Goal: Task Accomplishment & Management: Use online tool/utility

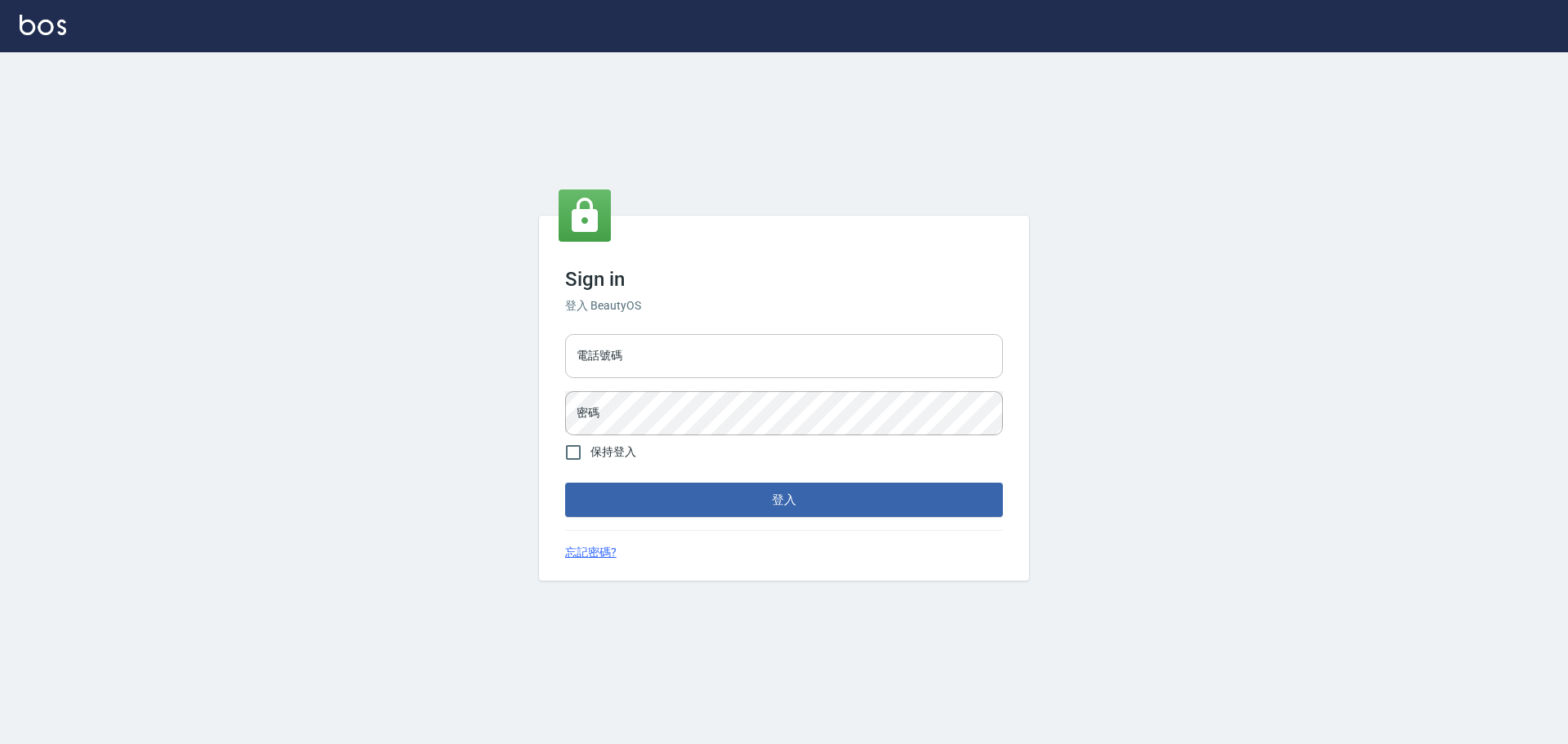
click at [746, 347] on input "電話號碼" at bounding box center [784, 355] width 437 height 44
type input "0989189977"
click at [565, 482] on button "登入" at bounding box center [784, 499] width 437 height 34
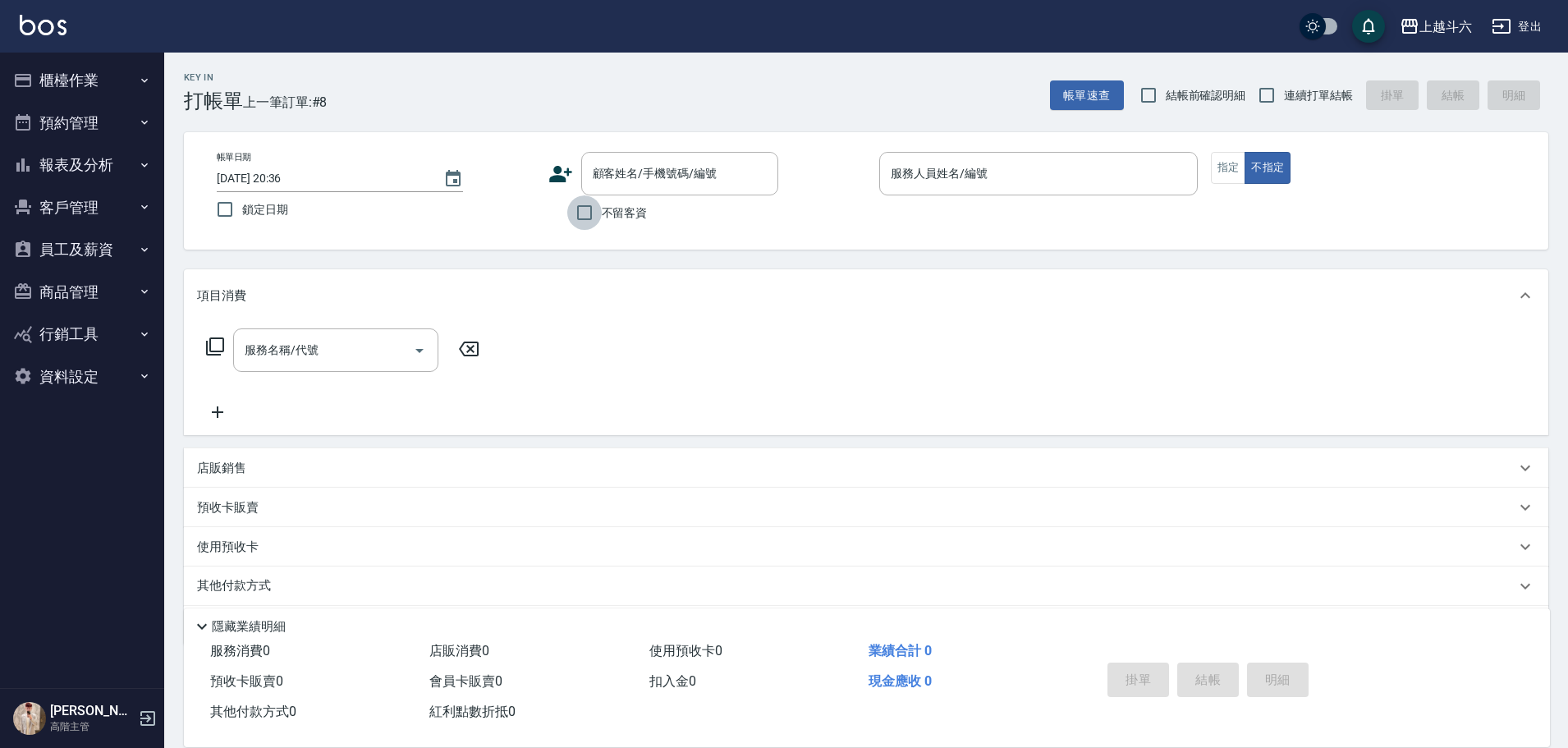
click at [592, 206] on input "不留客資" at bounding box center [584, 213] width 34 height 34
checkbox input "true"
click at [1318, 84] on label "連續打單結帳" at bounding box center [1300, 95] width 103 height 34
click at [1284, 84] on input "連續打單結帳" at bounding box center [1266, 95] width 34 height 34
checkbox input "true"
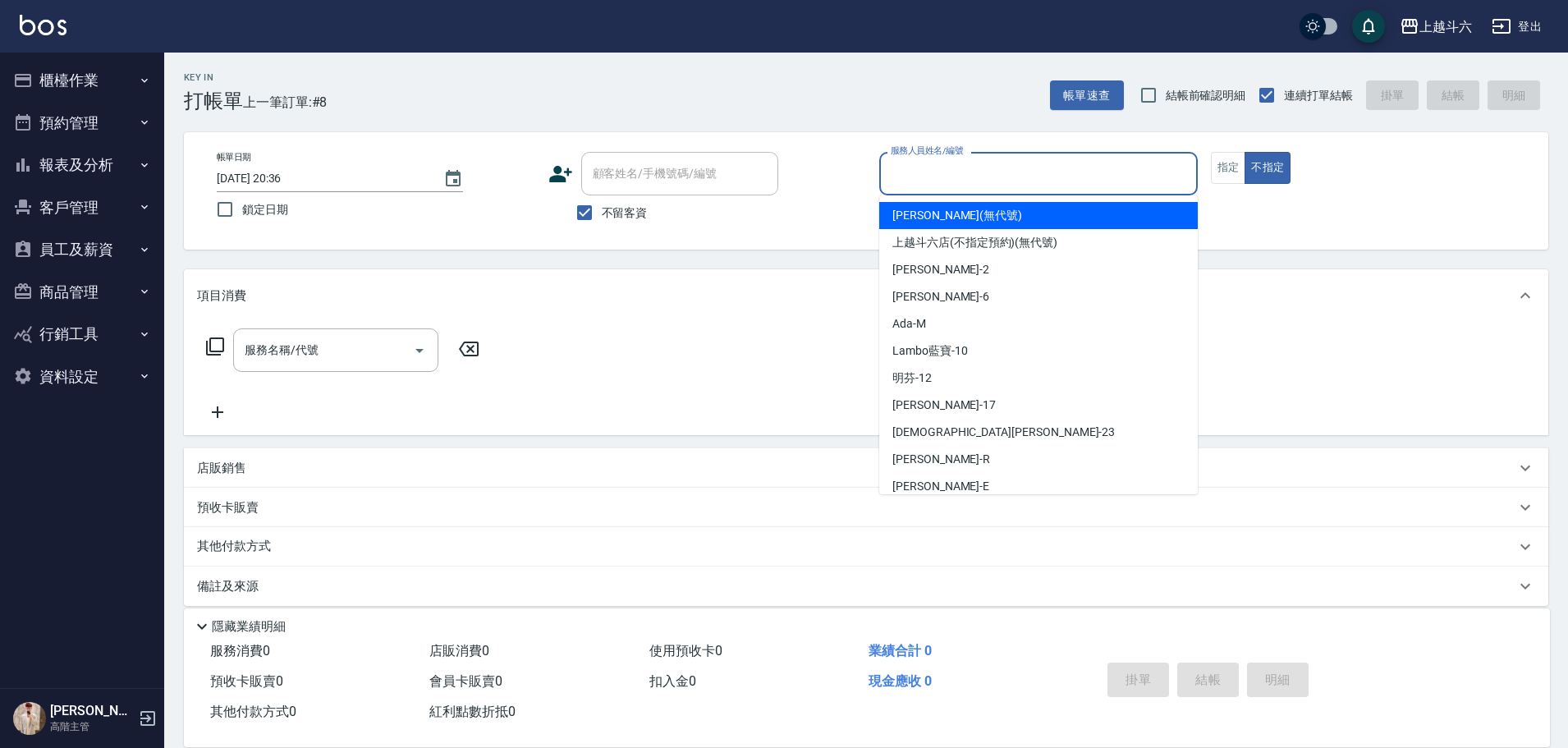
click at [1072, 184] on input "服務人員姓名/編號" at bounding box center [1038, 174] width 304 height 29
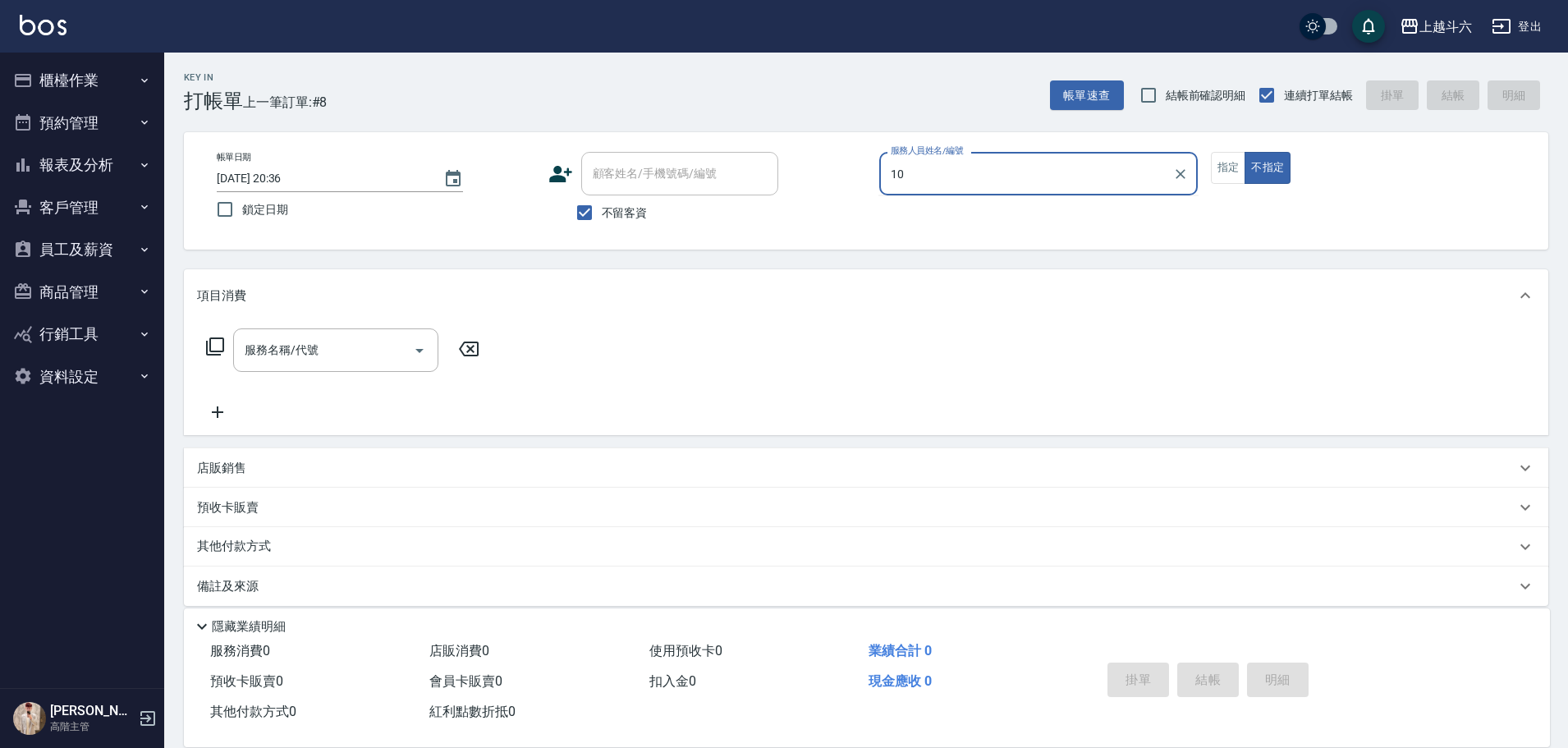
type input "Lambo藍寶-10"
type button "false"
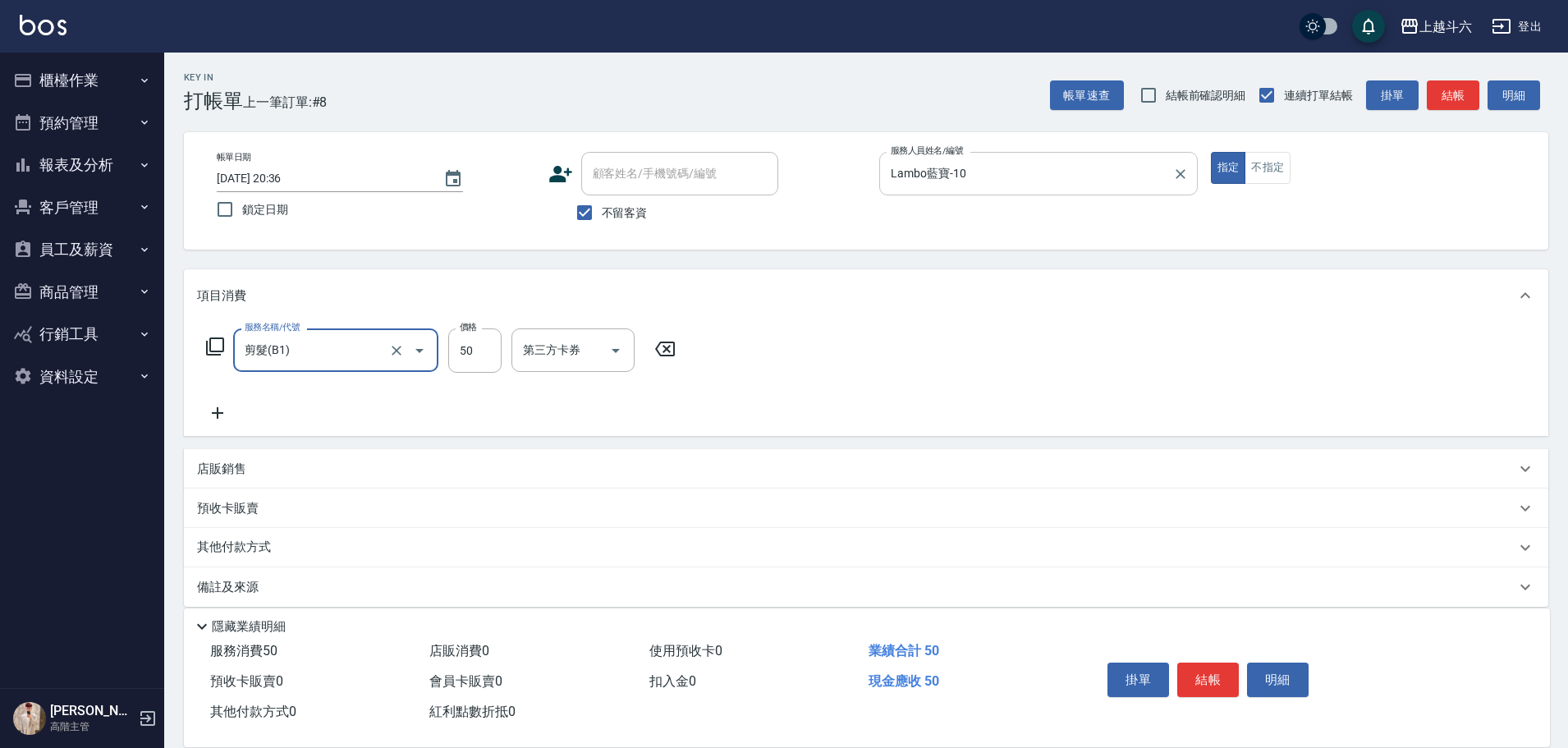
type input "剪髮(B1)"
type input "300"
click at [1214, 678] on button "結帳" at bounding box center [1208, 679] width 61 height 34
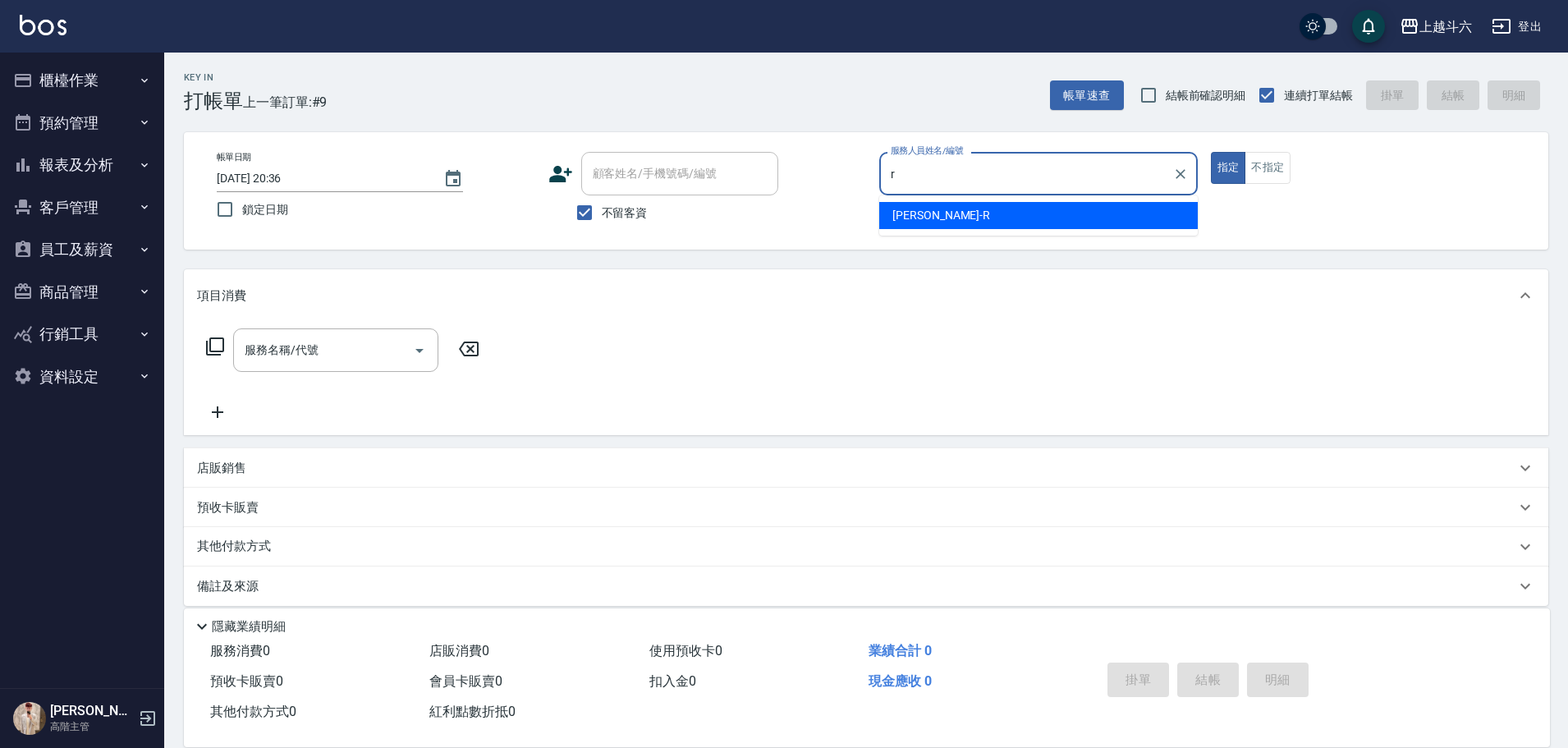
type input "[PERSON_NAME]"
type button "true"
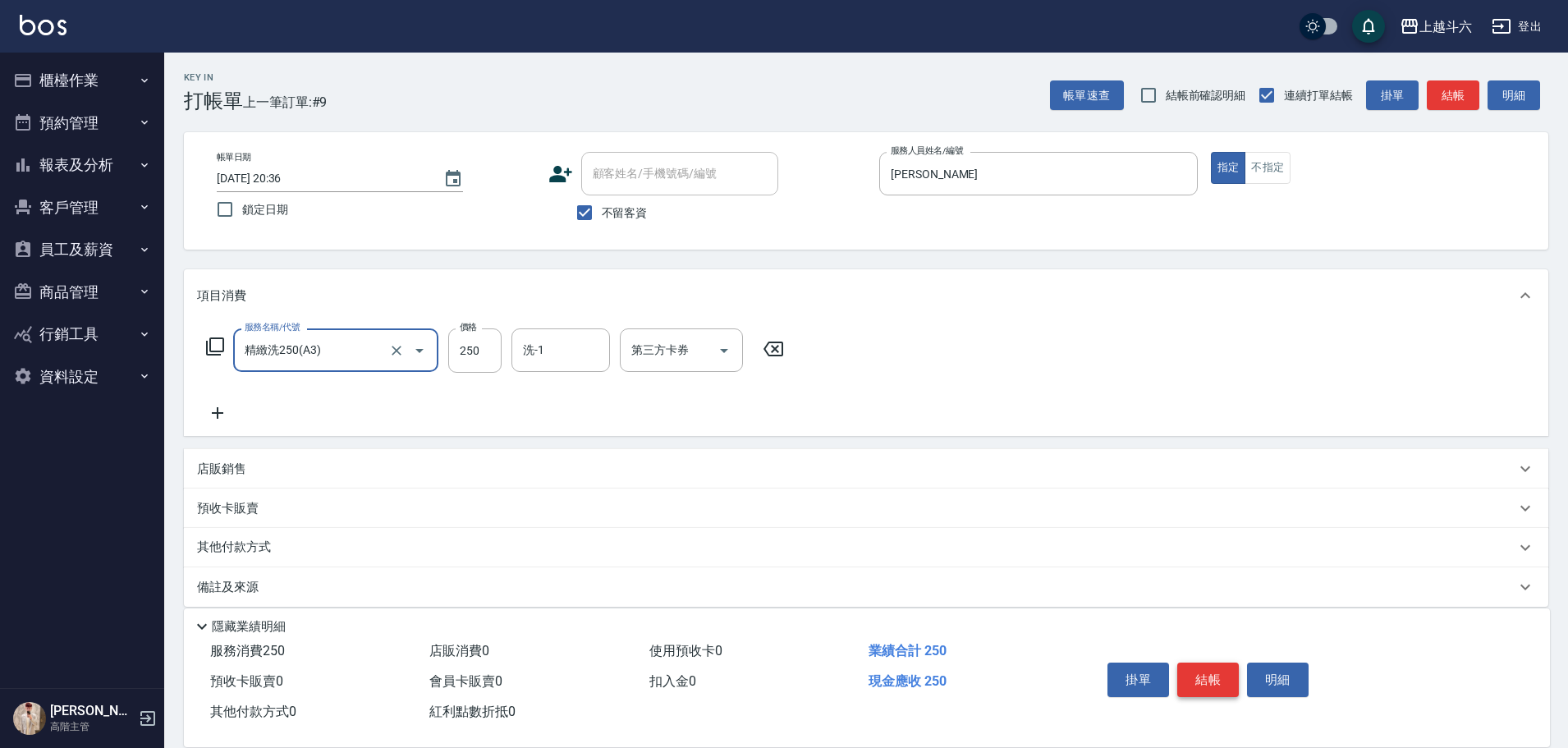
type input "精緻洗250(A3)"
type input "[PERSON_NAME]-23"
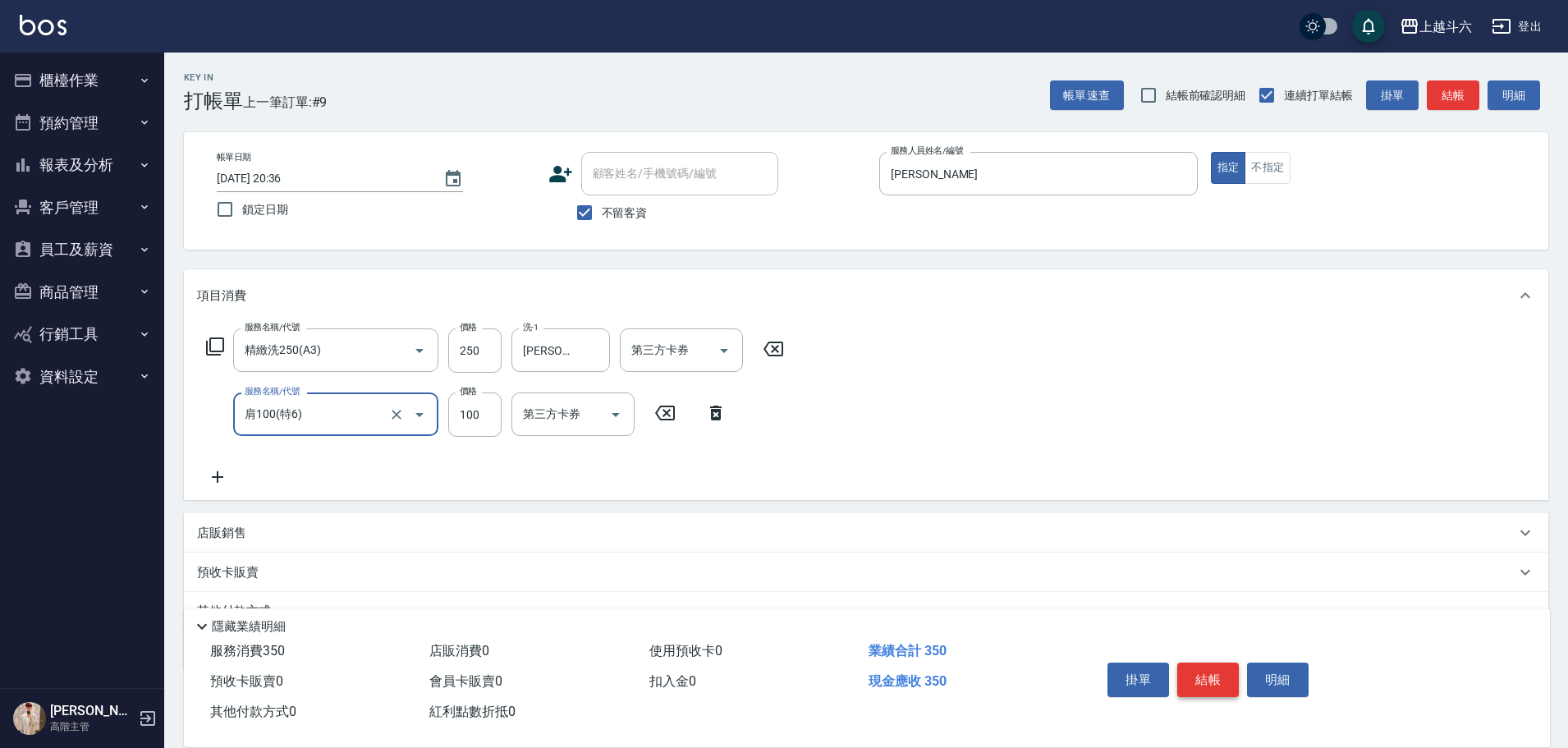
type input "肩100(特6)"
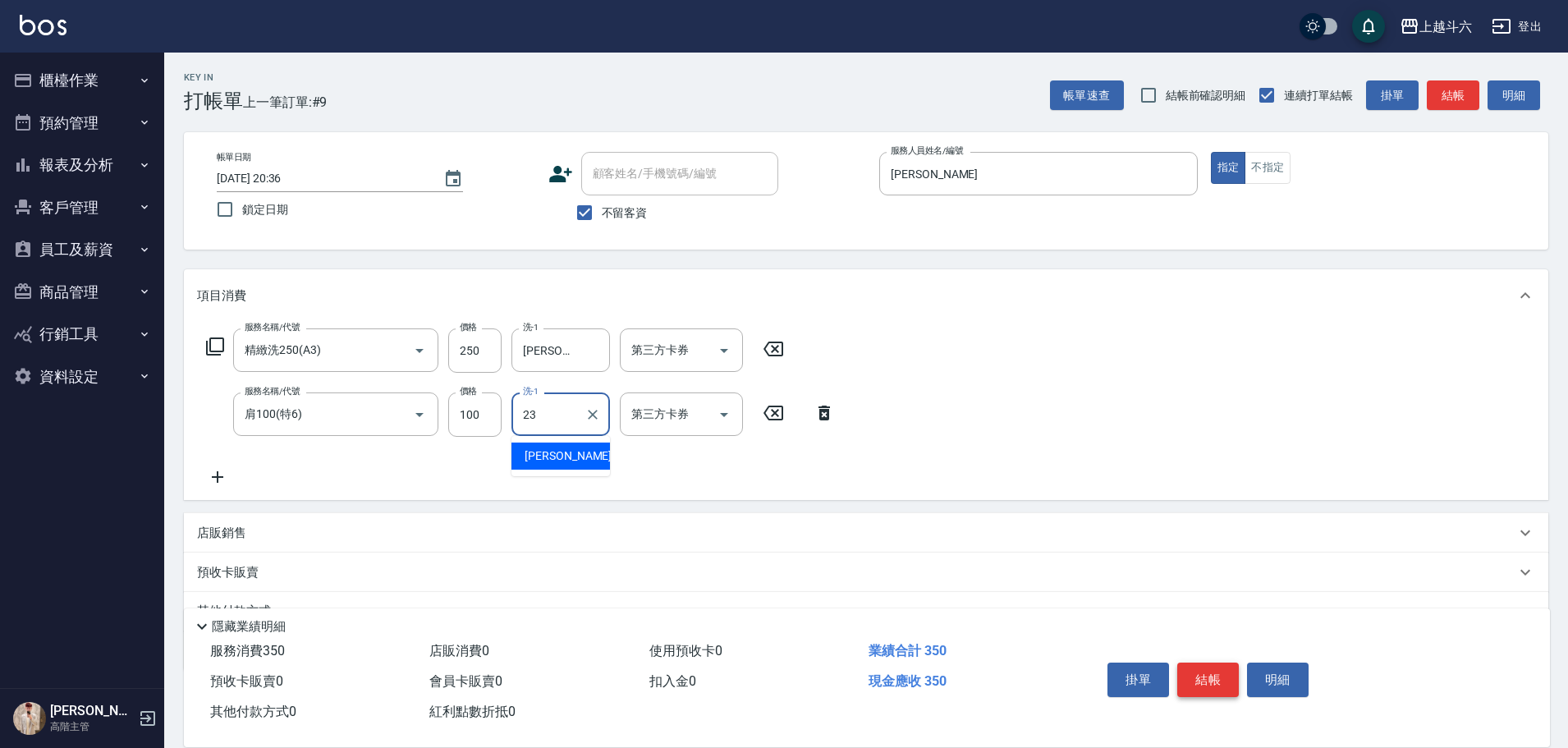
type input "[PERSON_NAME]-23"
click at [1214, 678] on button "結帳" at bounding box center [1208, 679] width 61 height 34
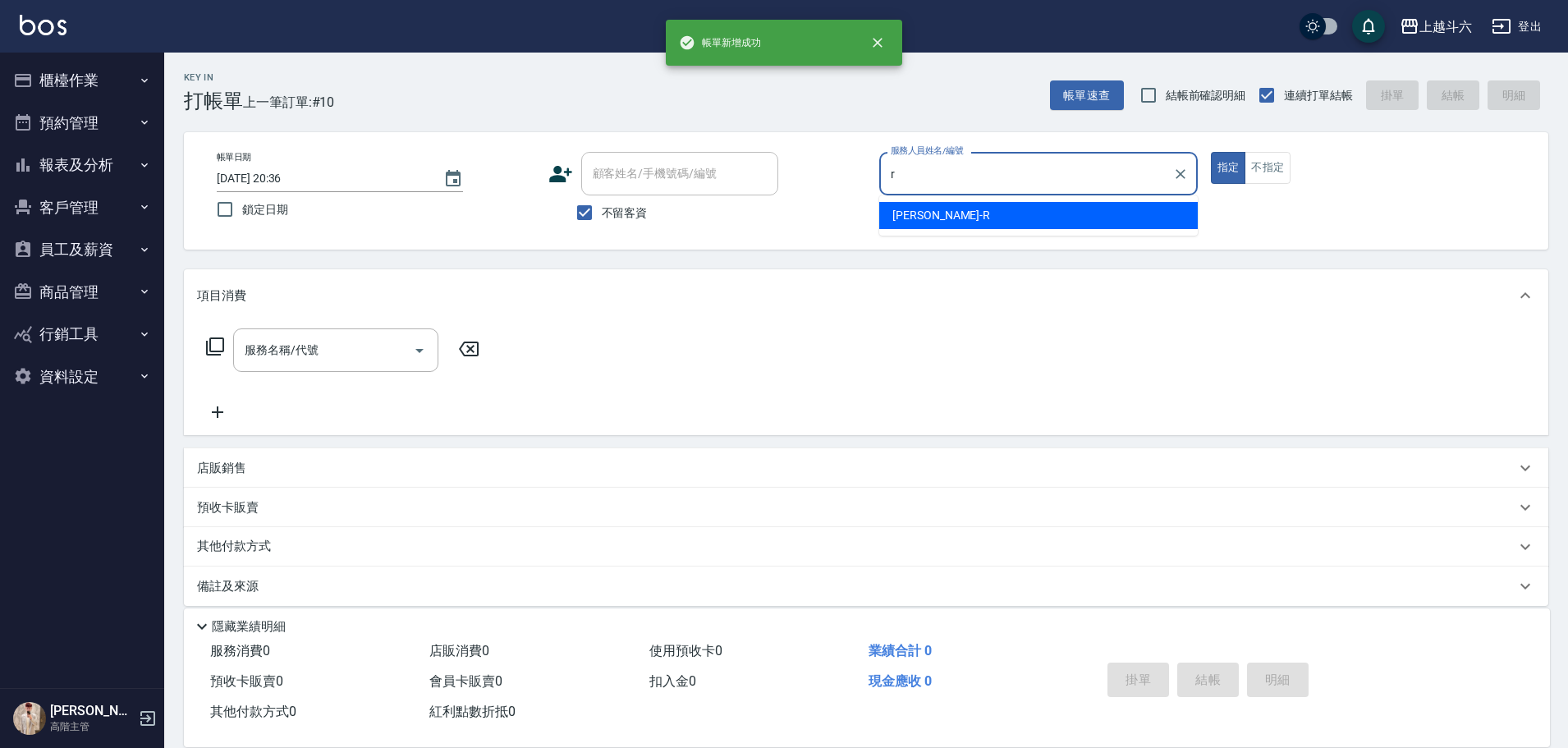
type input "[PERSON_NAME]"
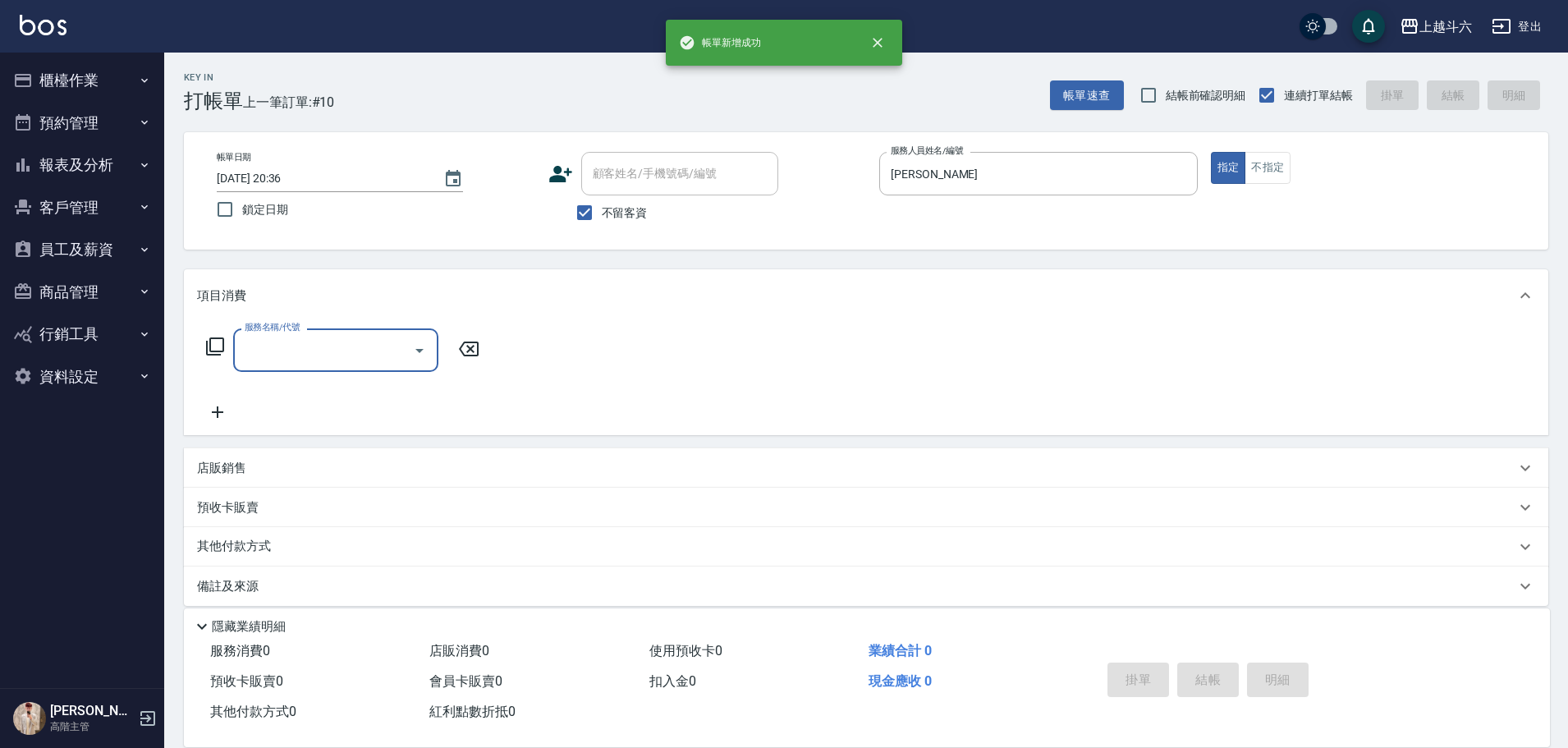
type input "ㄖ"
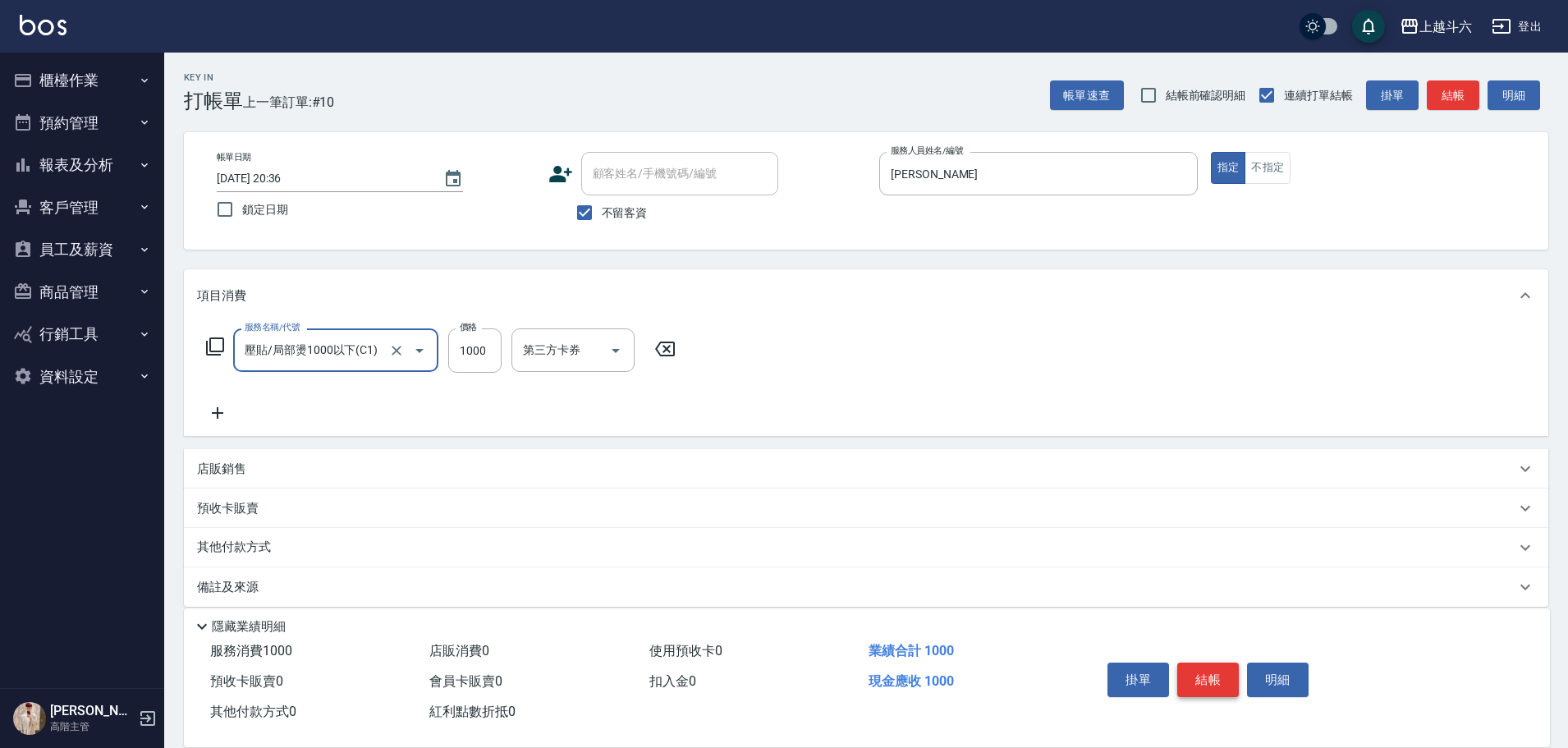
type input "壓貼/局部燙1000以下(C1)"
type input "1200"
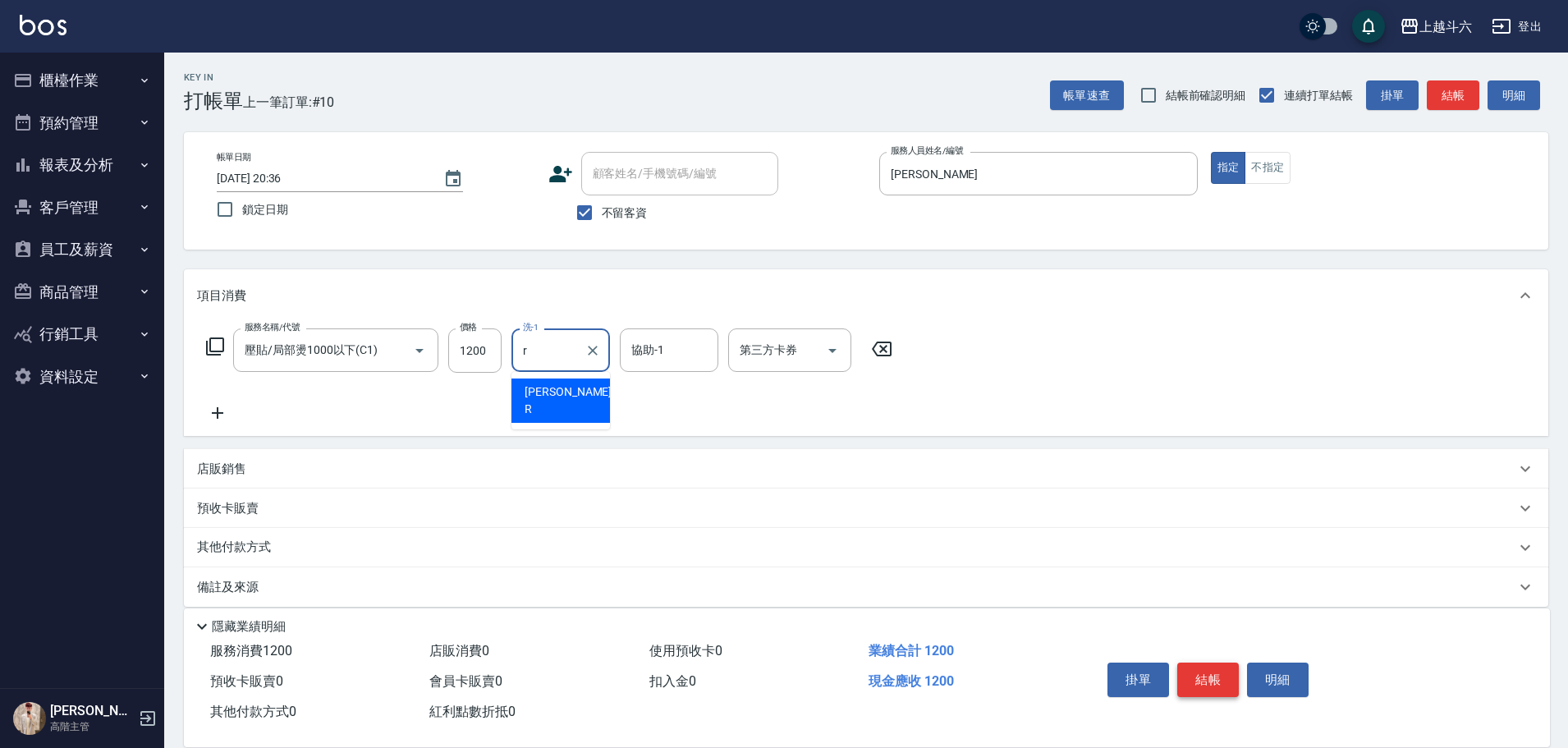
type input "[PERSON_NAME]"
click at [1214, 678] on button "結帳" at bounding box center [1208, 679] width 61 height 34
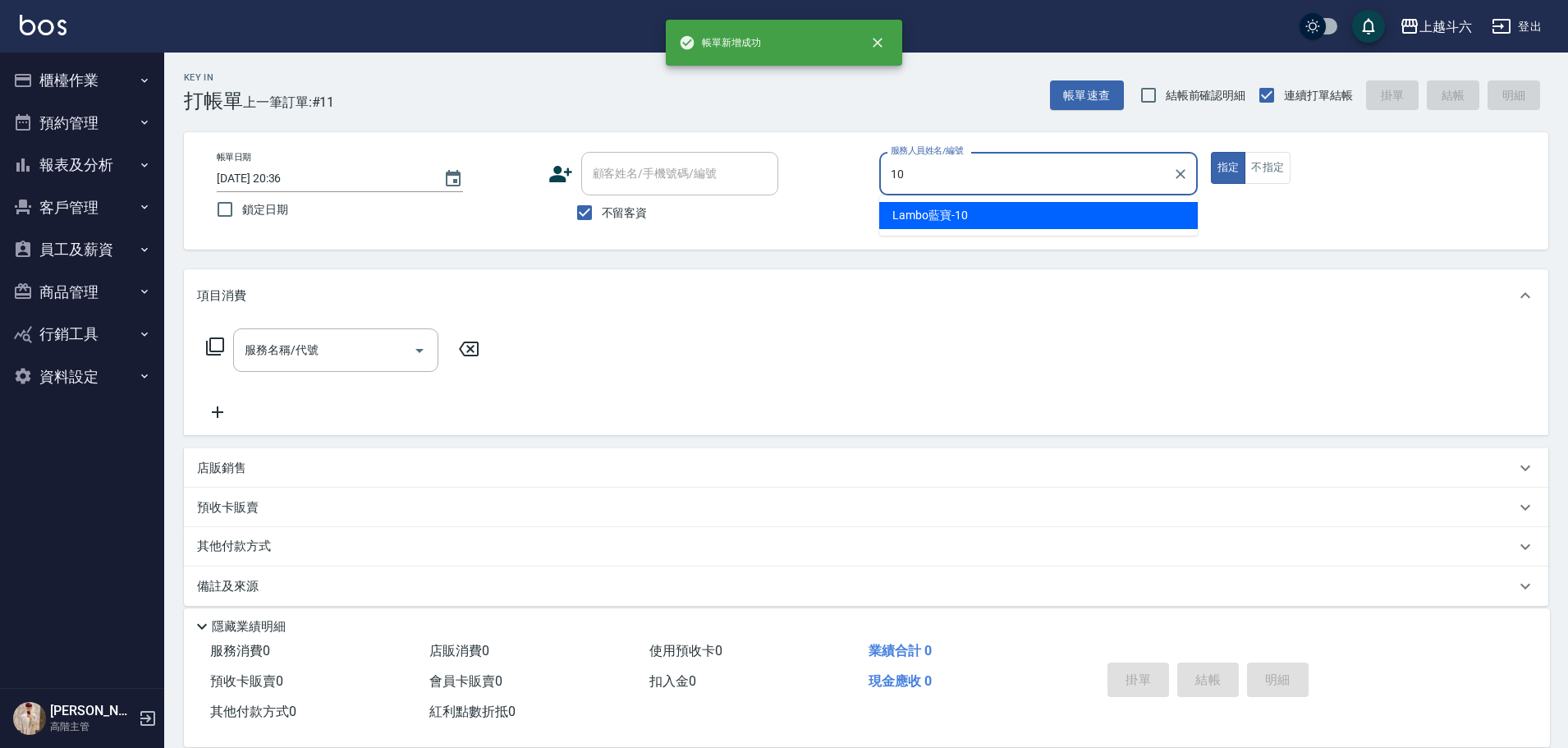
type input "Lambo藍寶-10"
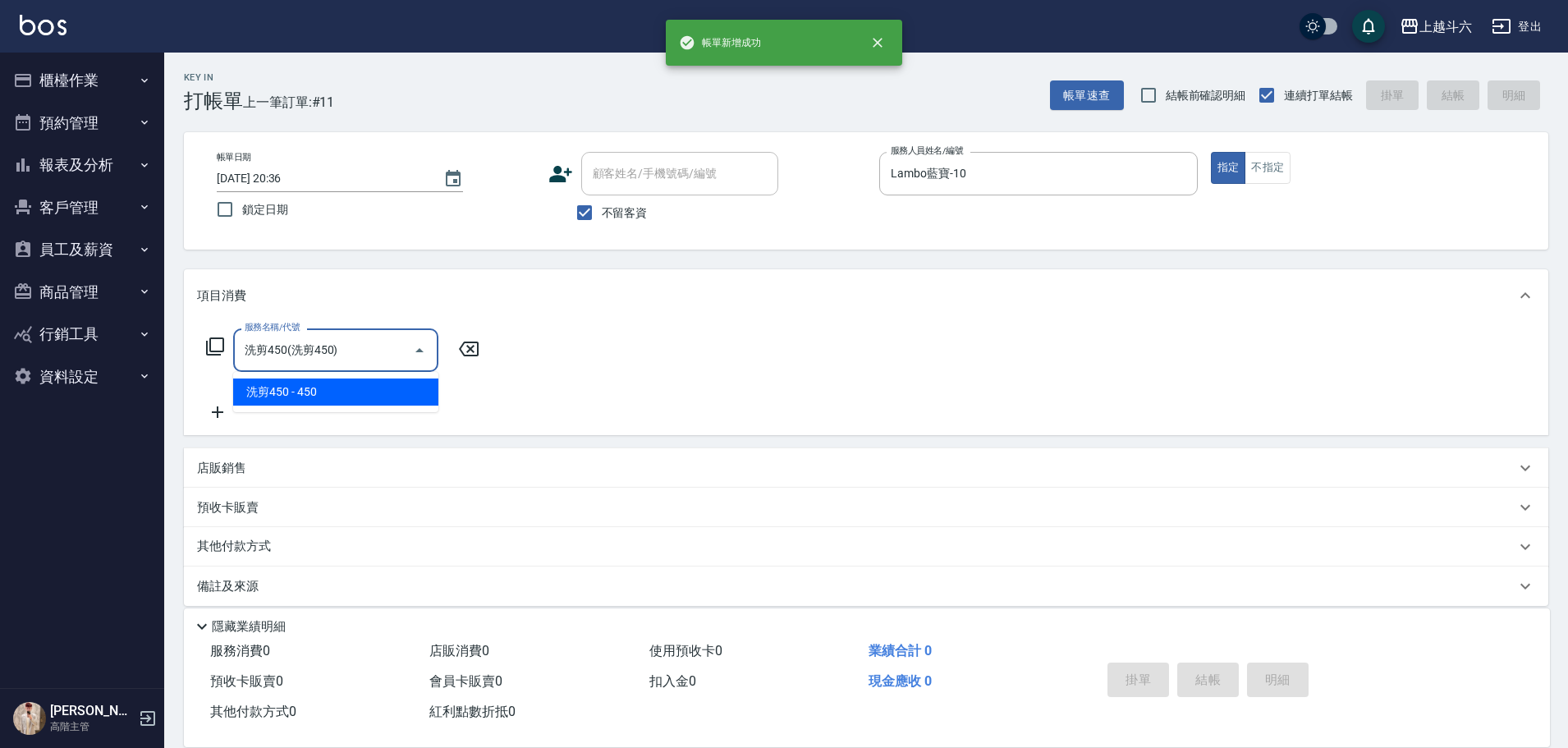
type input "洗剪450"
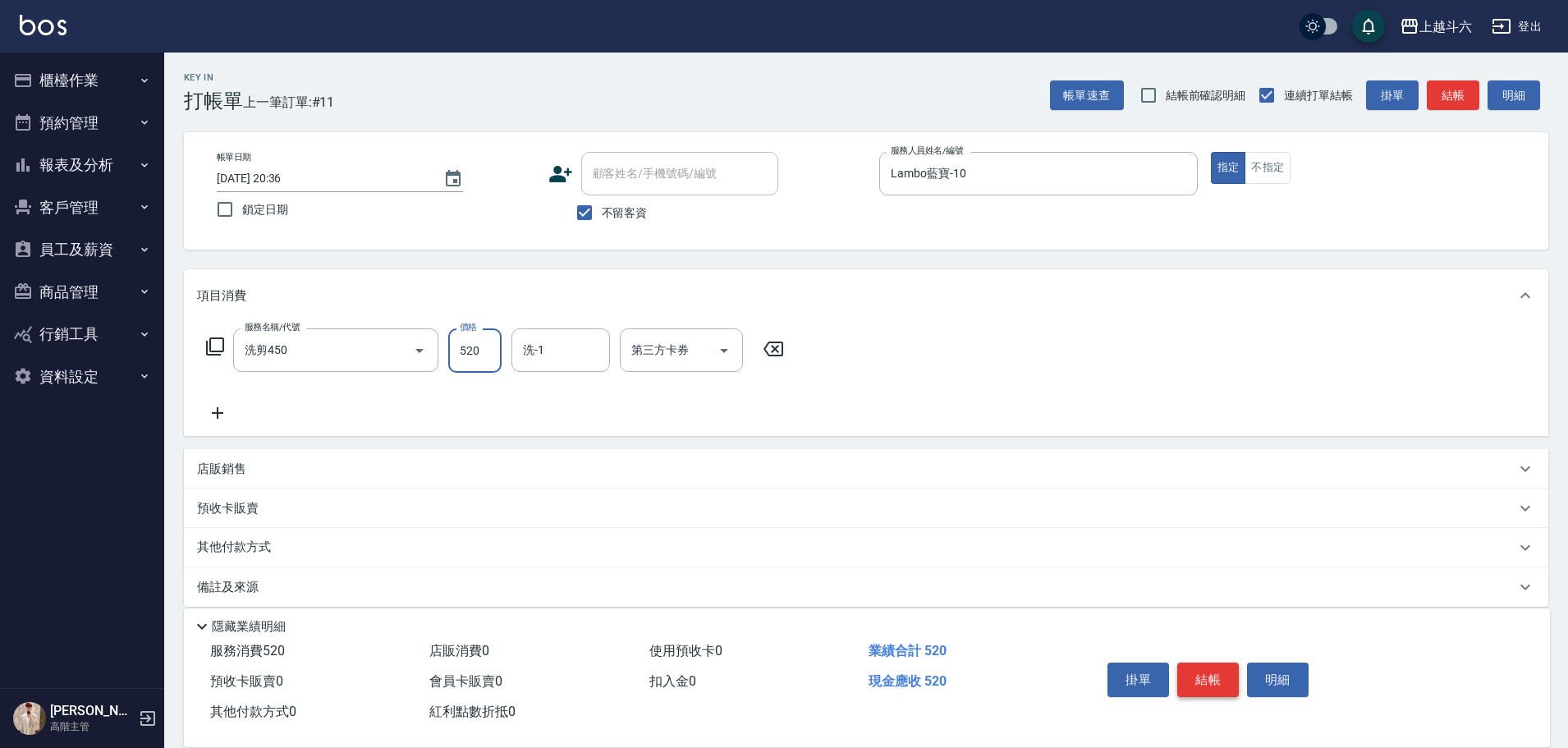
type input "520"
type input "萱芸-32"
click at [1214, 678] on button "結帳" at bounding box center [1208, 679] width 61 height 34
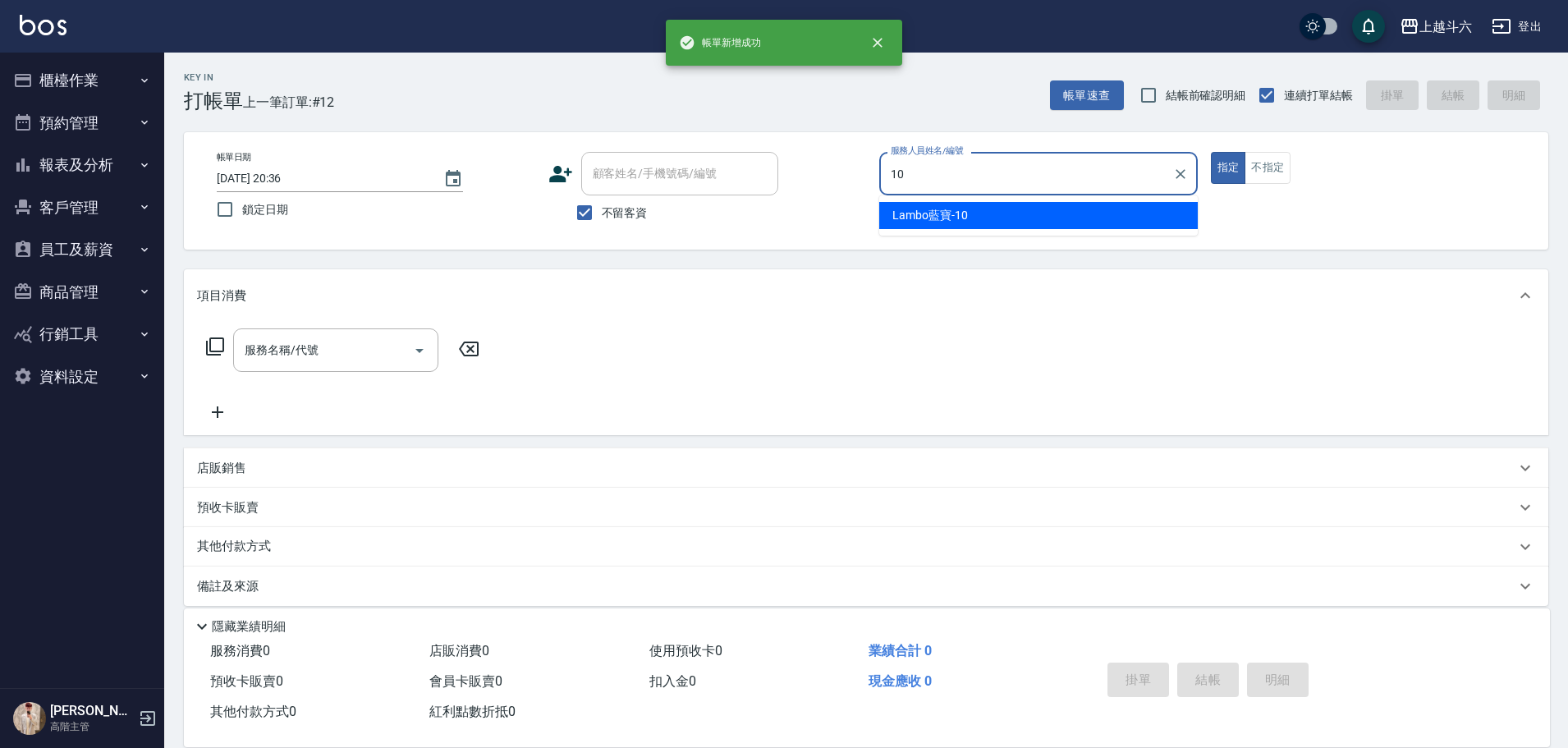
type input "Lambo藍寶-10"
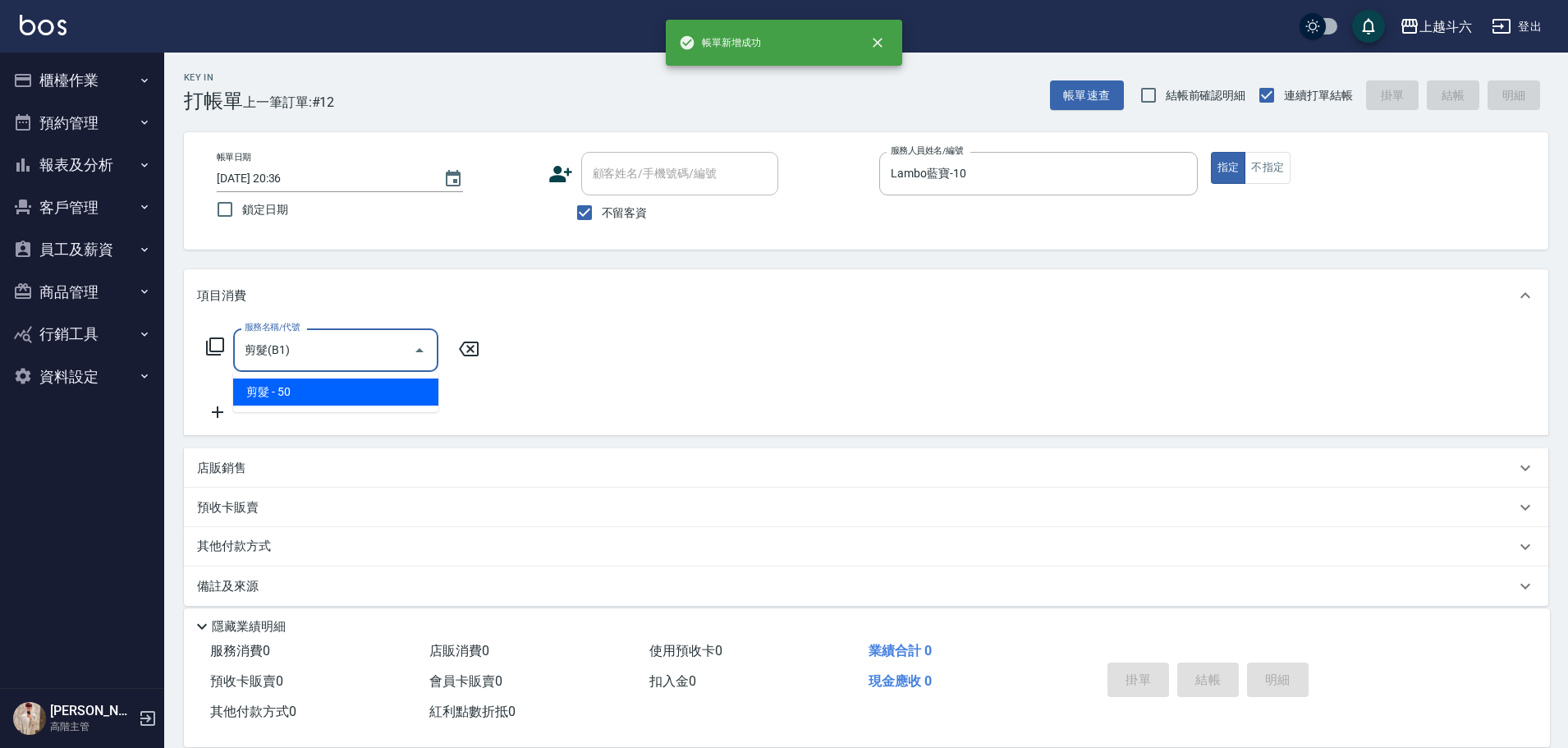
type input "剪髮(B1)"
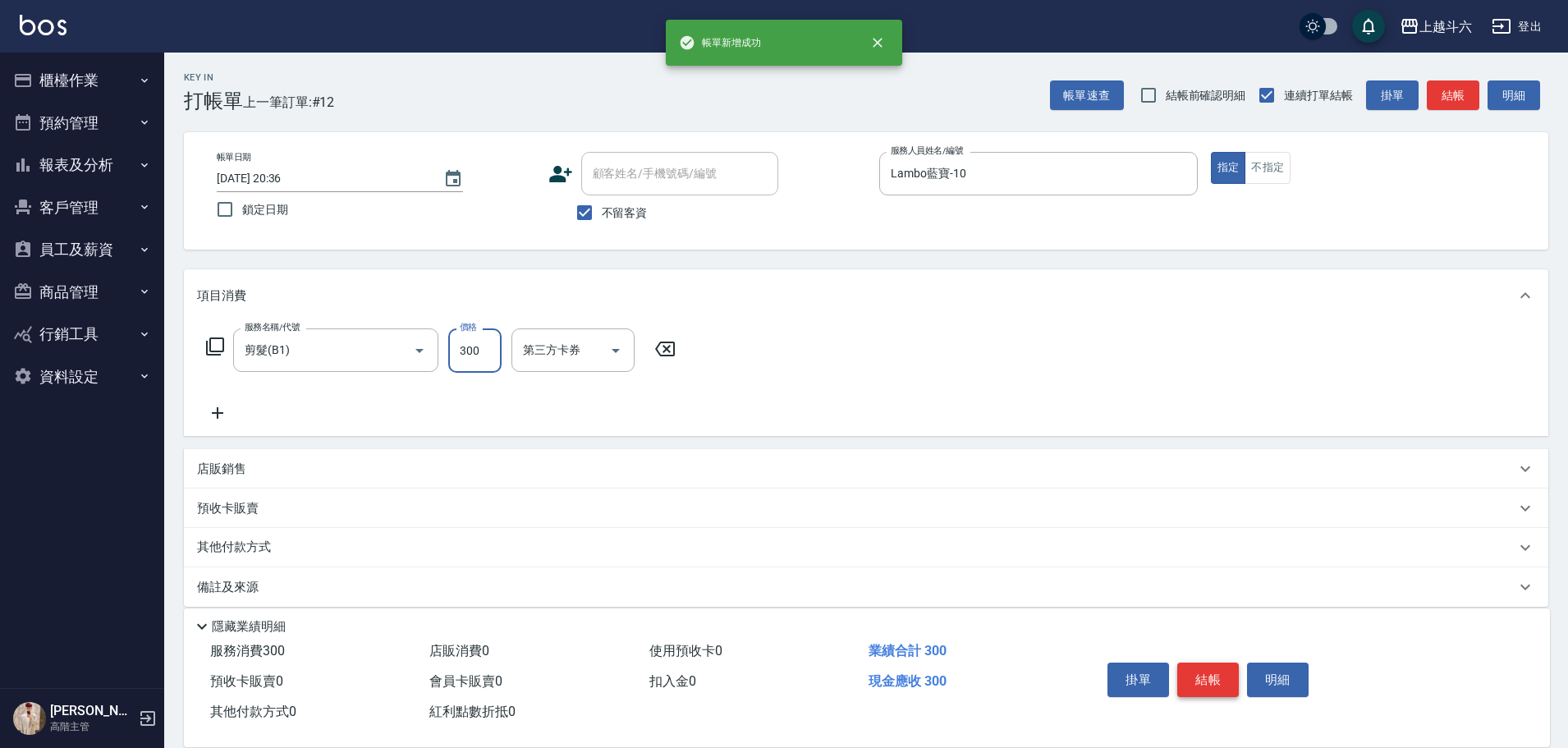
type input "300"
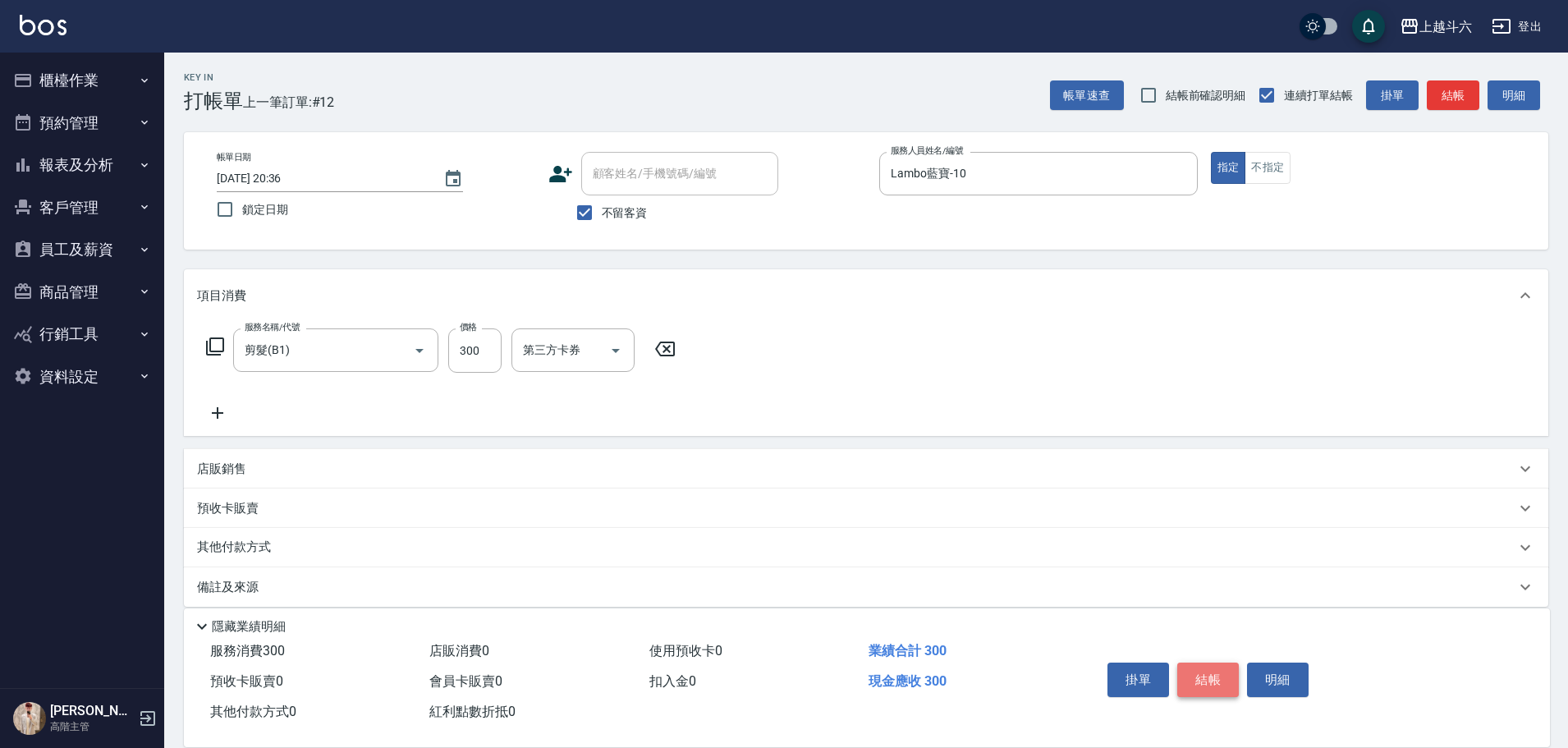
click at [1214, 678] on button "結帳" at bounding box center [1208, 679] width 61 height 34
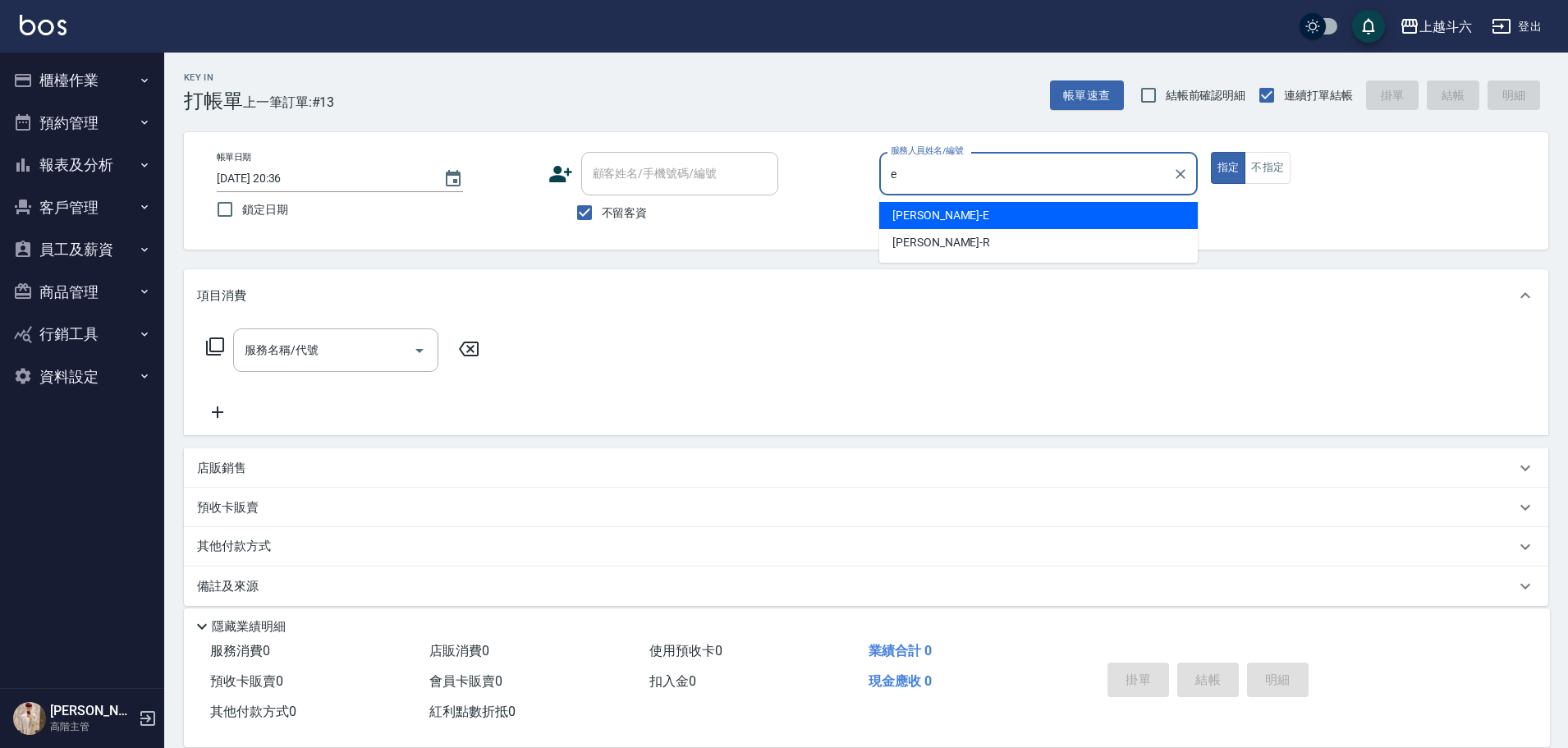
type input "[PERSON_NAME]"
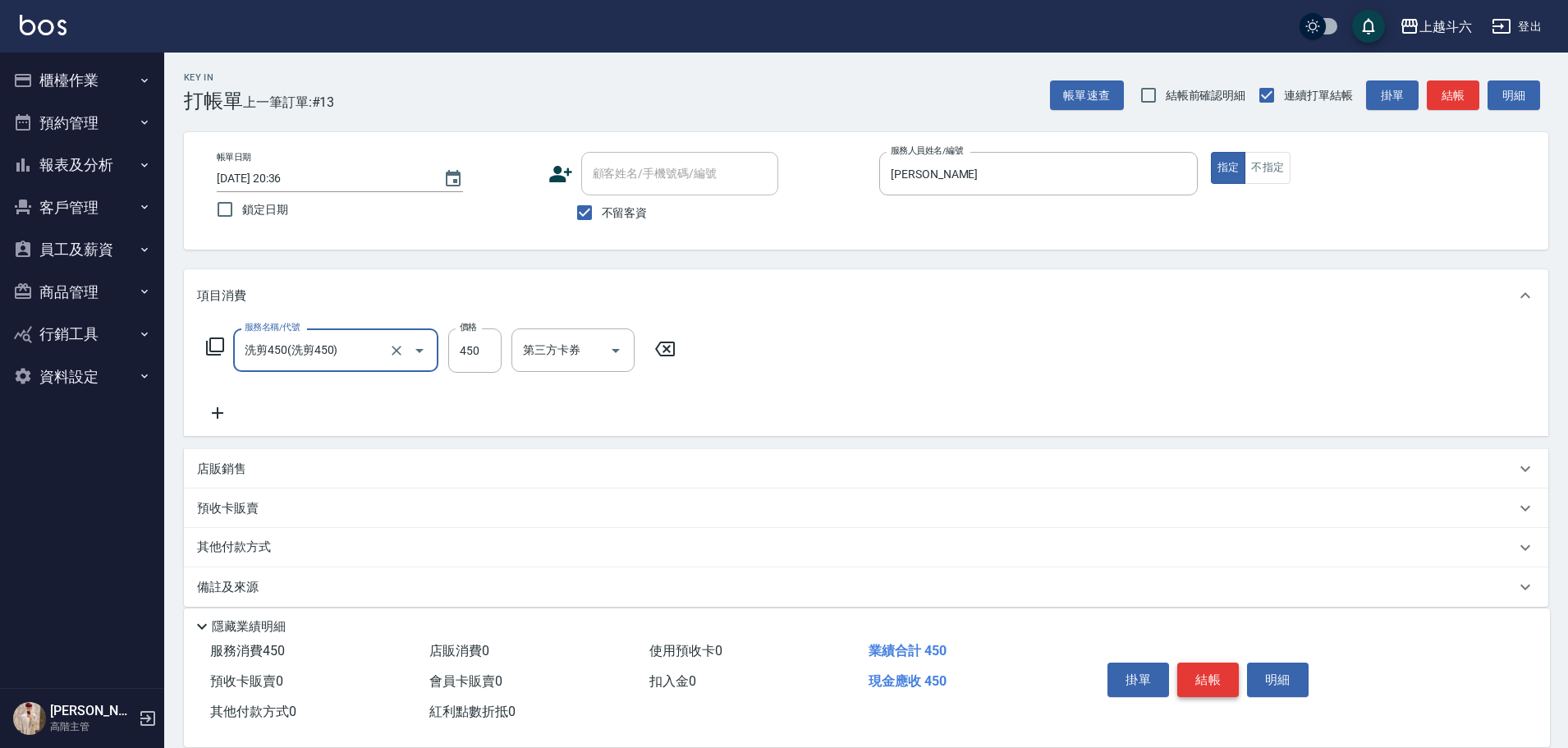
type input "洗剪450"
type input "[PERSON_NAME]-23"
click at [1214, 678] on button "結帳" at bounding box center [1208, 679] width 61 height 34
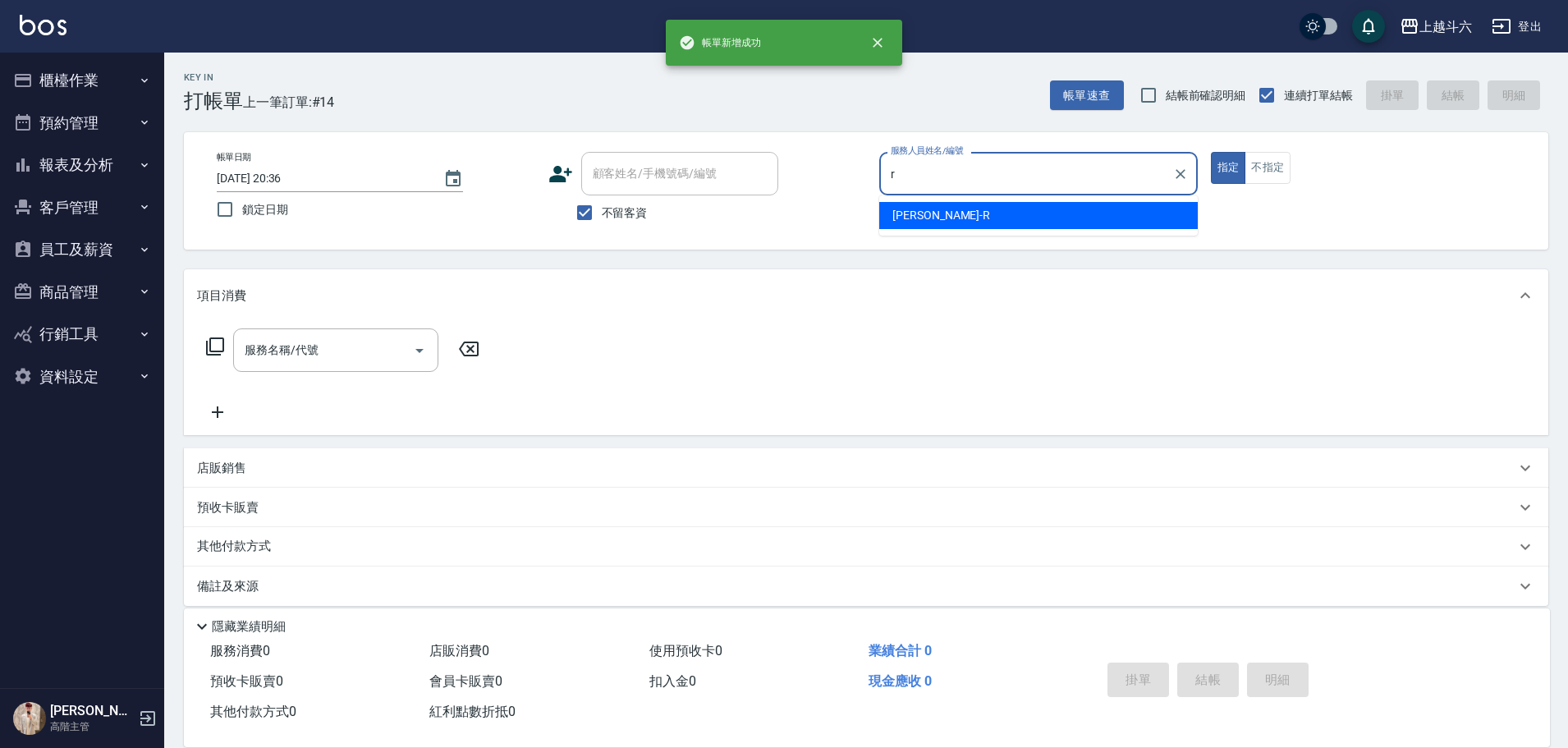
type input "[PERSON_NAME]"
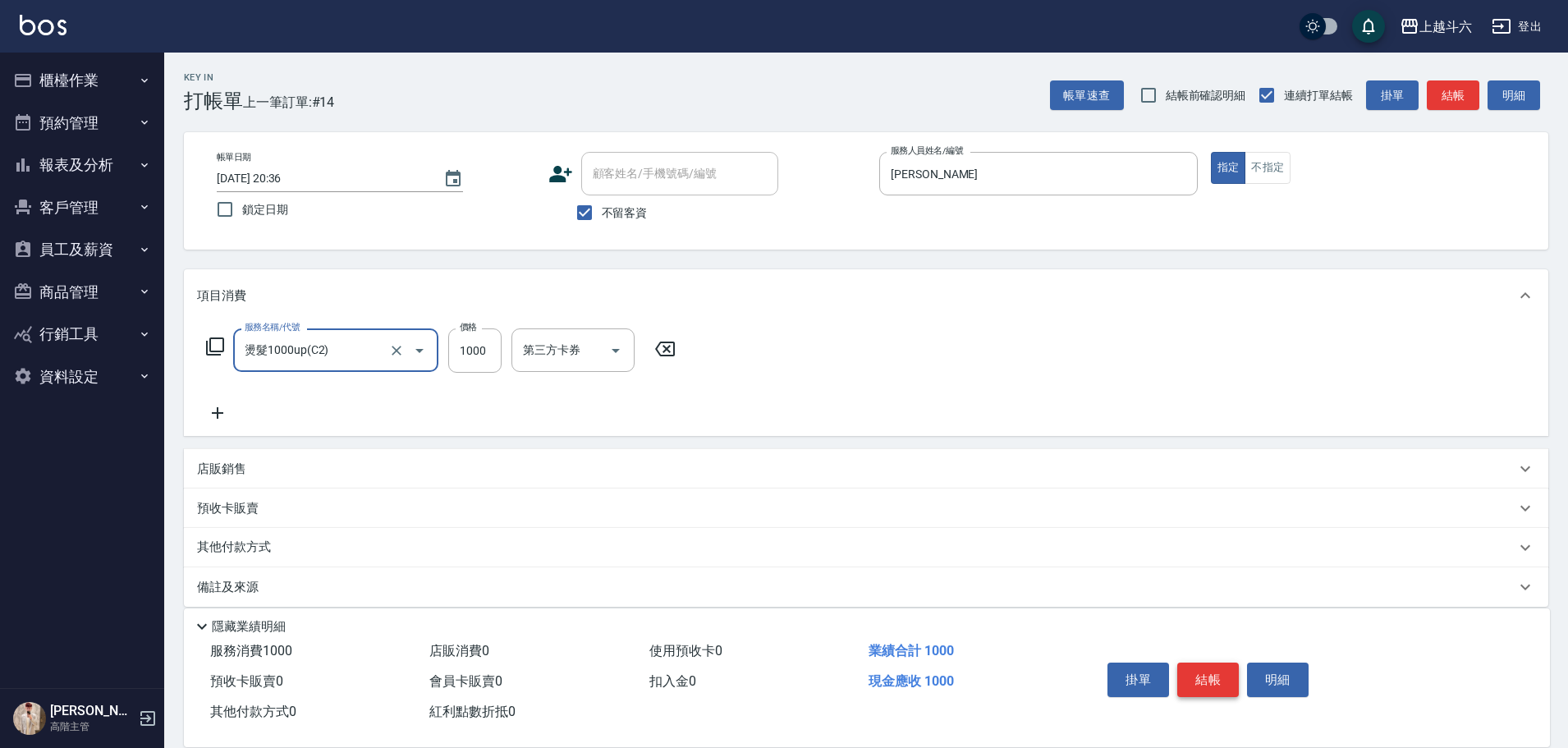
type input "燙髮1000up(C2)"
type input "2400"
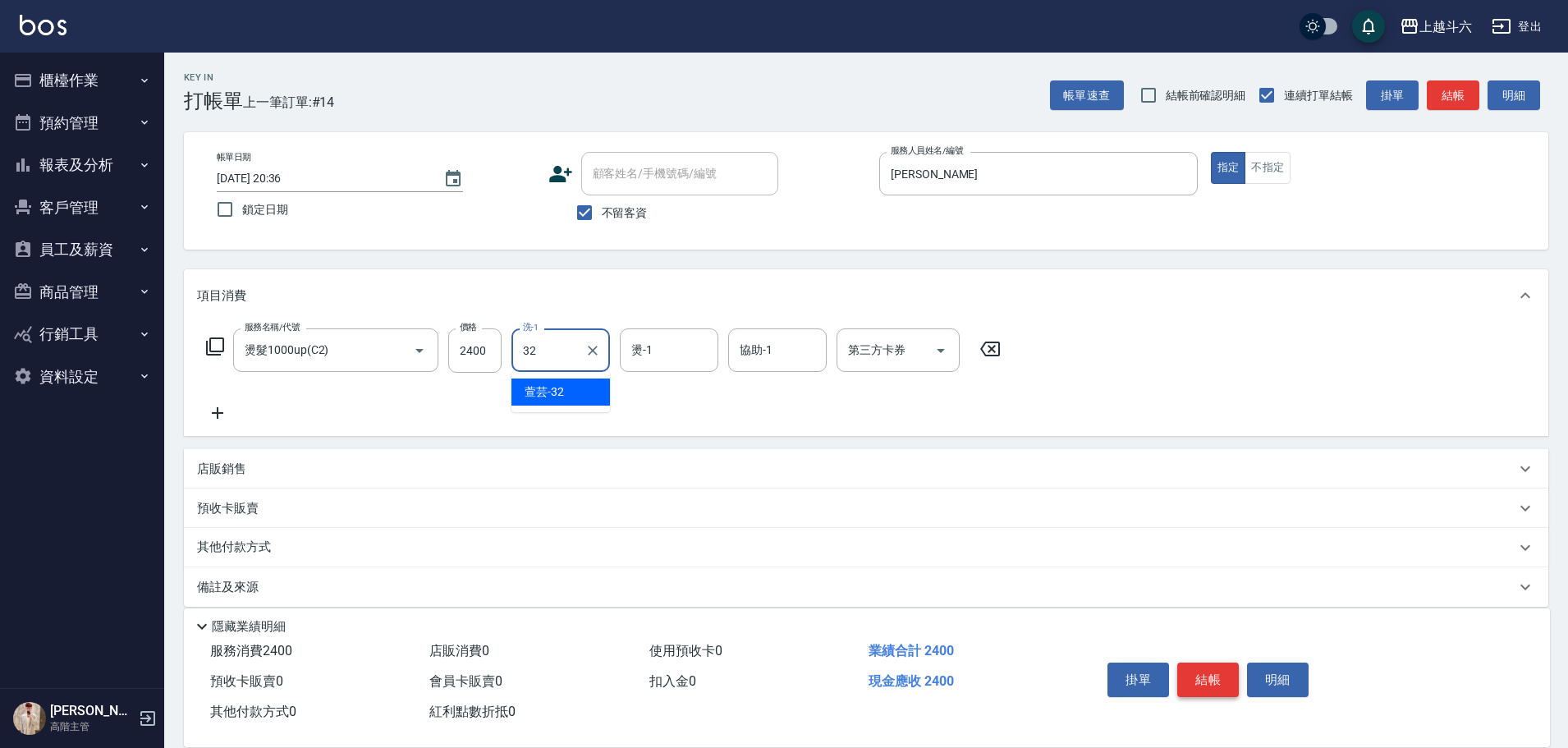
type input "萱芸-32"
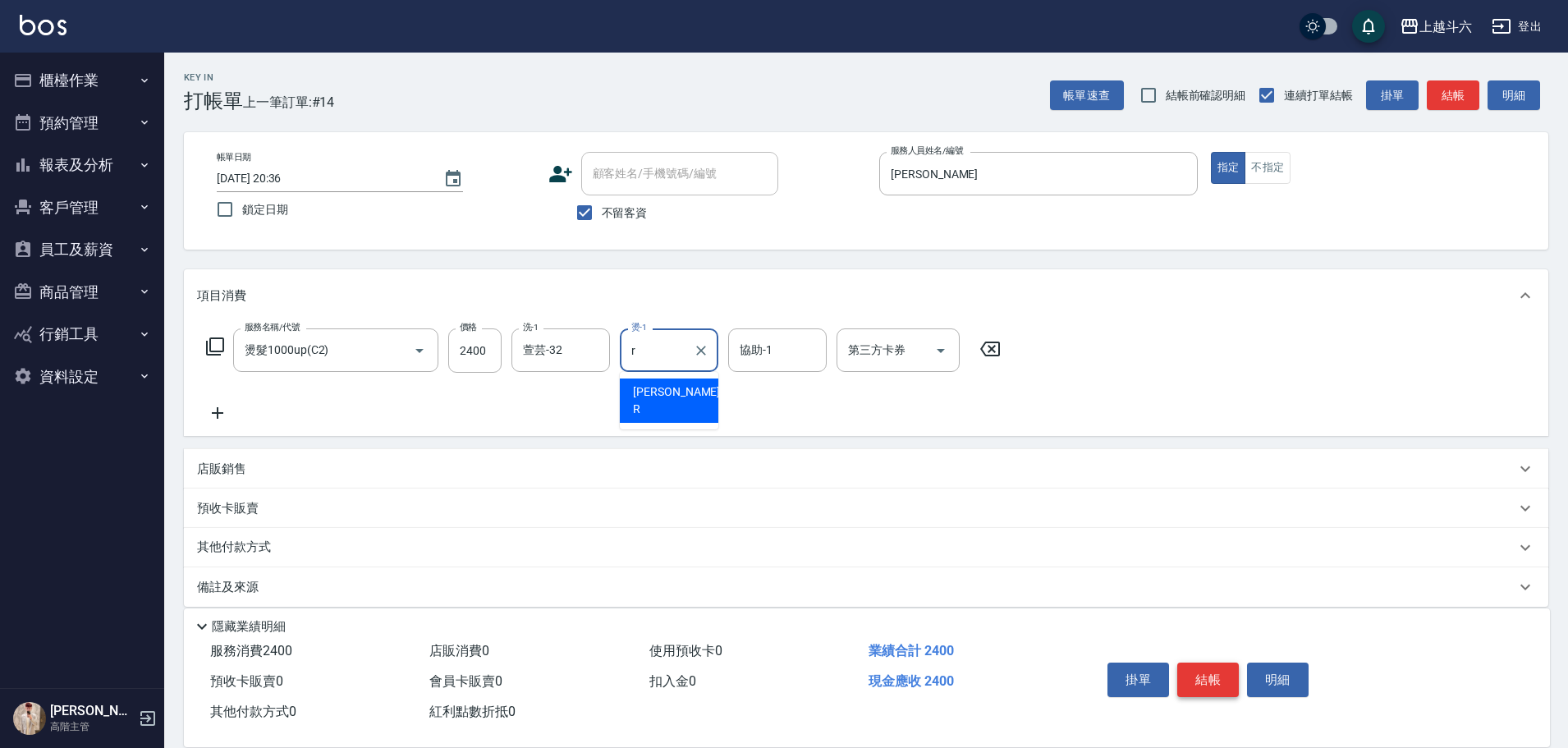
type input "[PERSON_NAME]"
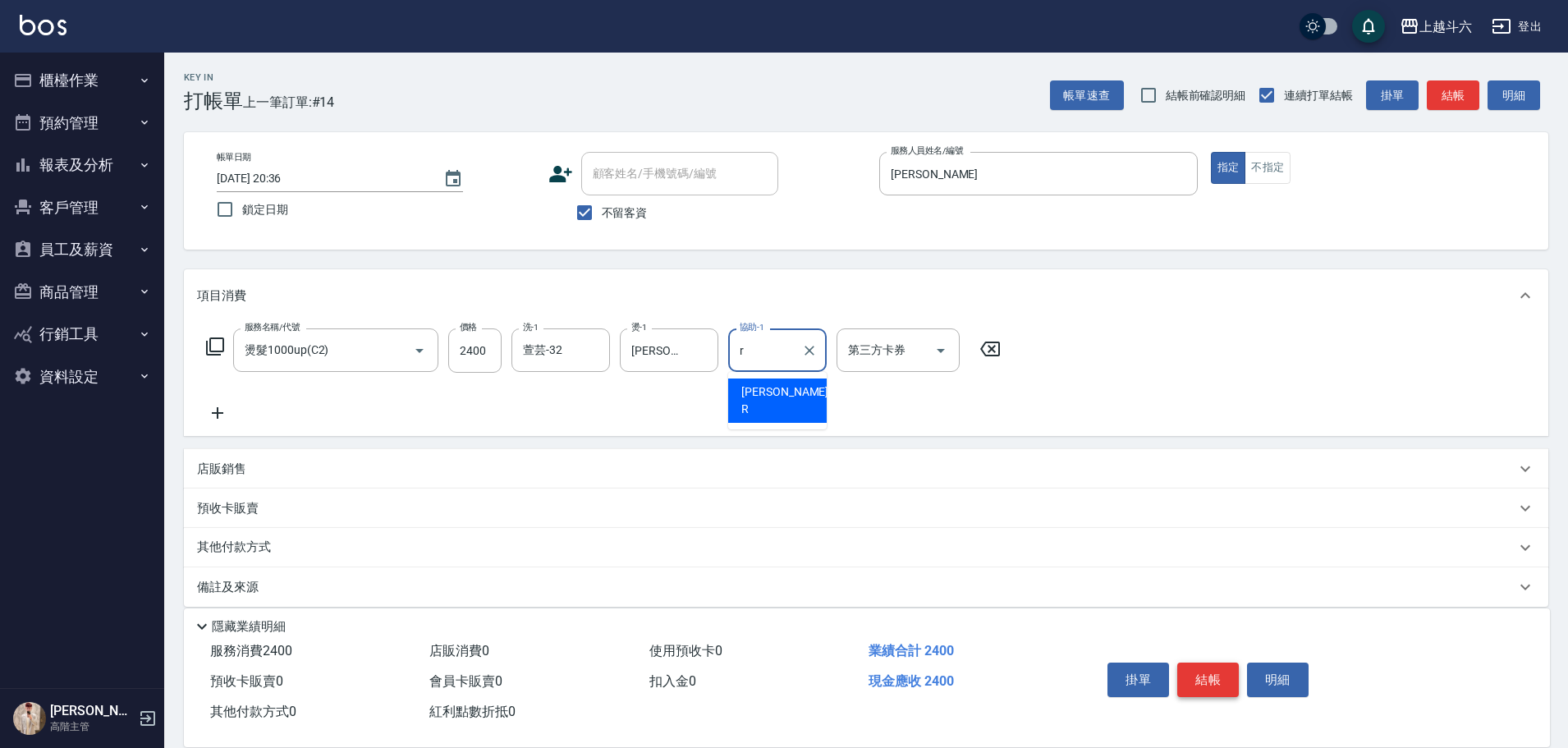
type input "[PERSON_NAME]"
click at [1214, 678] on button "結帳" at bounding box center [1208, 679] width 61 height 34
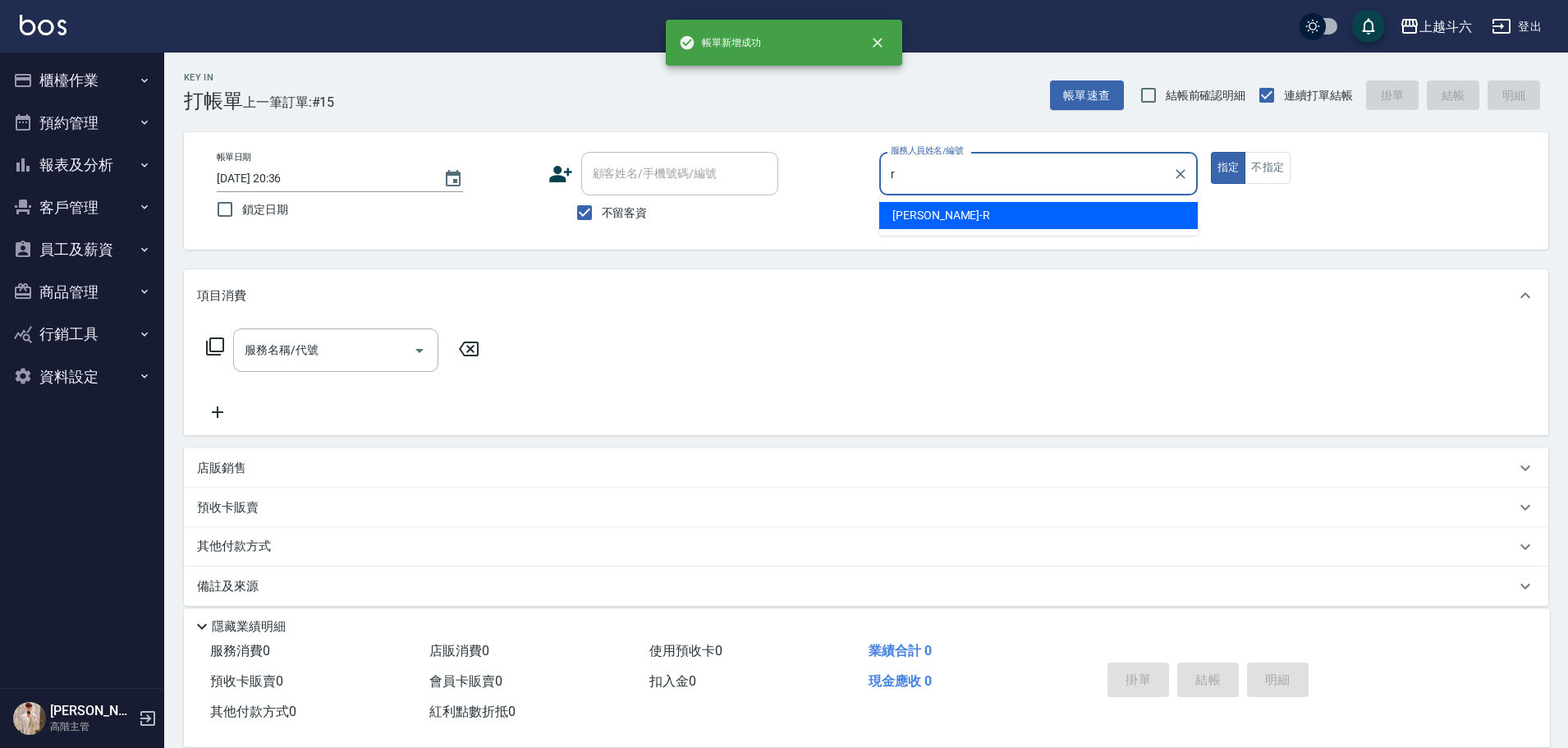
type input "[PERSON_NAME]"
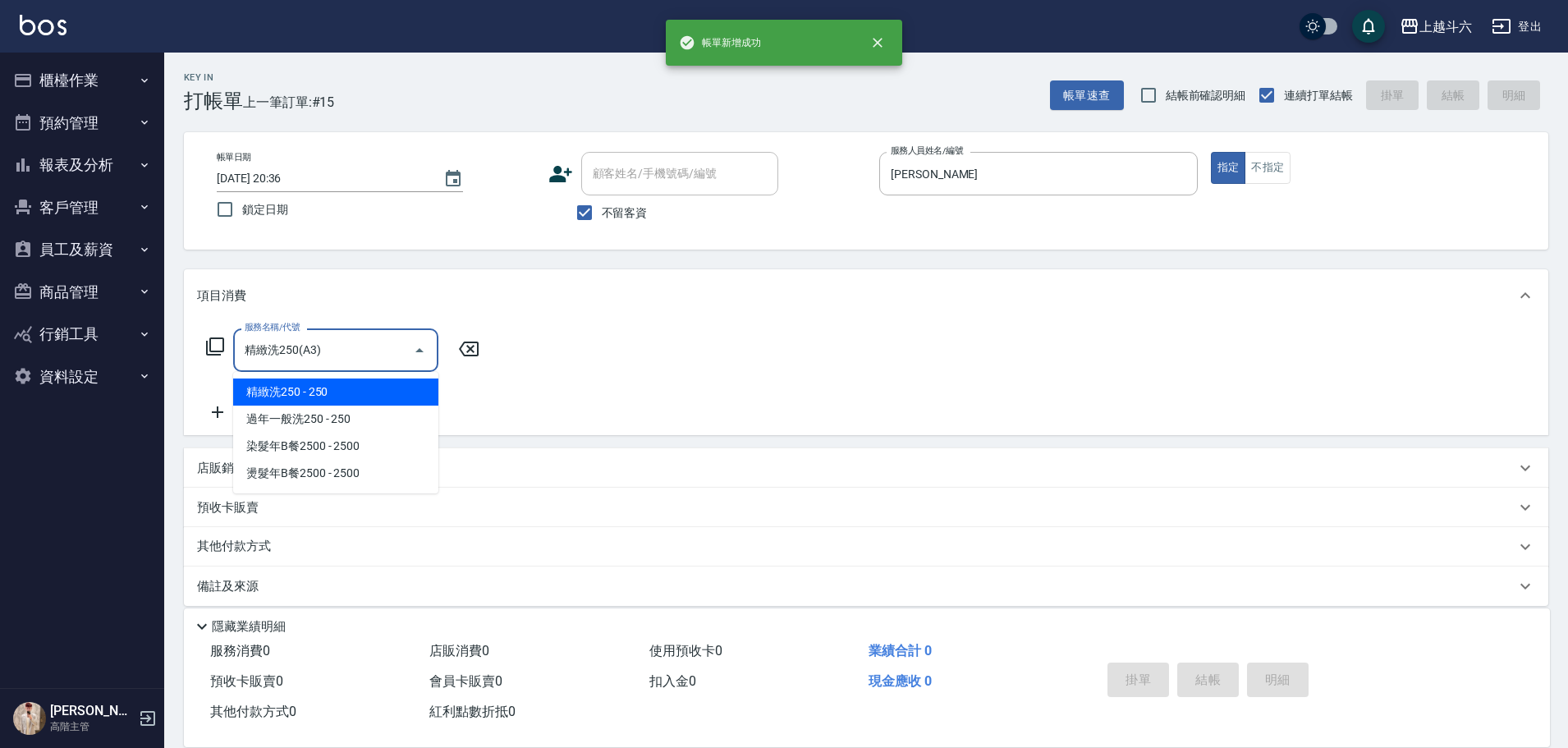
type input "精緻洗250(A3)"
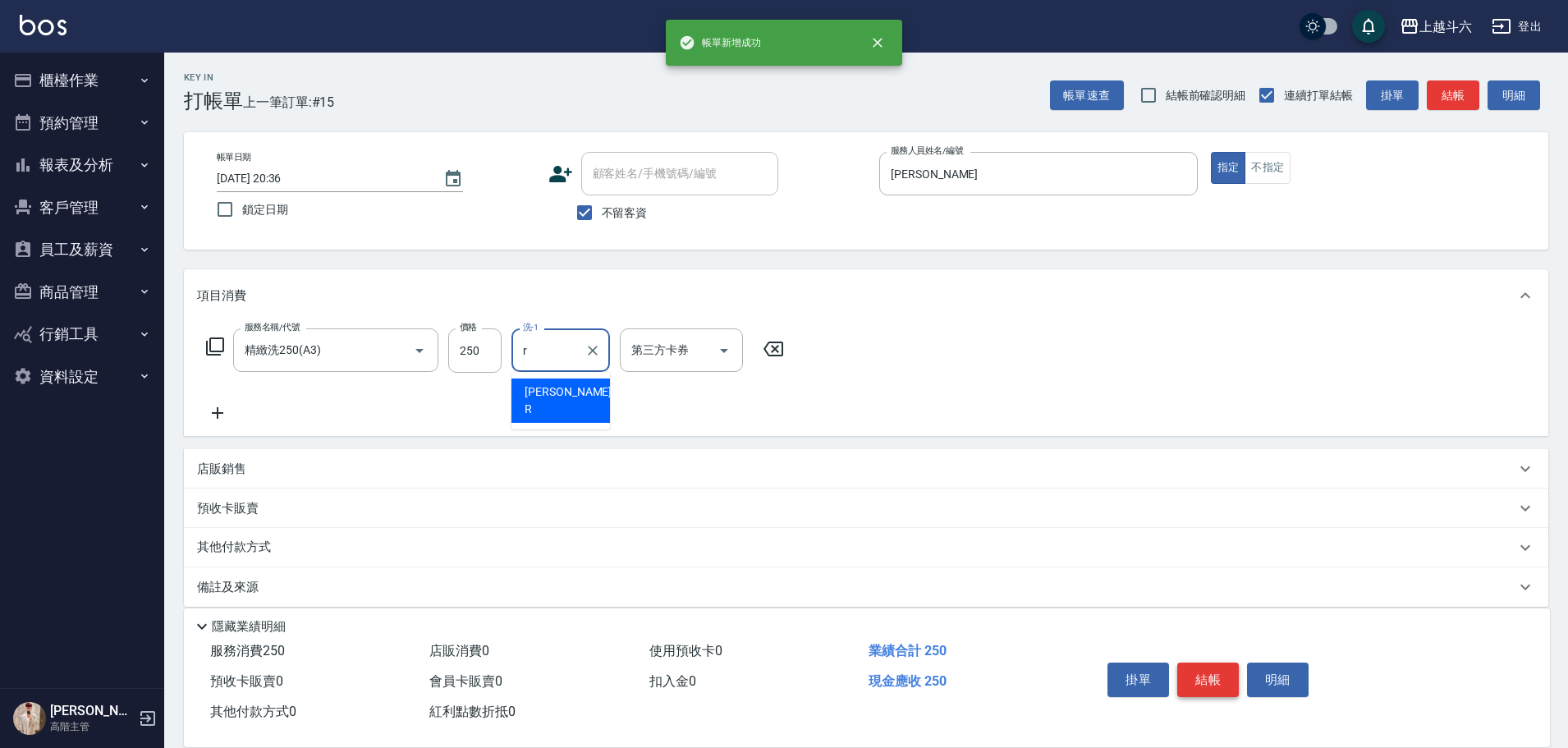
type input "[PERSON_NAME]"
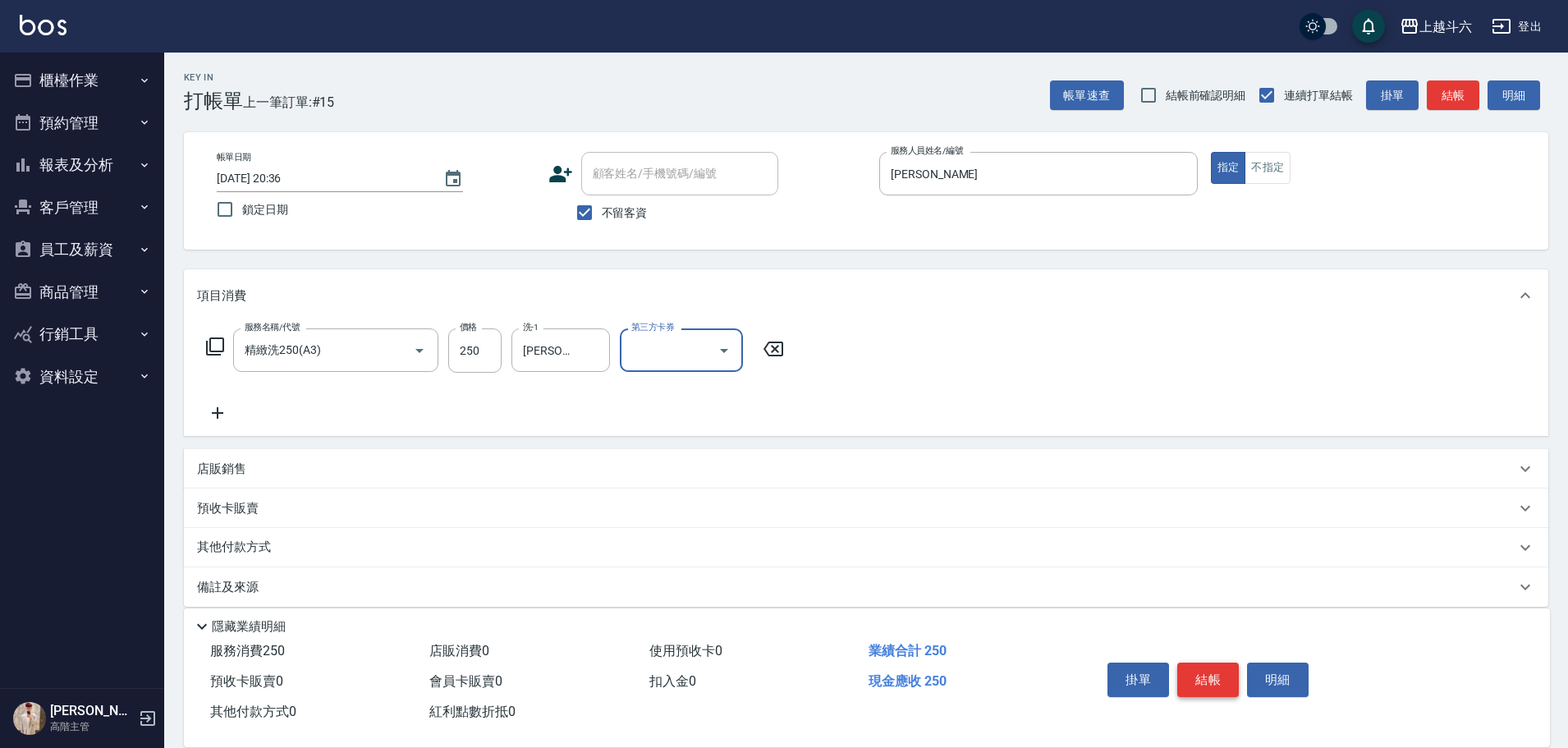
click at [1214, 678] on button "結帳" at bounding box center [1208, 679] width 61 height 34
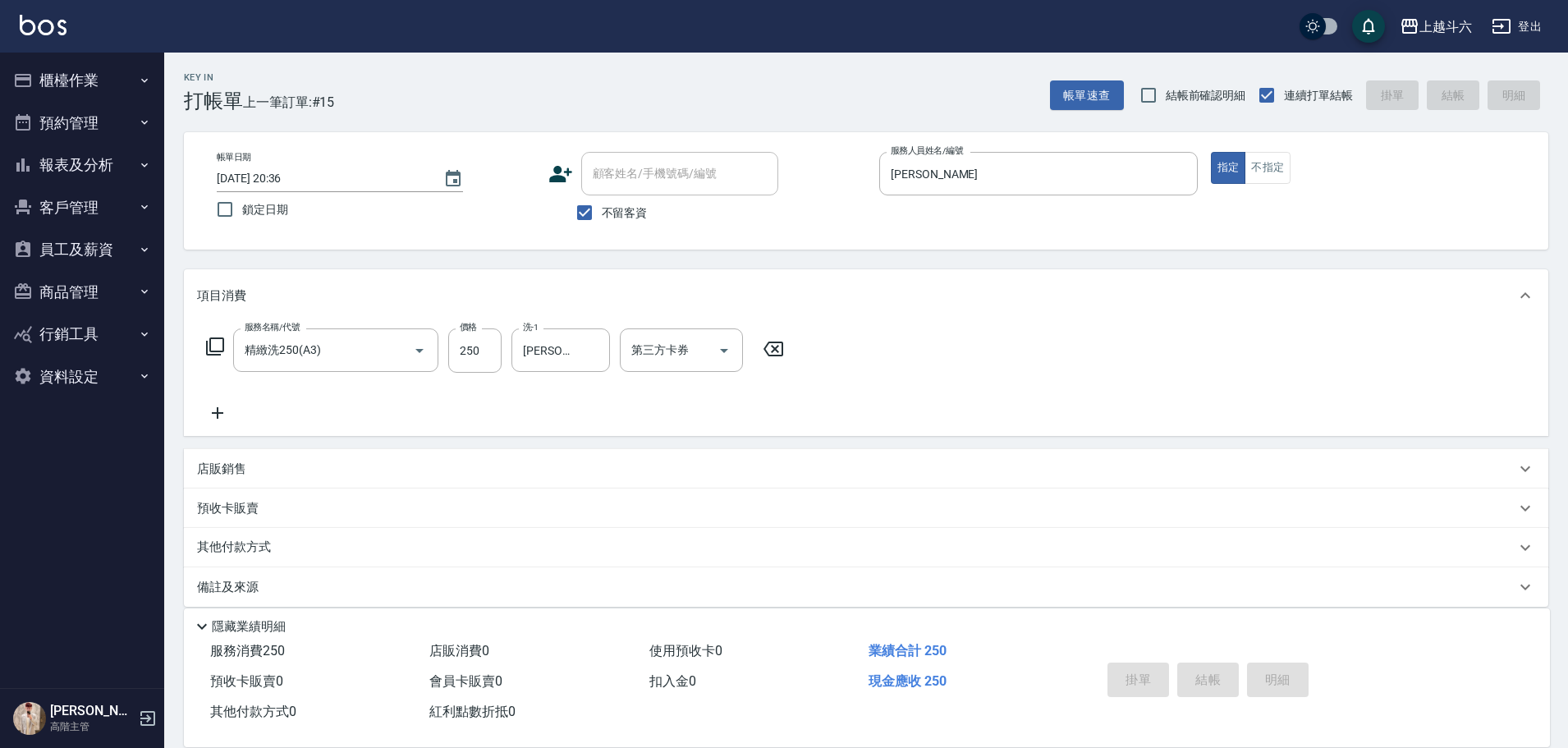
type input "[DATE] 20:37"
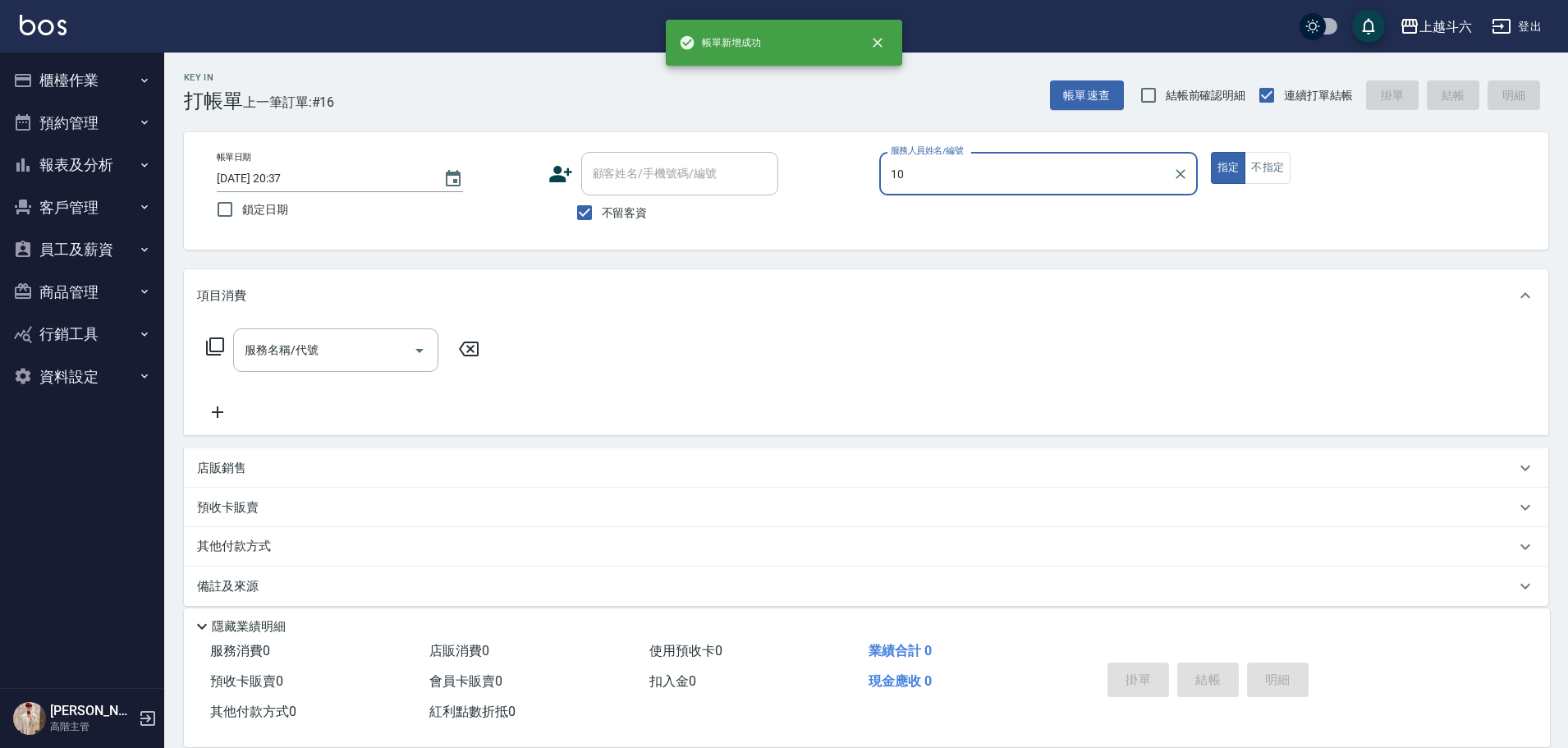
type input "Lambo藍寶-10"
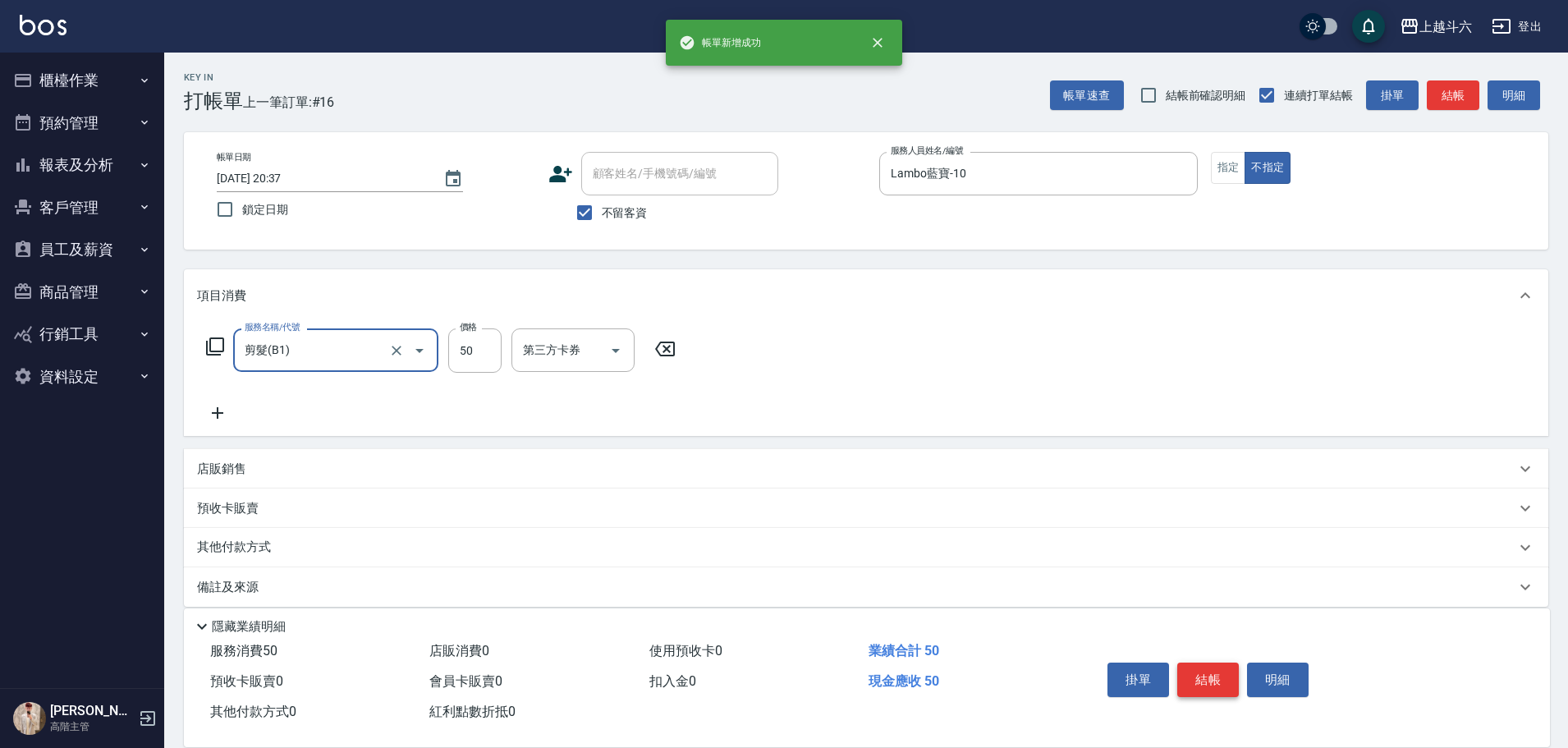
type input "剪髮(B1)"
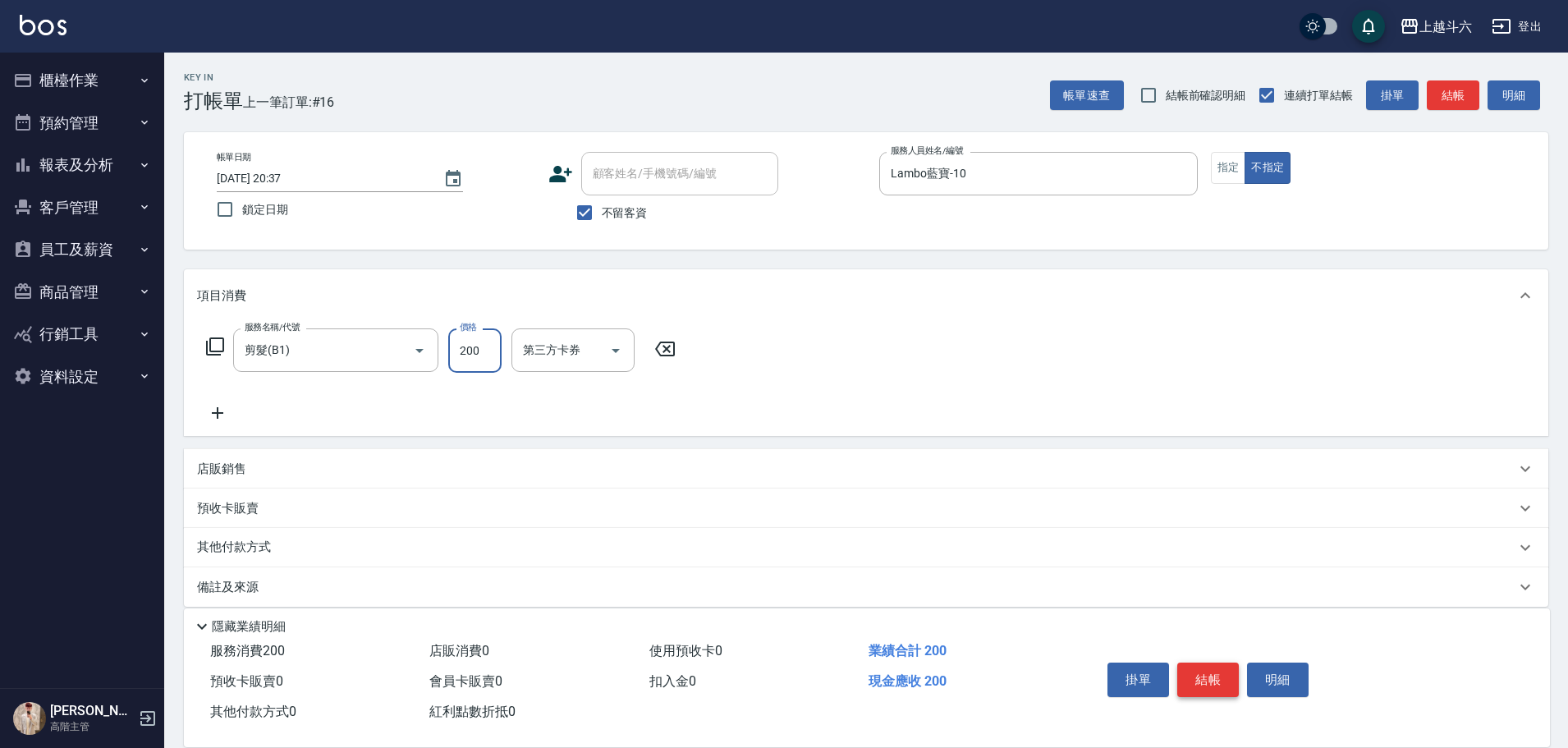
type input "200"
click at [1214, 678] on button "結帳" at bounding box center [1208, 679] width 61 height 34
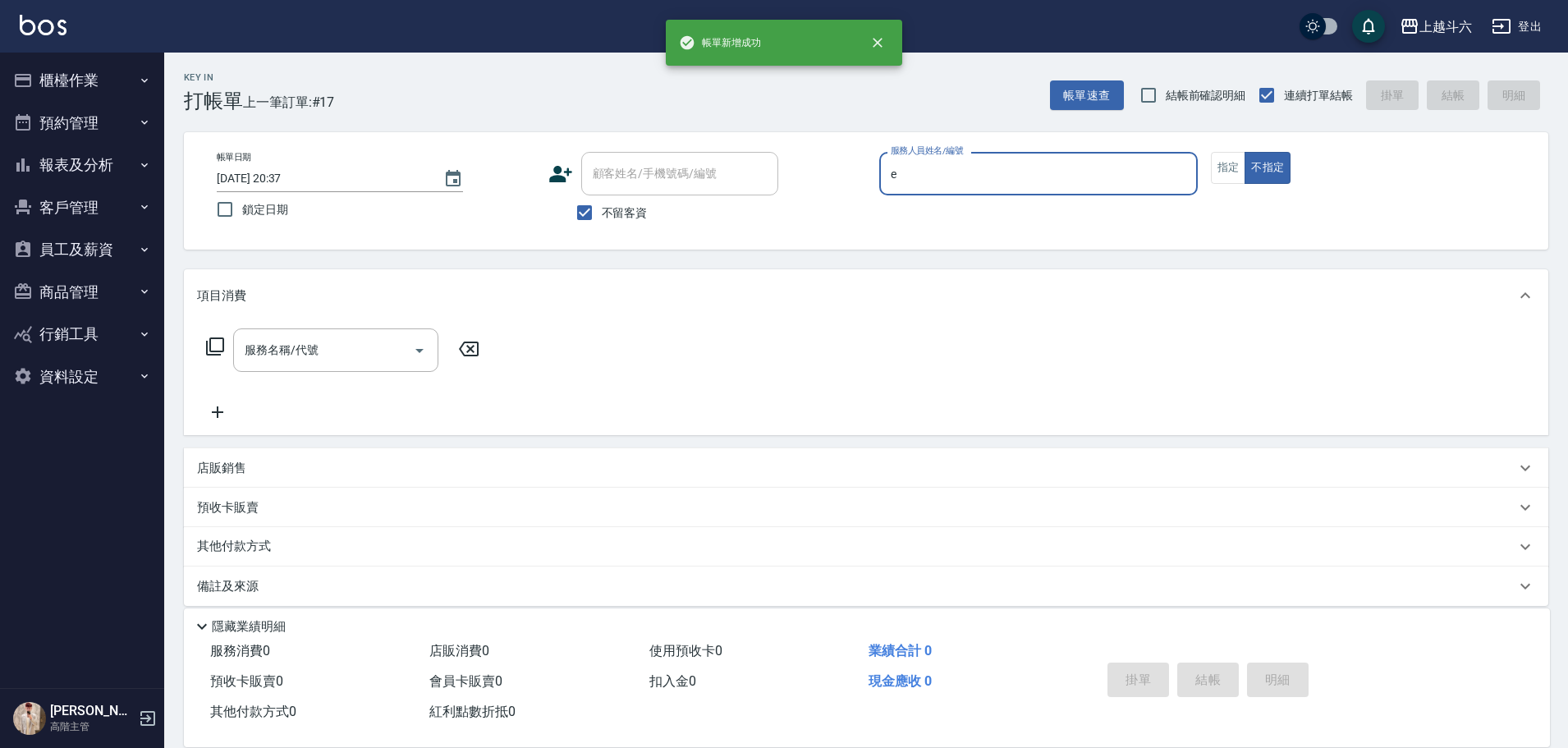
type input "[PERSON_NAME]"
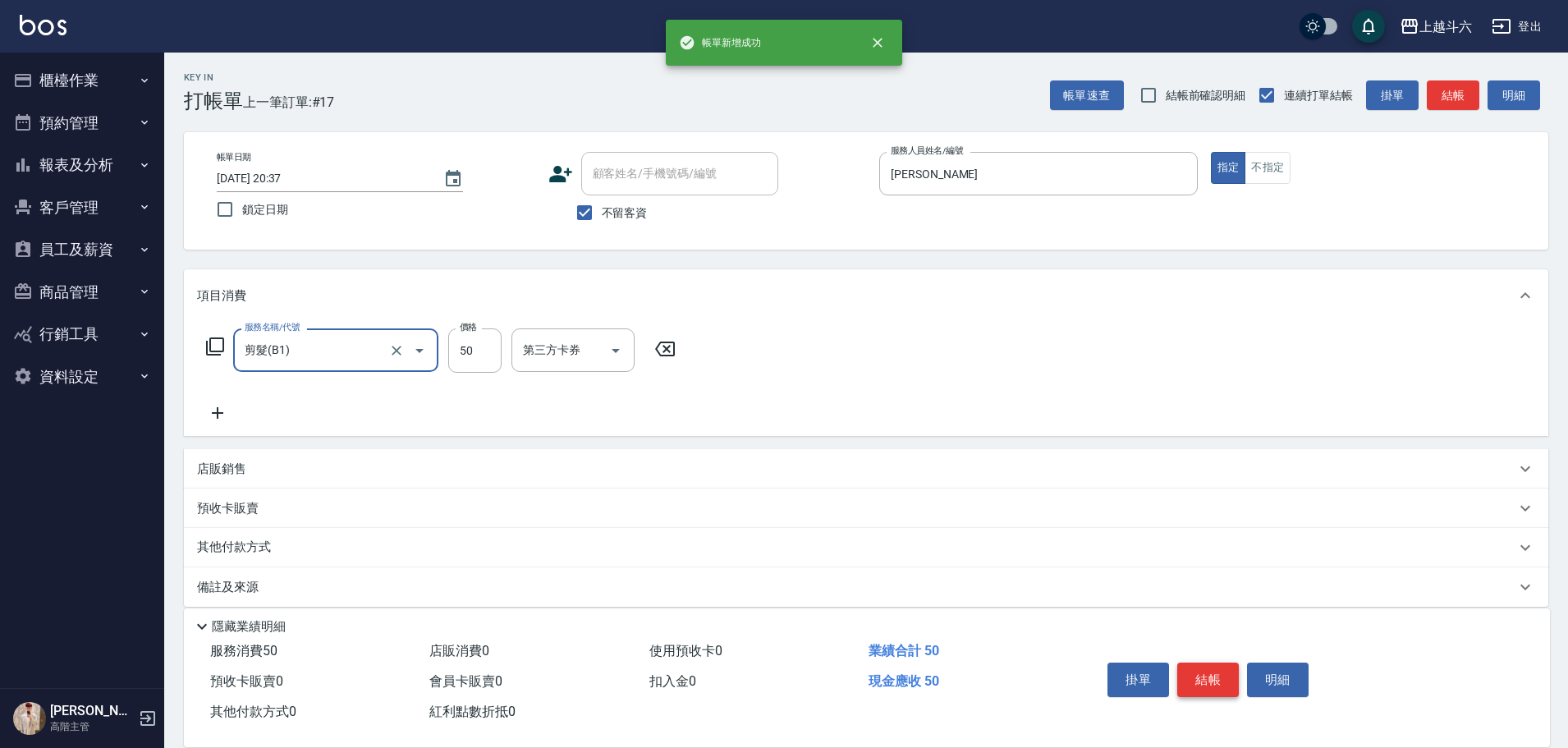
type input "剪髮(B1)"
type input "250"
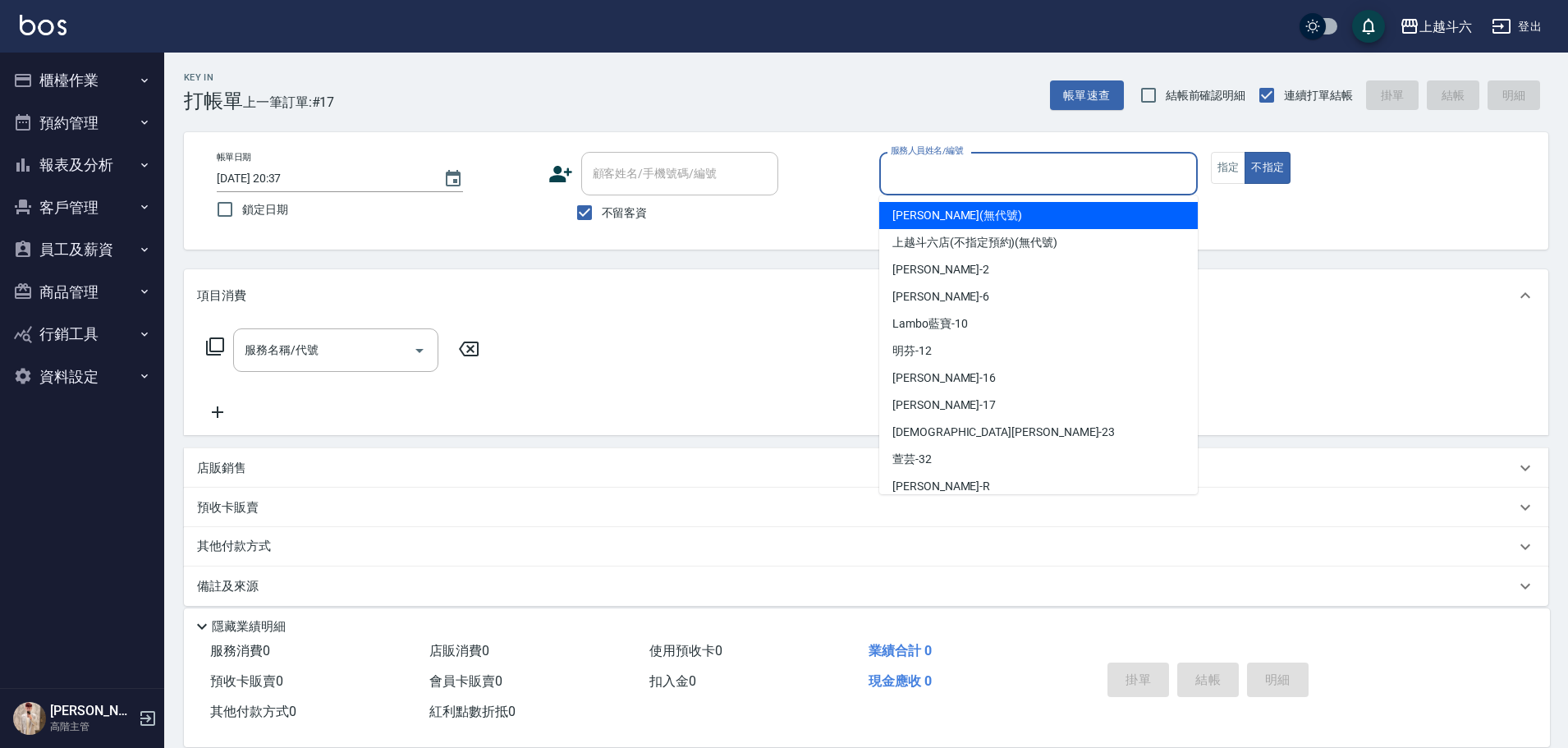
click at [1006, 178] on input "服務人員姓名/編號" at bounding box center [1038, 174] width 304 height 29
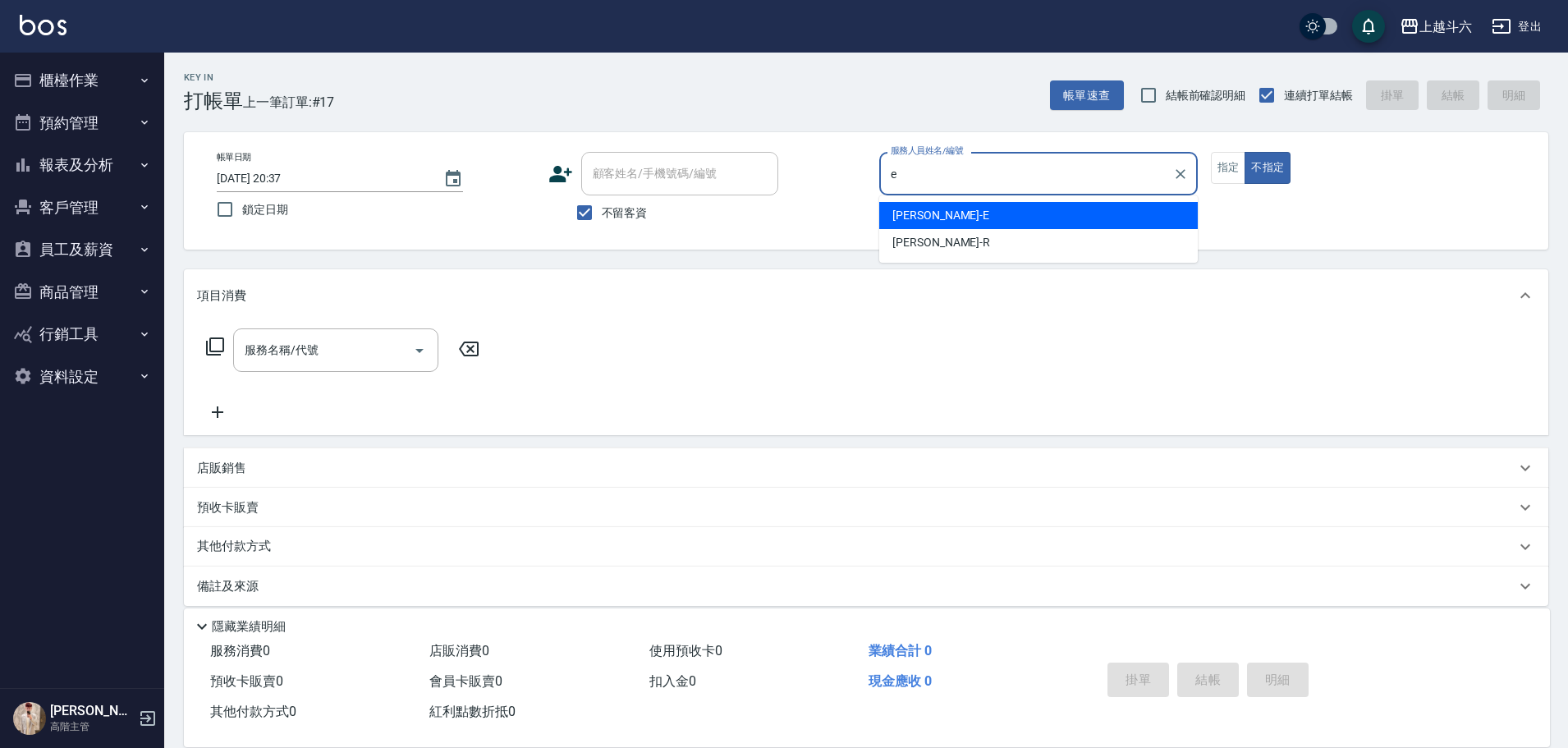
type input "e"
type button "false"
type input "[PERSON_NAME]"
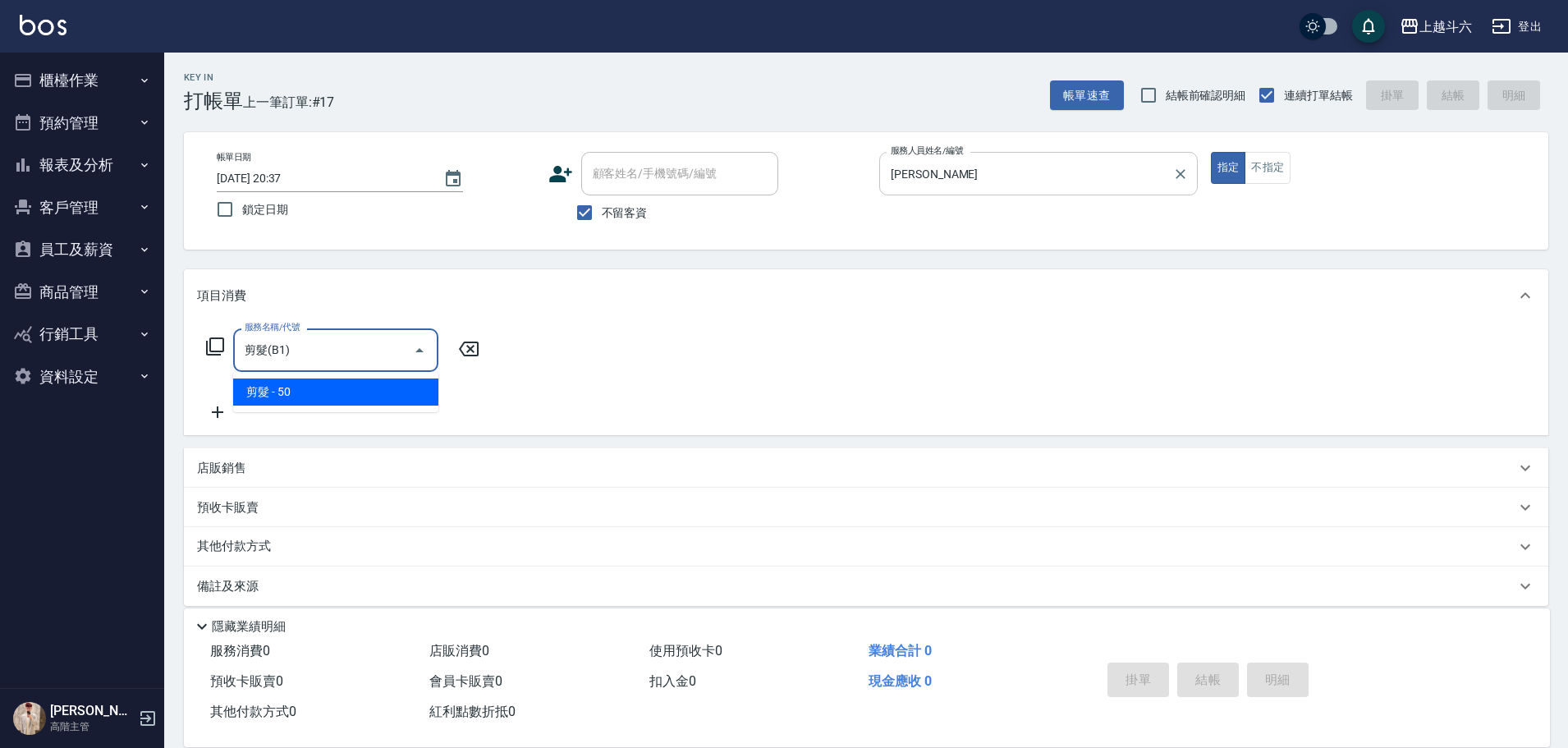
type input "剪髮(B1)"
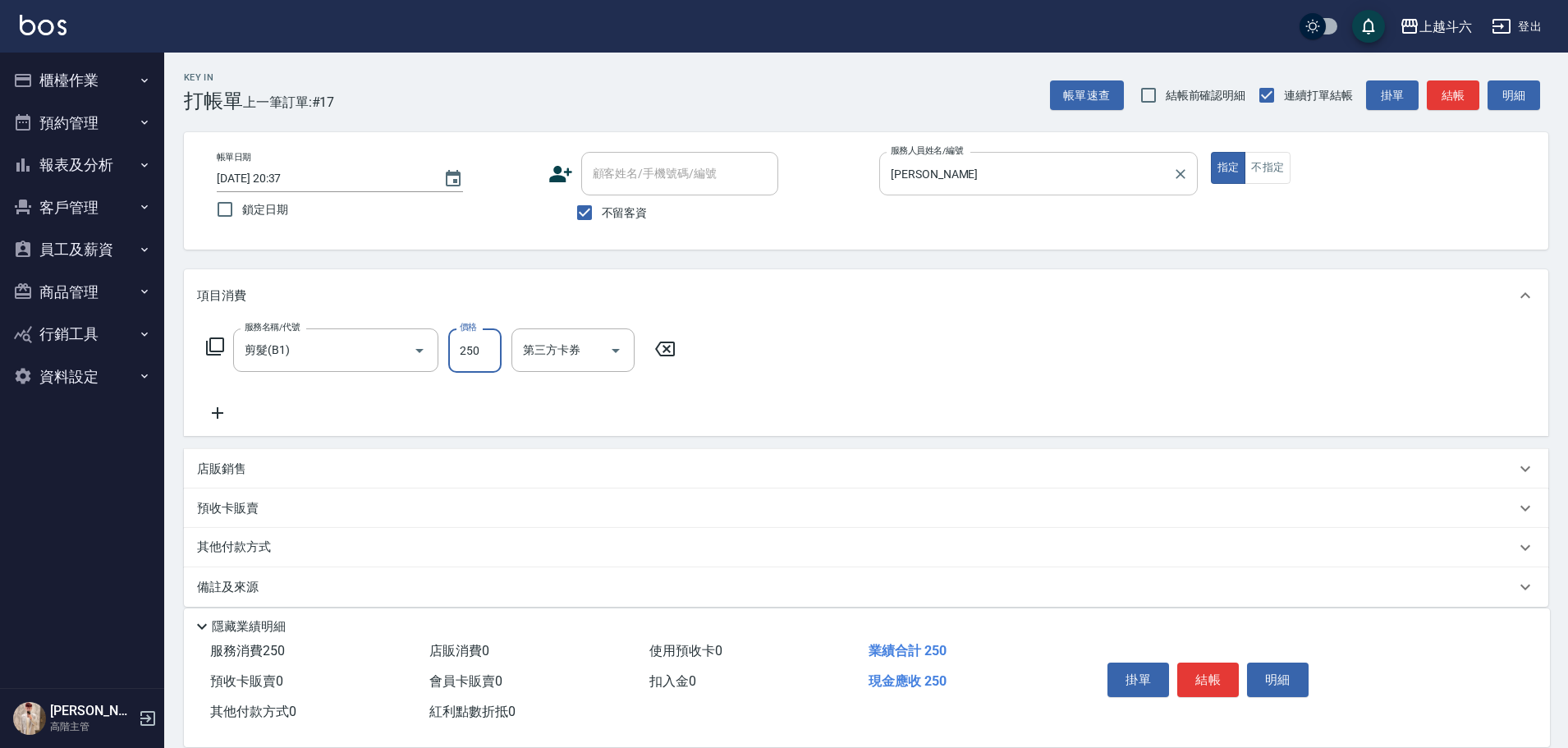
type input "250"
click at [278, 472] on div "店販銷售" at bounding box center [856, 469] width 1318 height 17
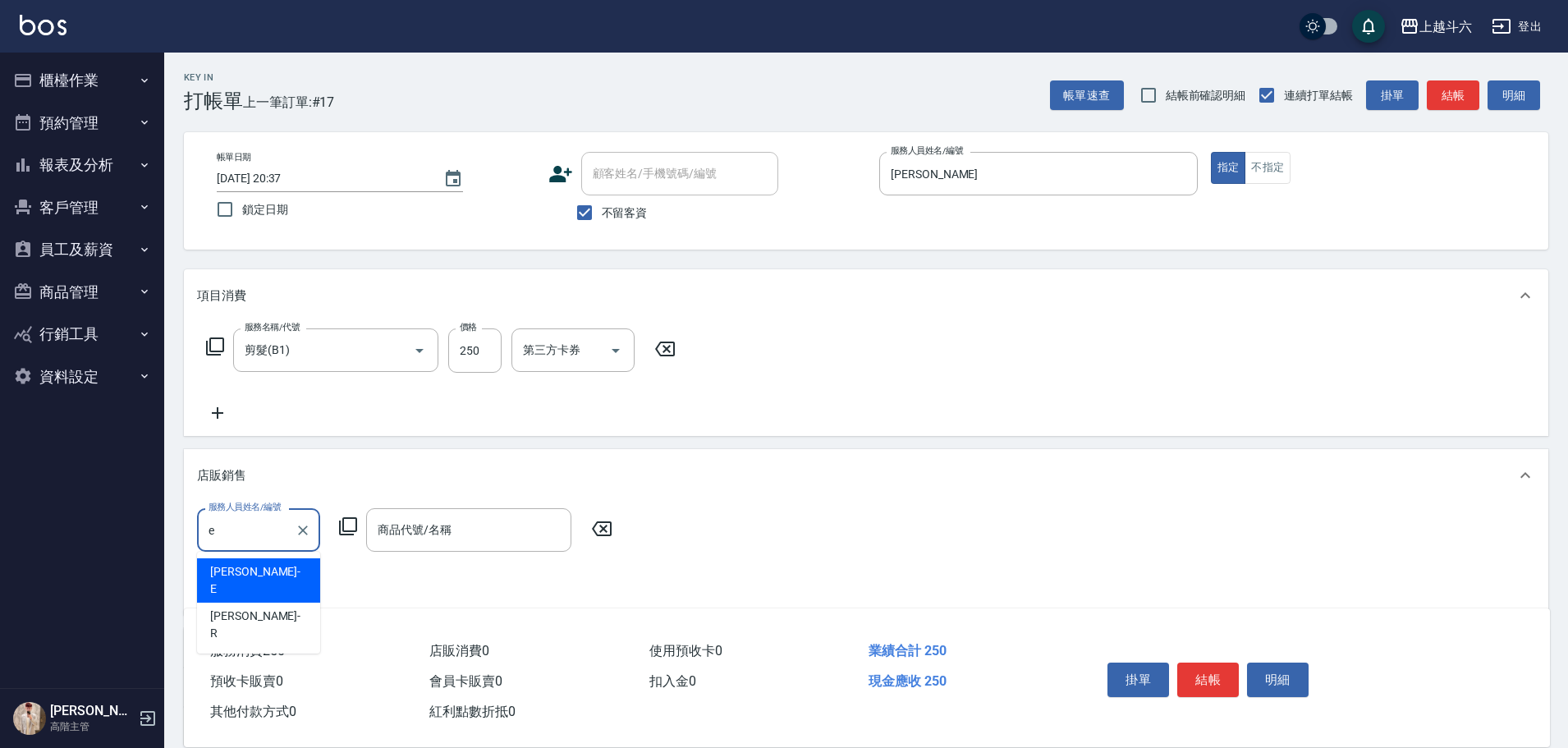
type input "[PERSON_NAME]"
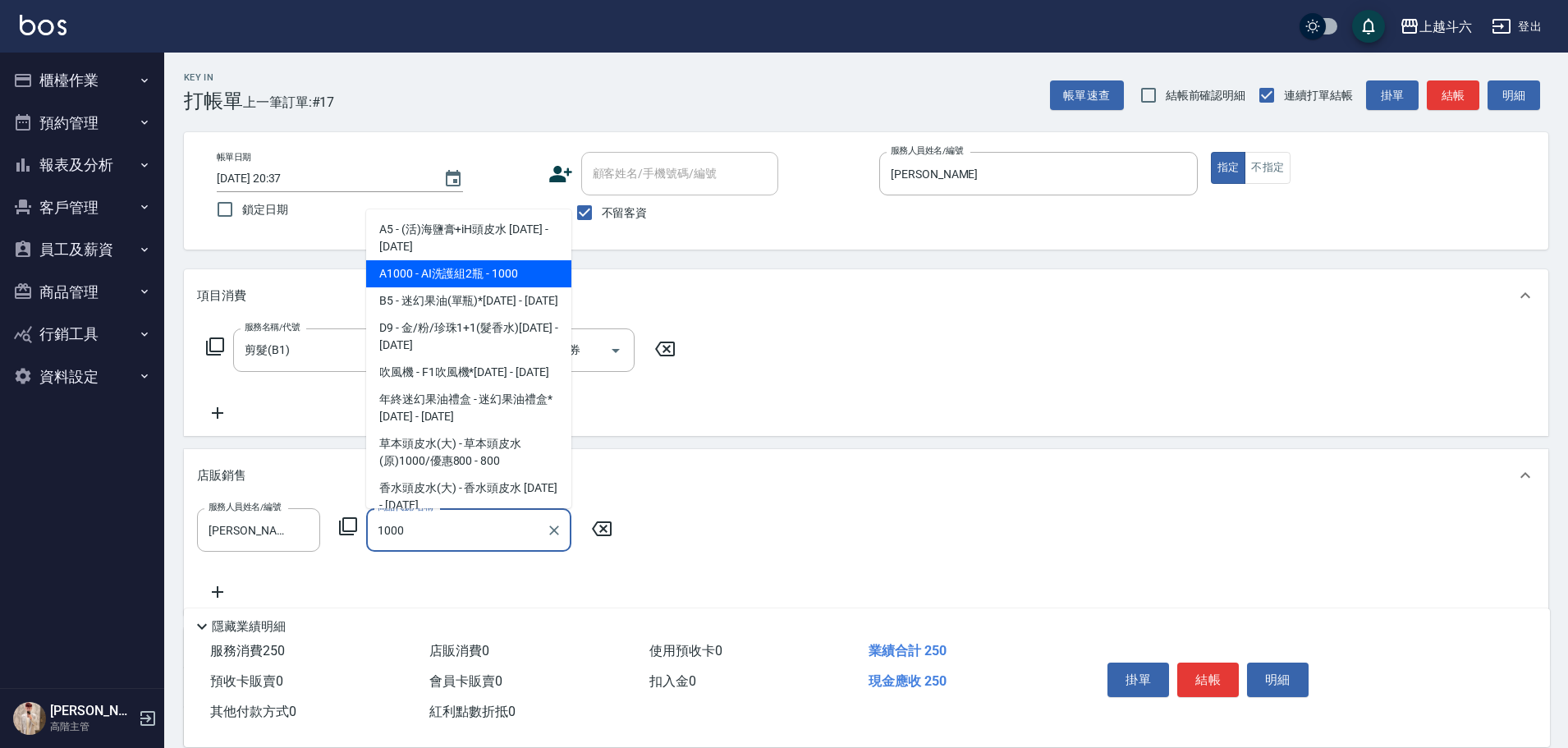
type input "AI洗護組2瓶"
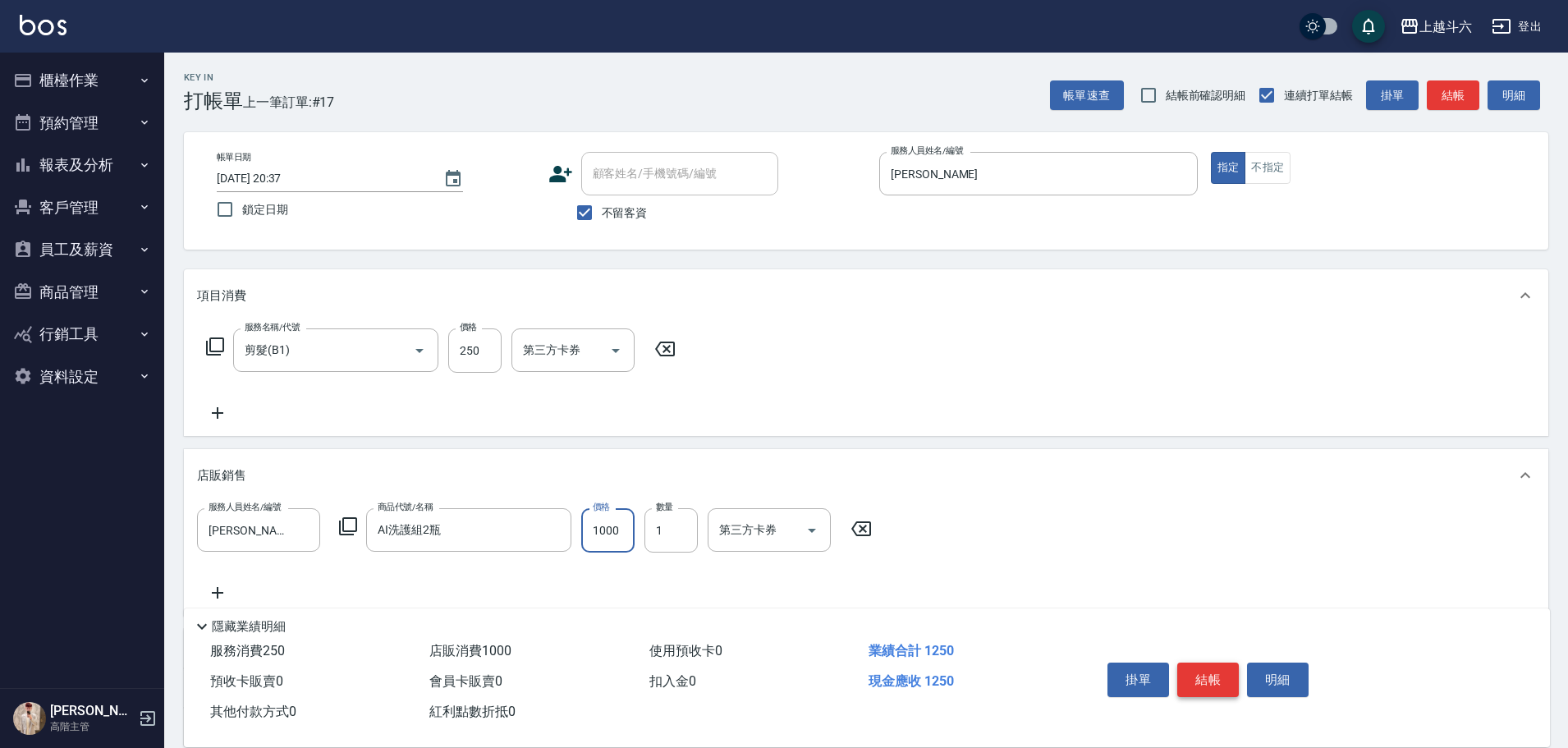
click at [1195, 672] on button "結帳" at bounding box center [1208, 679] width 61 height 34
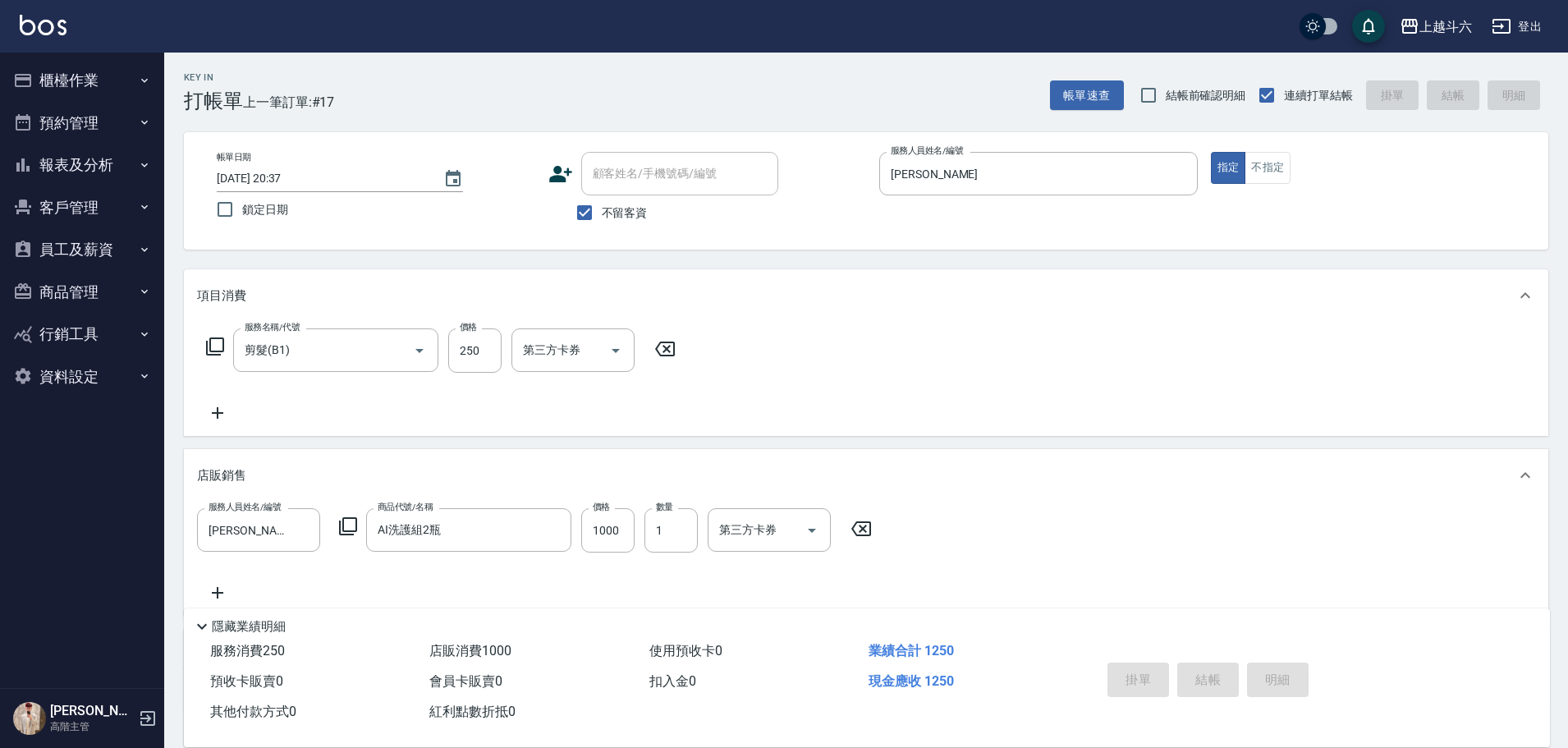
type input "[DATE] 20:38"
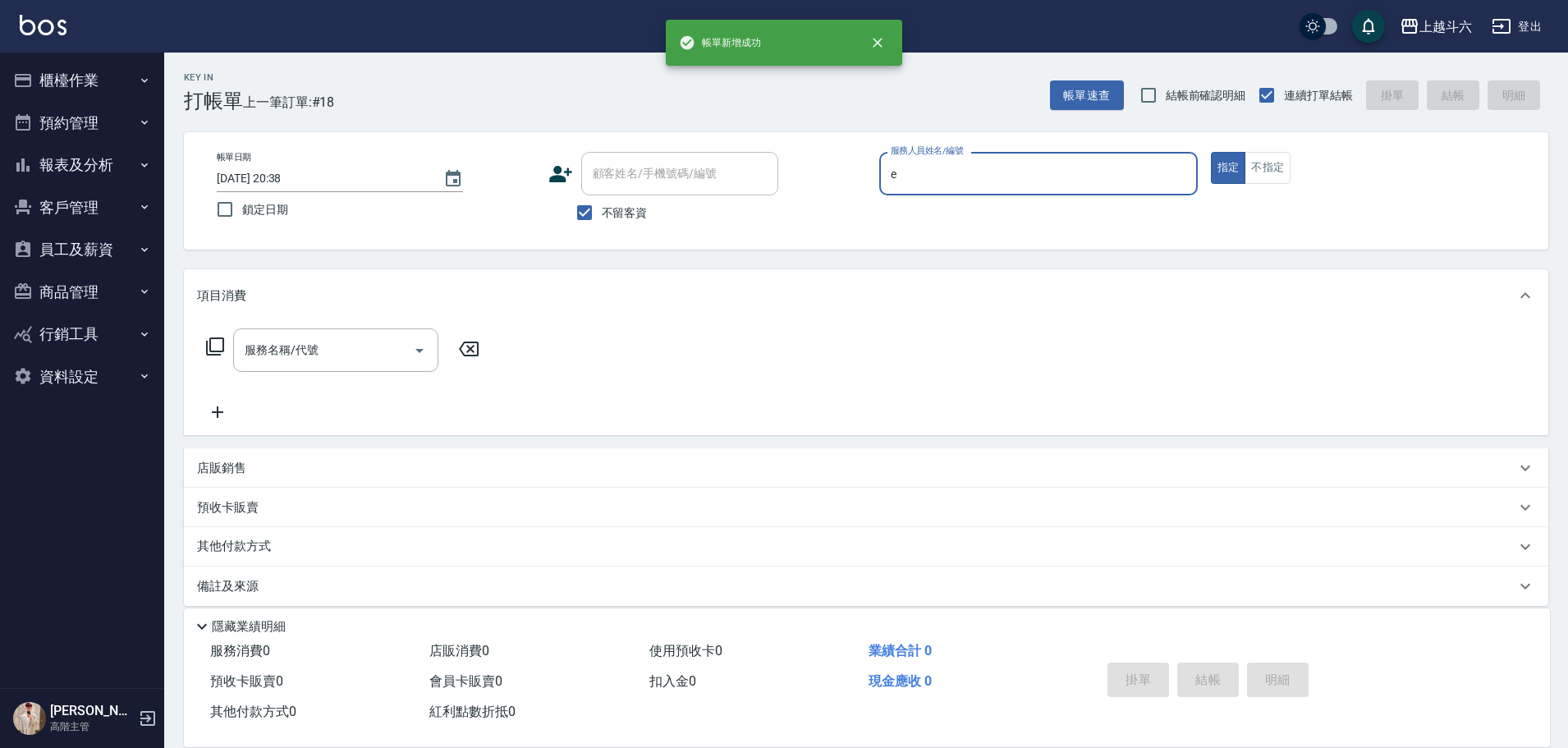
type input "e"
type button "true"
type input "[PERSON_NAME]"
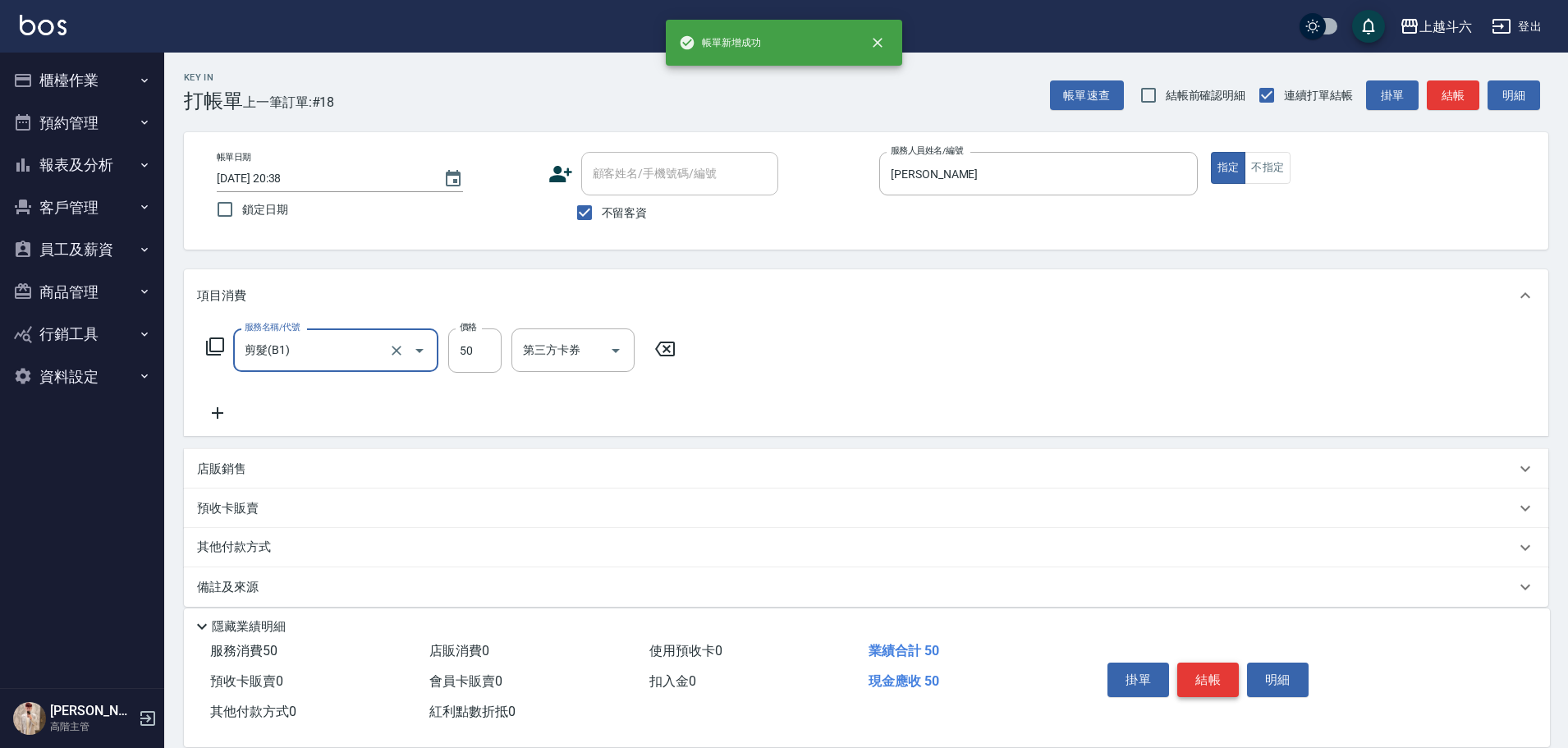
type input "剪髮(B1)"
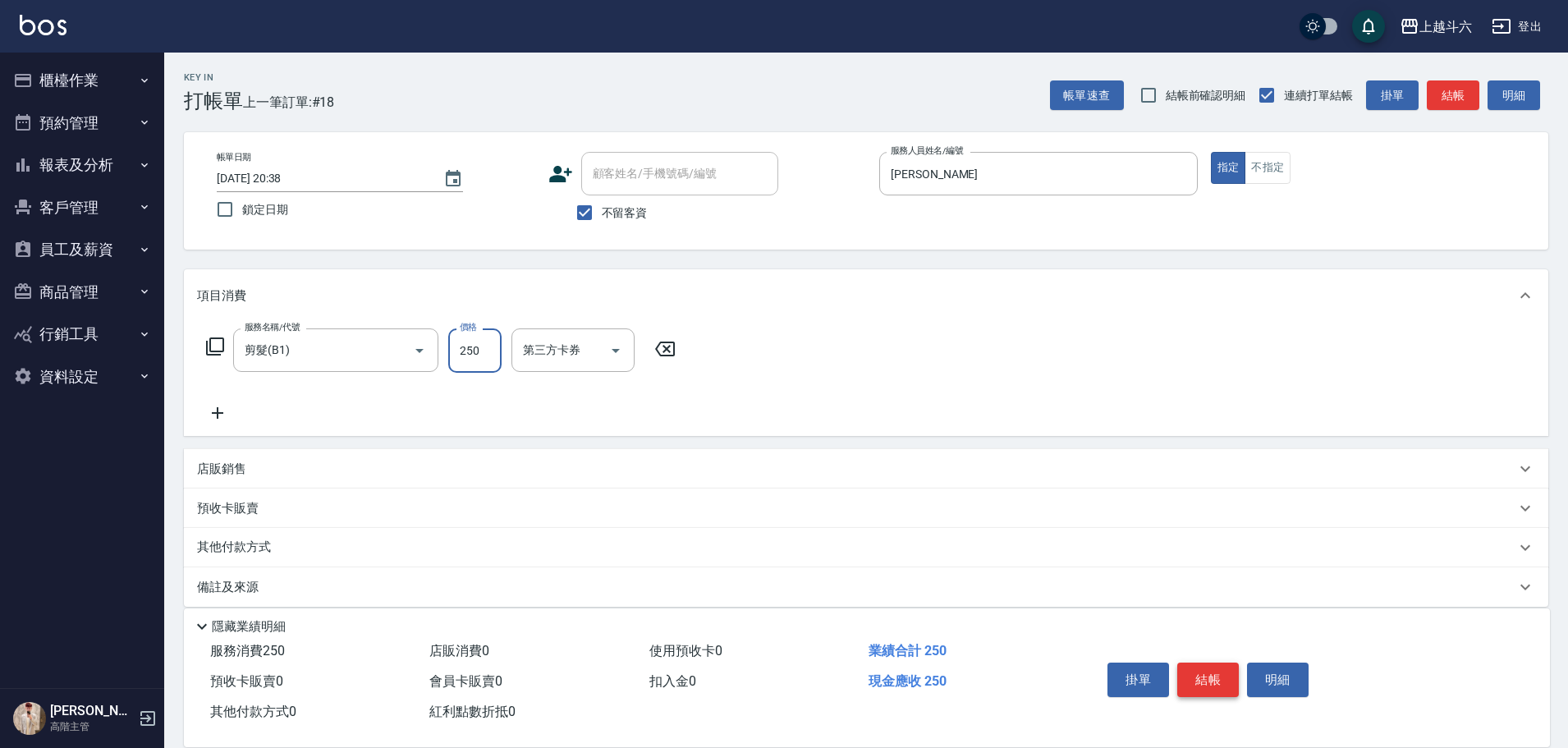
type input "250"
click at [1195, 672] on button "結帳" at bounding box center [1208, 679] width 61 height 34
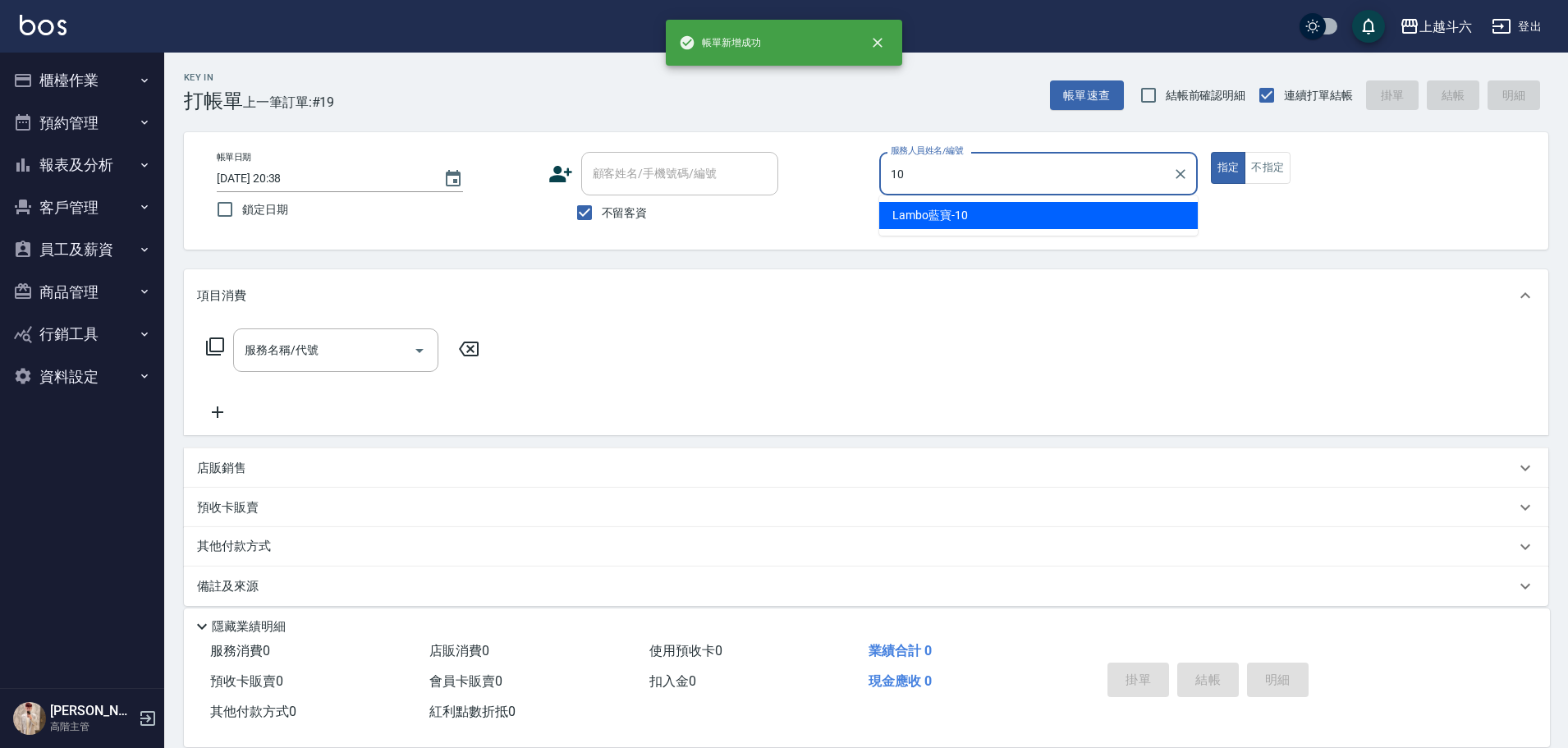
type input "Lambo藍寶-10"
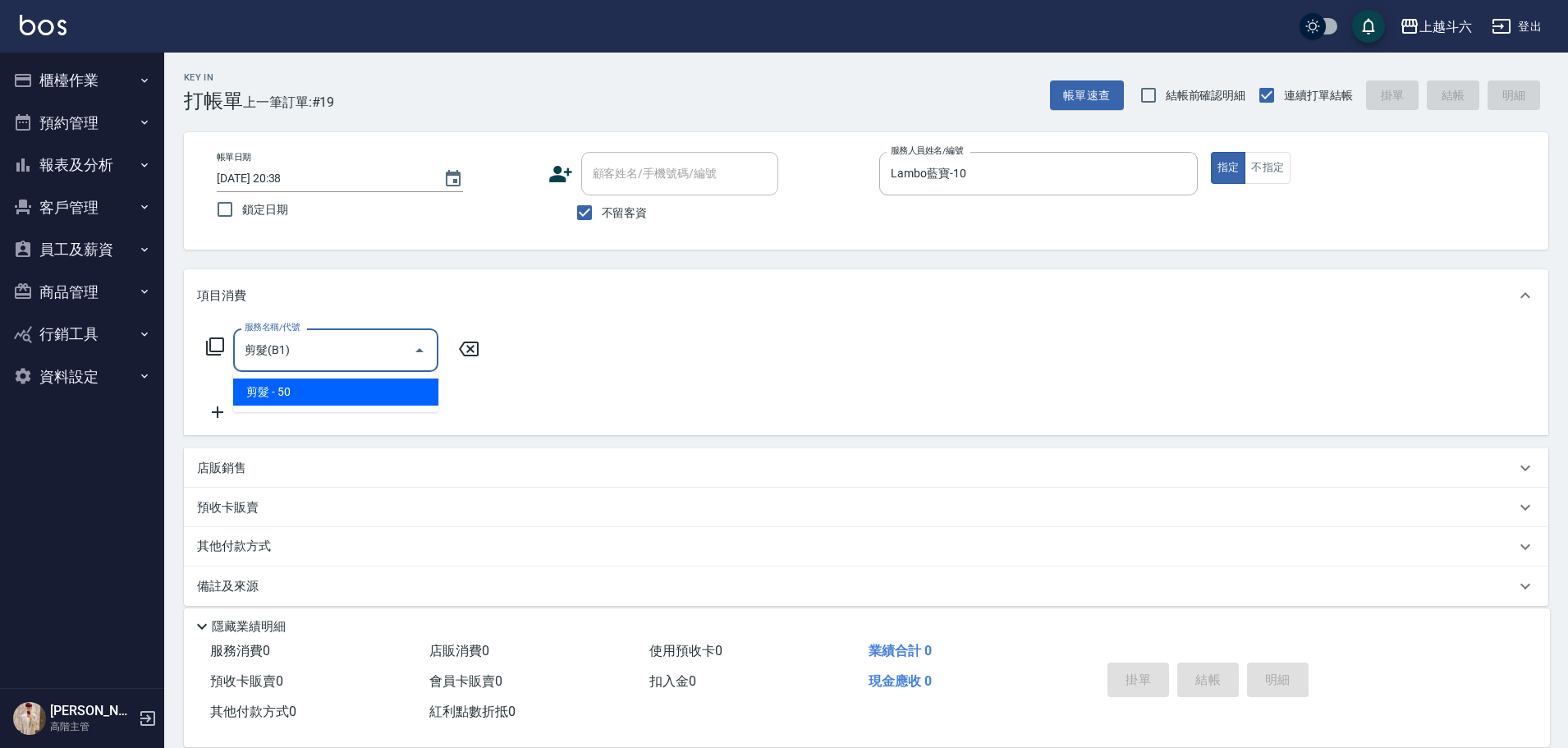
type input "剪髮(B1)"
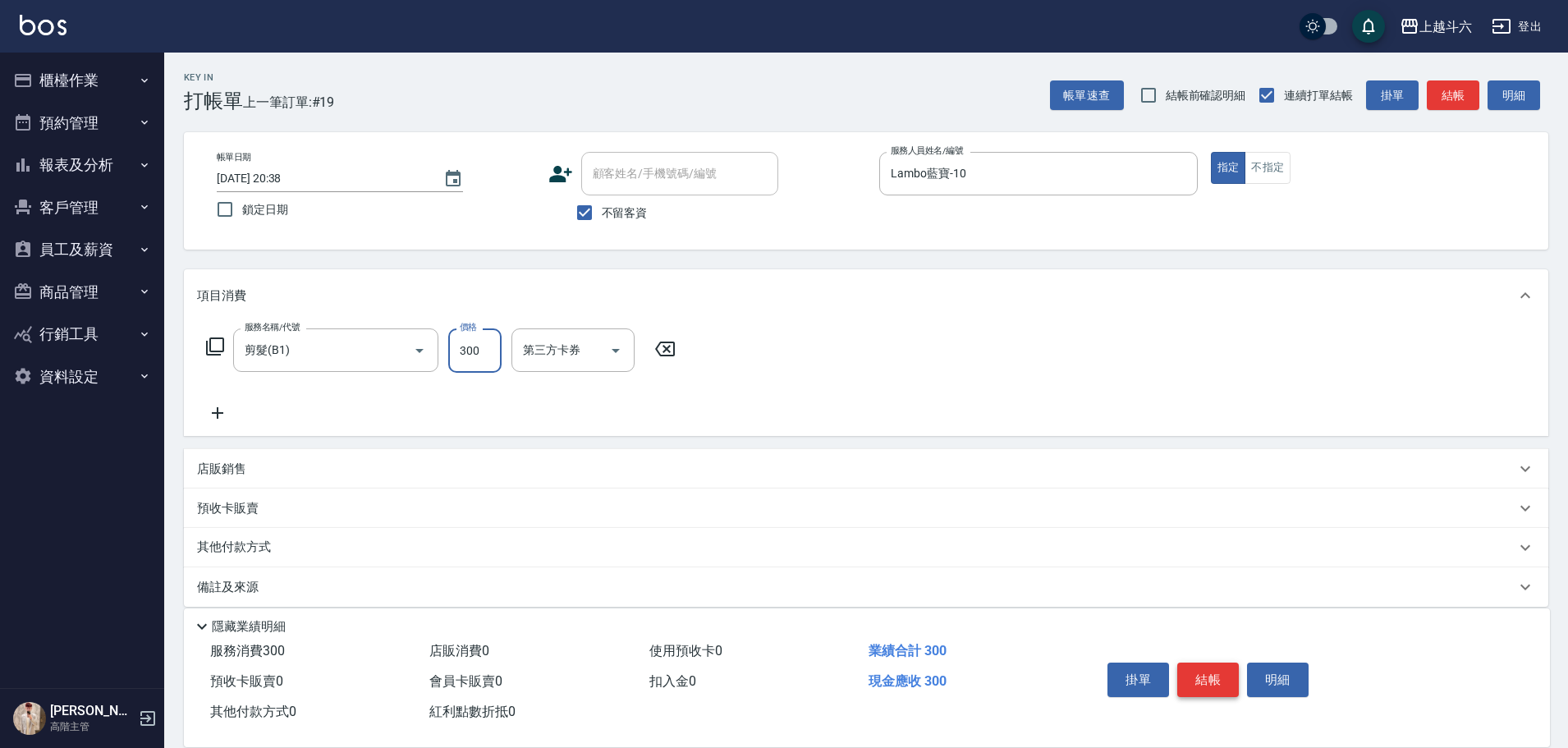
type input "300"
click at [1196, 672] on button "結帳" at bounding box center [1208, 679] width 61 height 34
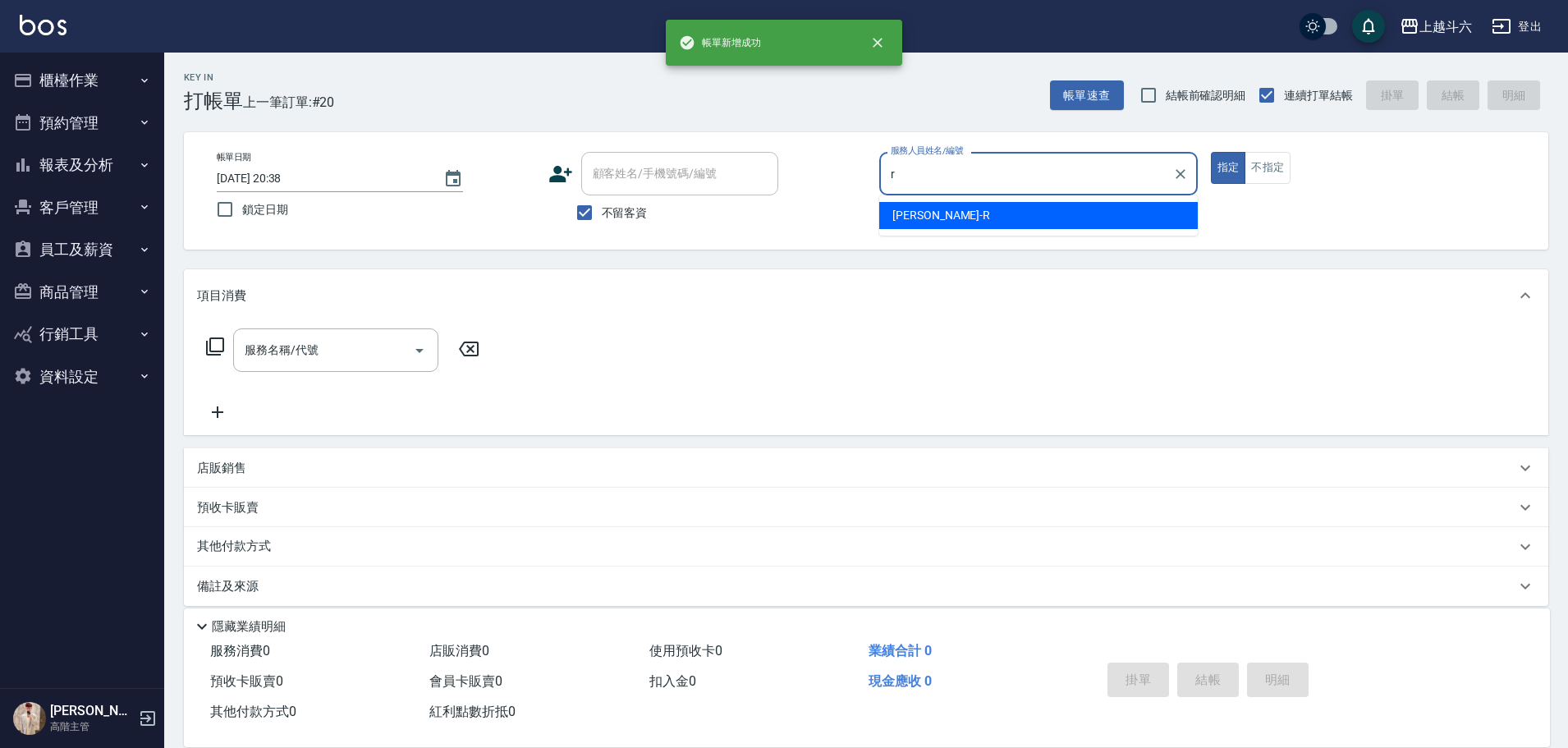
type input "[PERSON_NAME]"
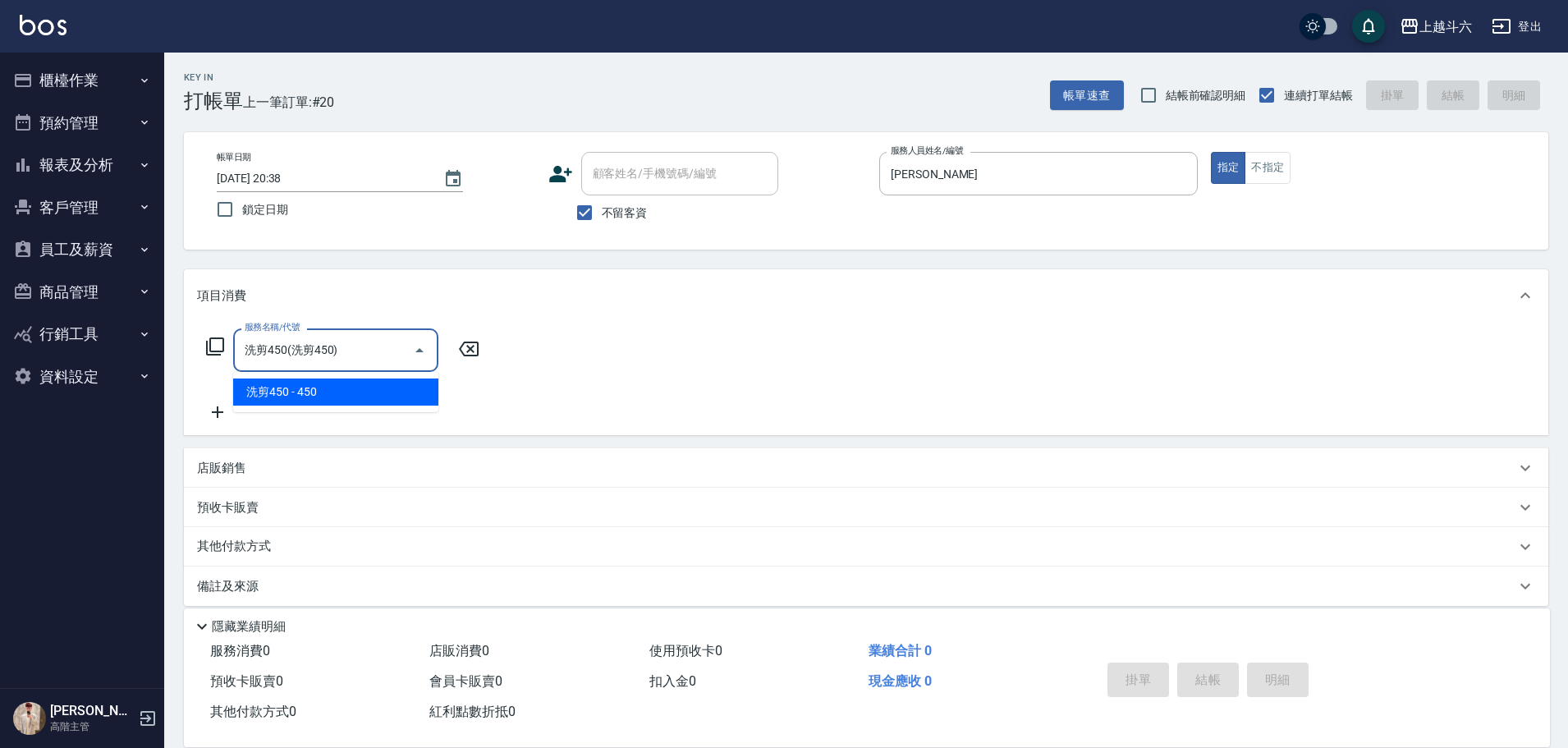
type input "洗剪450"
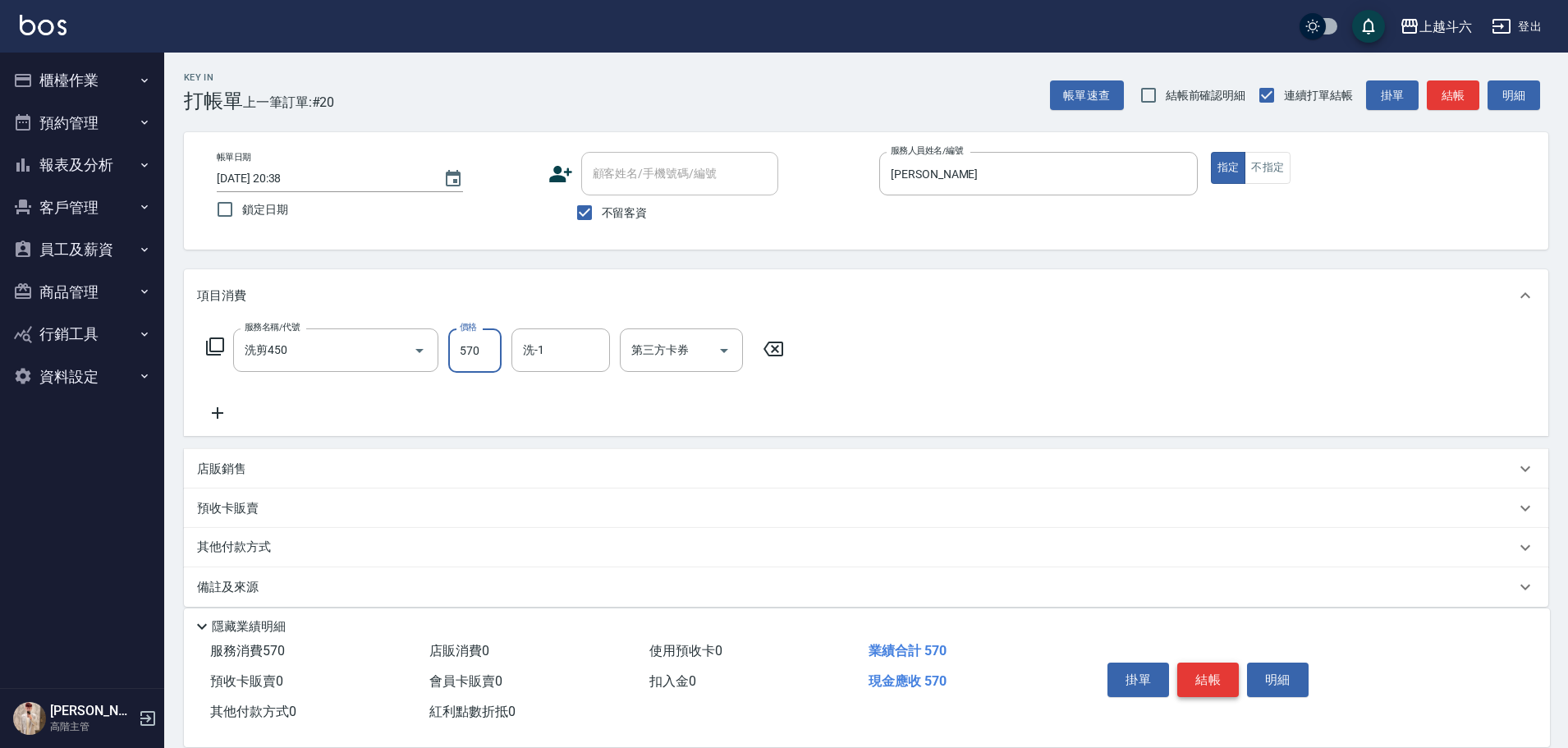
type input "570"
type input "[PERSON_NAME]-23"
click at [1196, 672] on button "結帳" at bounding box center [1208, 679] width 61 height 34
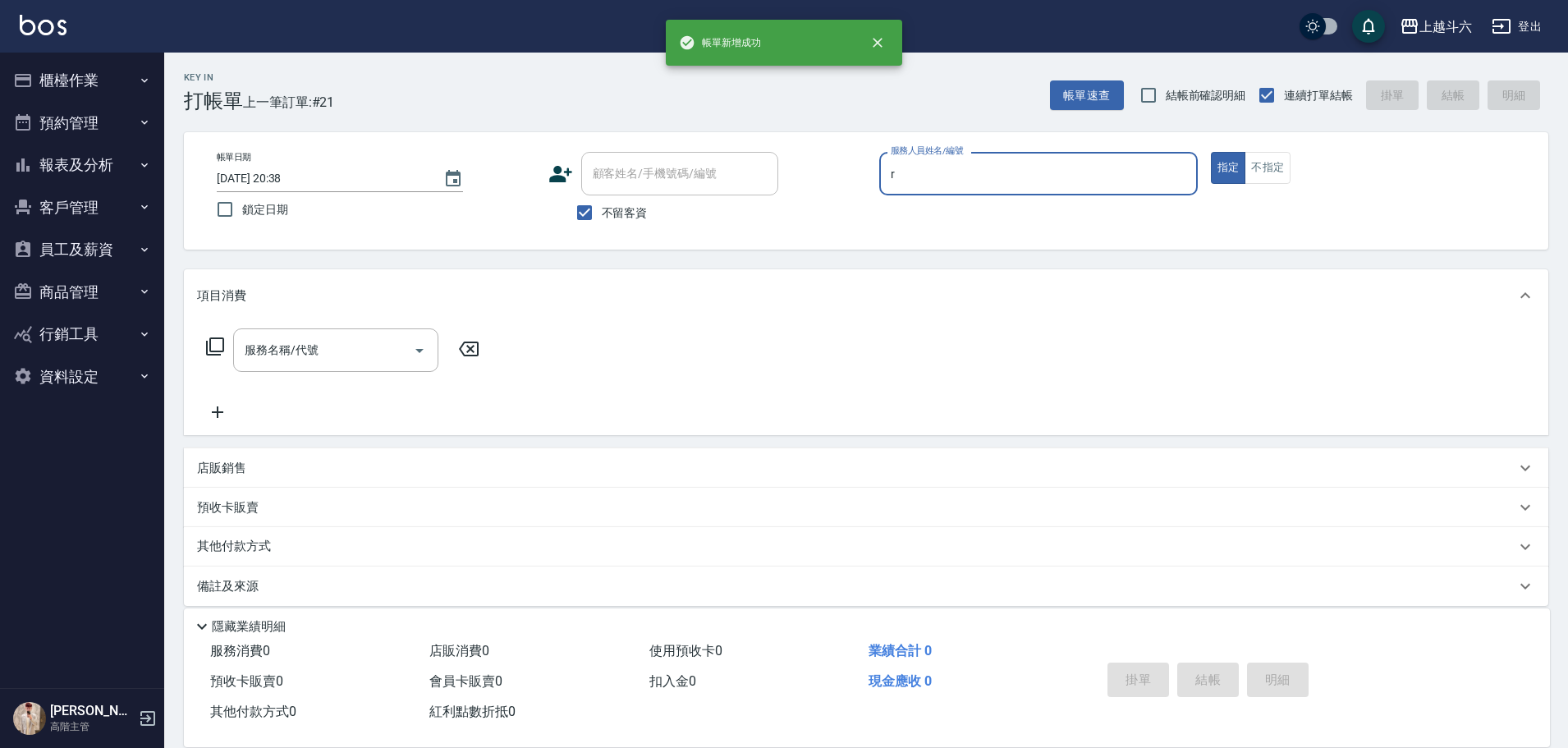
type input "[PERSON_NAME]"
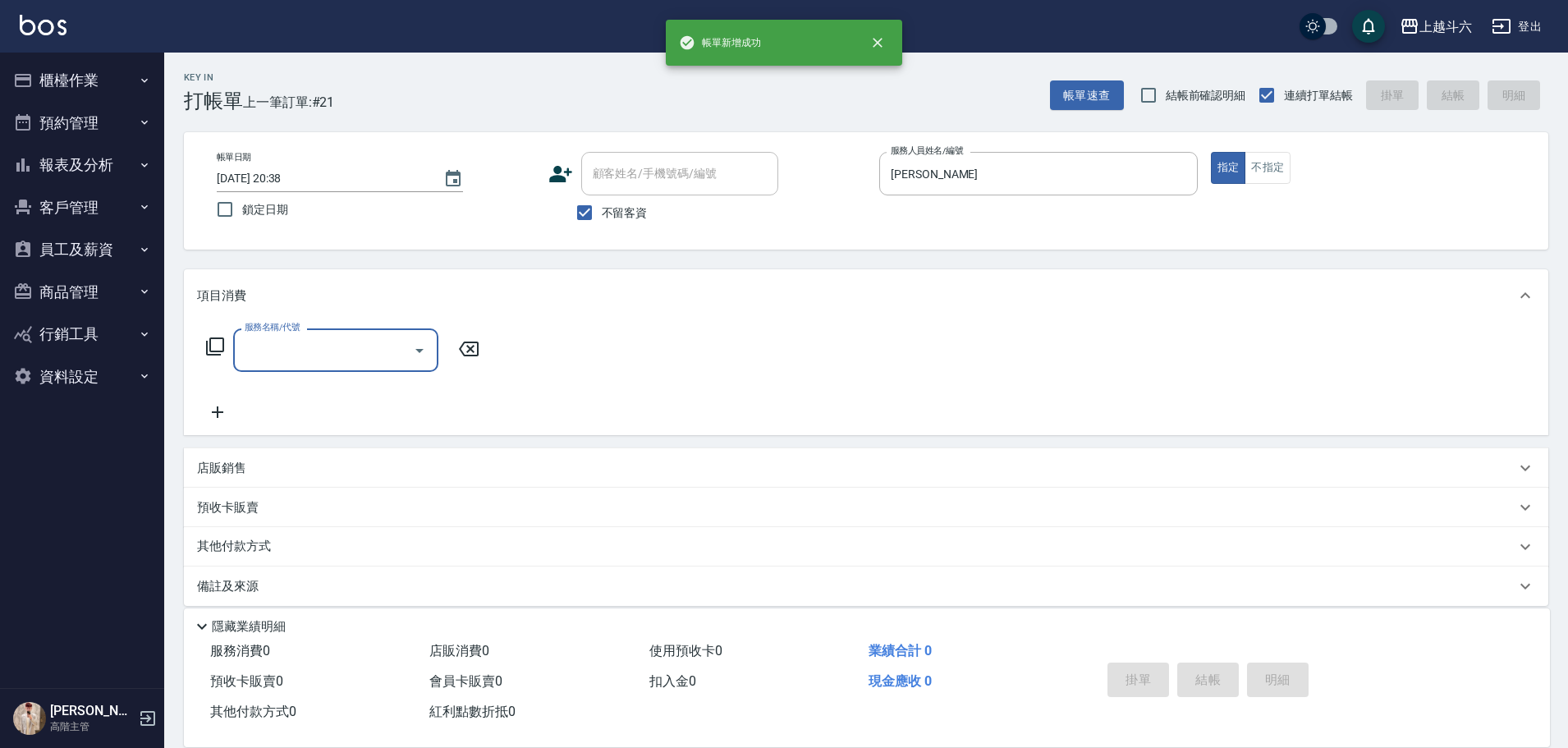
type input "5"
type input "洗剪450"
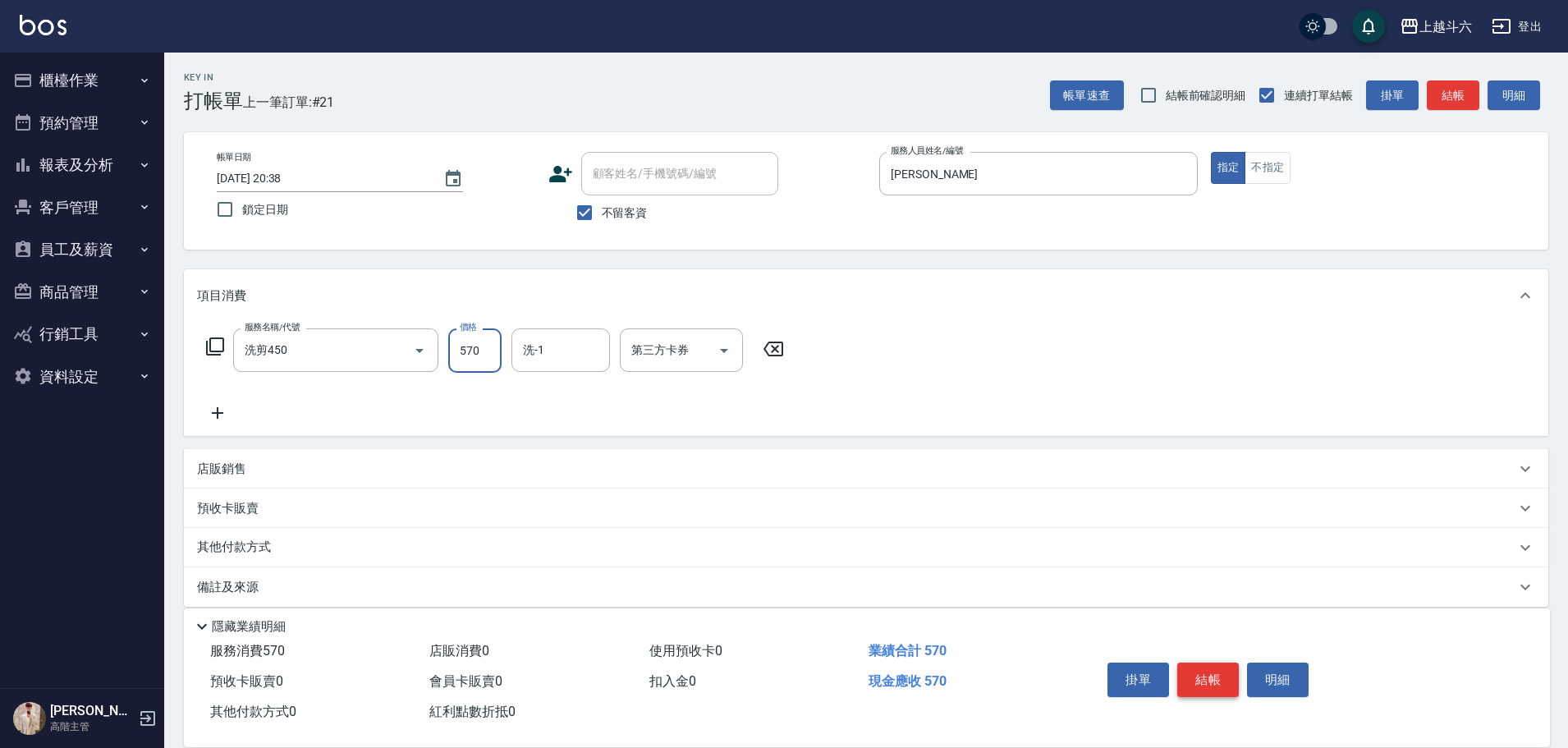
type input "570"
type input "萱芸-32"
click at [1196, 672] on button "結帳" at bounding box center [1208, 679] width 61 height 34
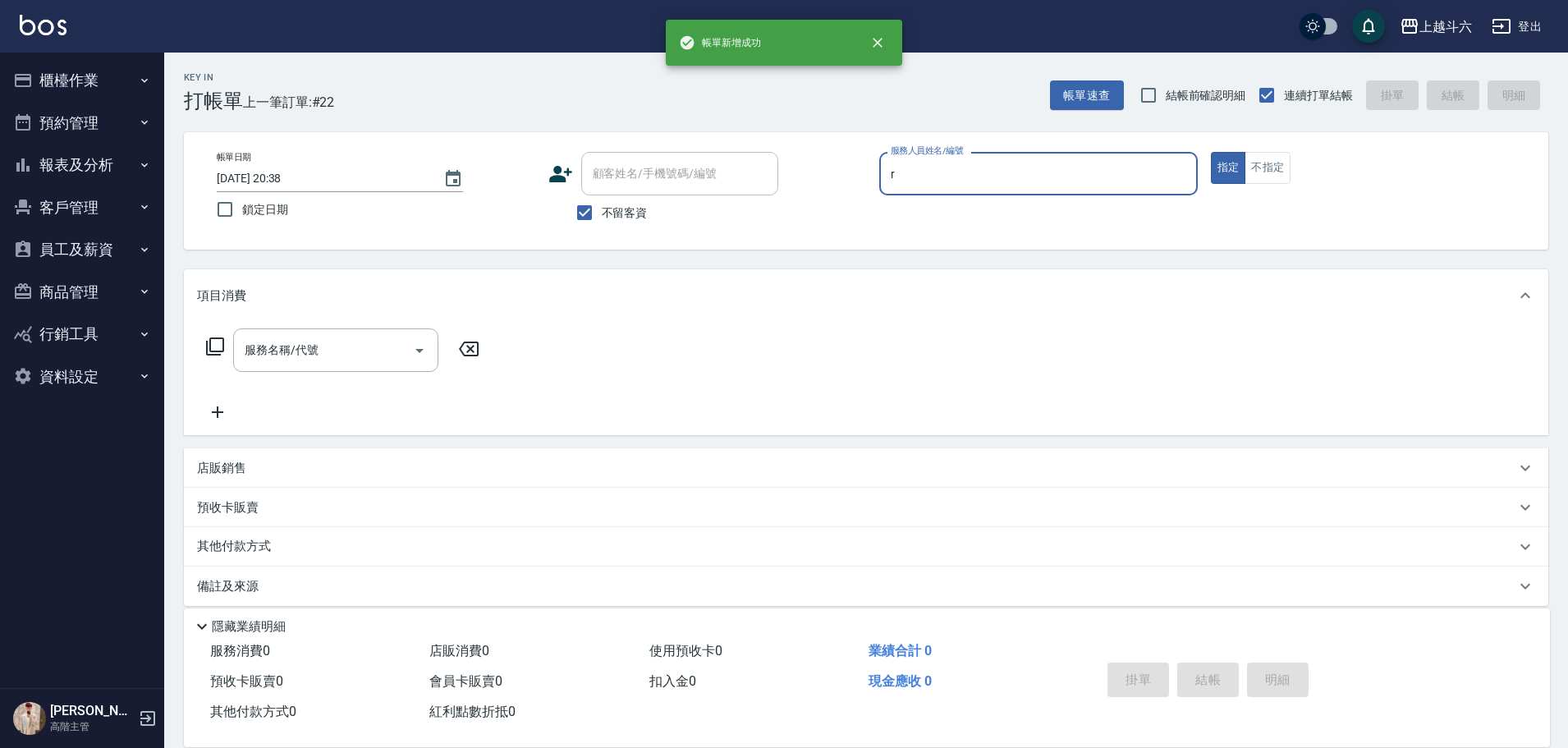
type input "[PERSON_NAME]"
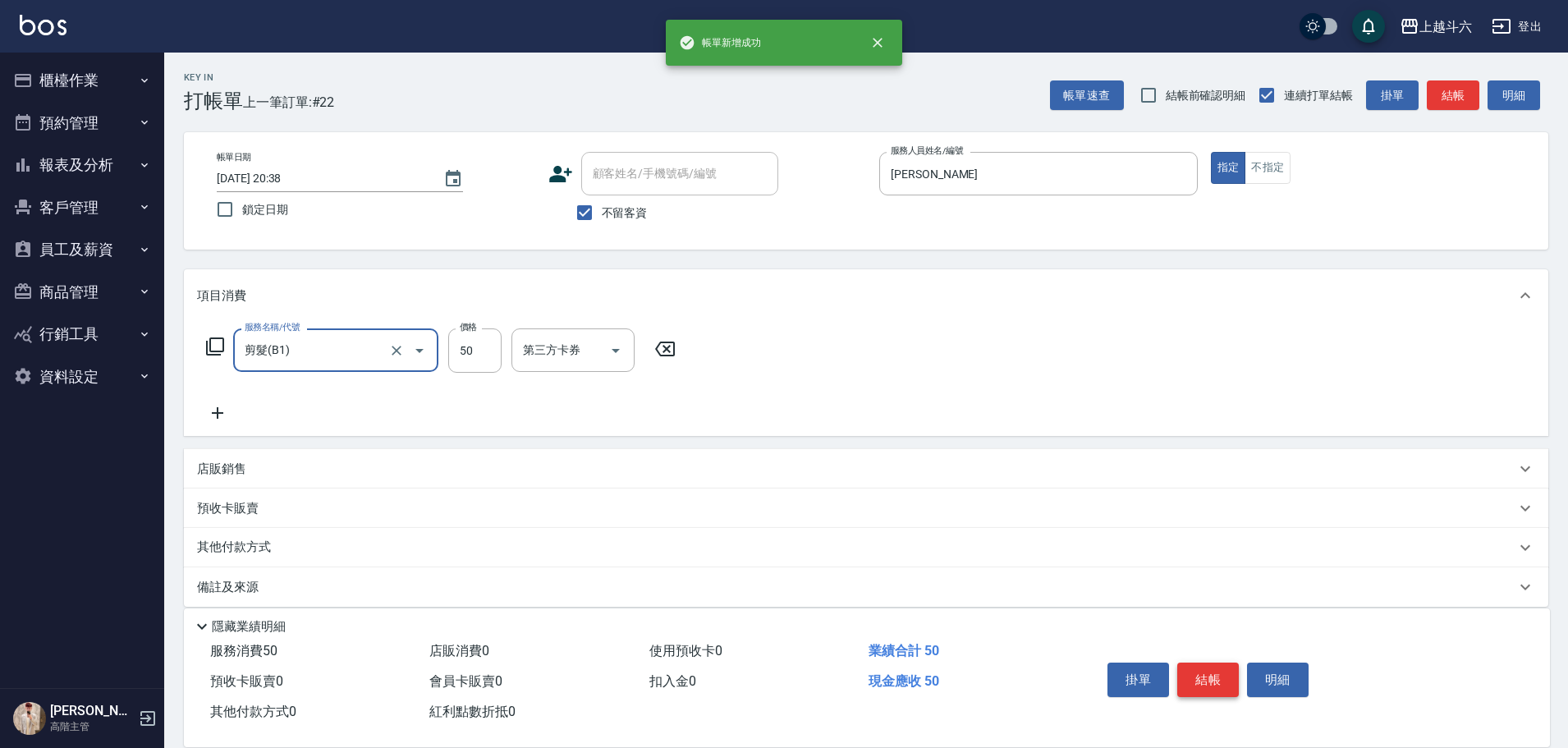
type input "剪髮(B1)"
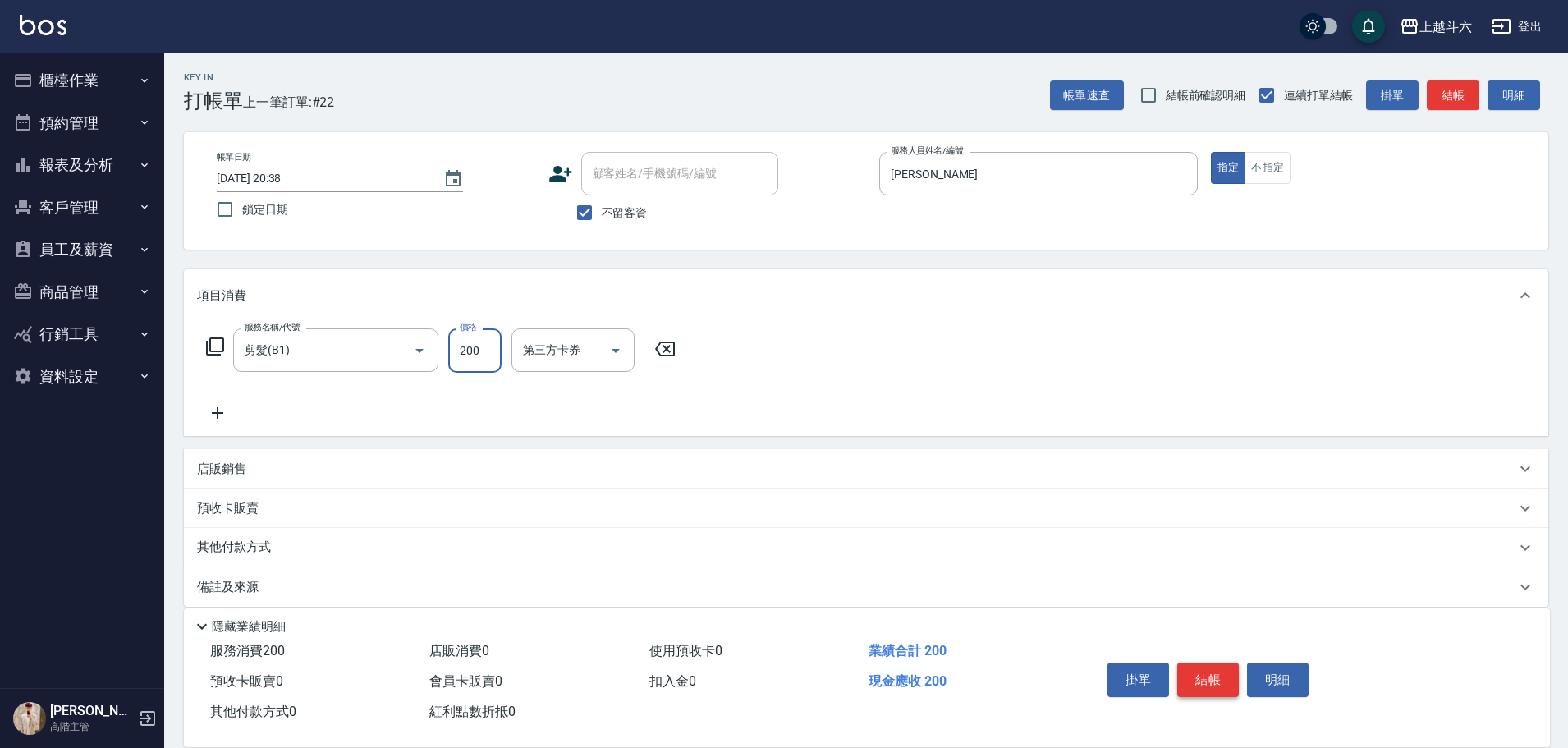
type input "200"
click at [1196, 672] on button "結帳" at bounding box center [1208, 679] width 61 height 34
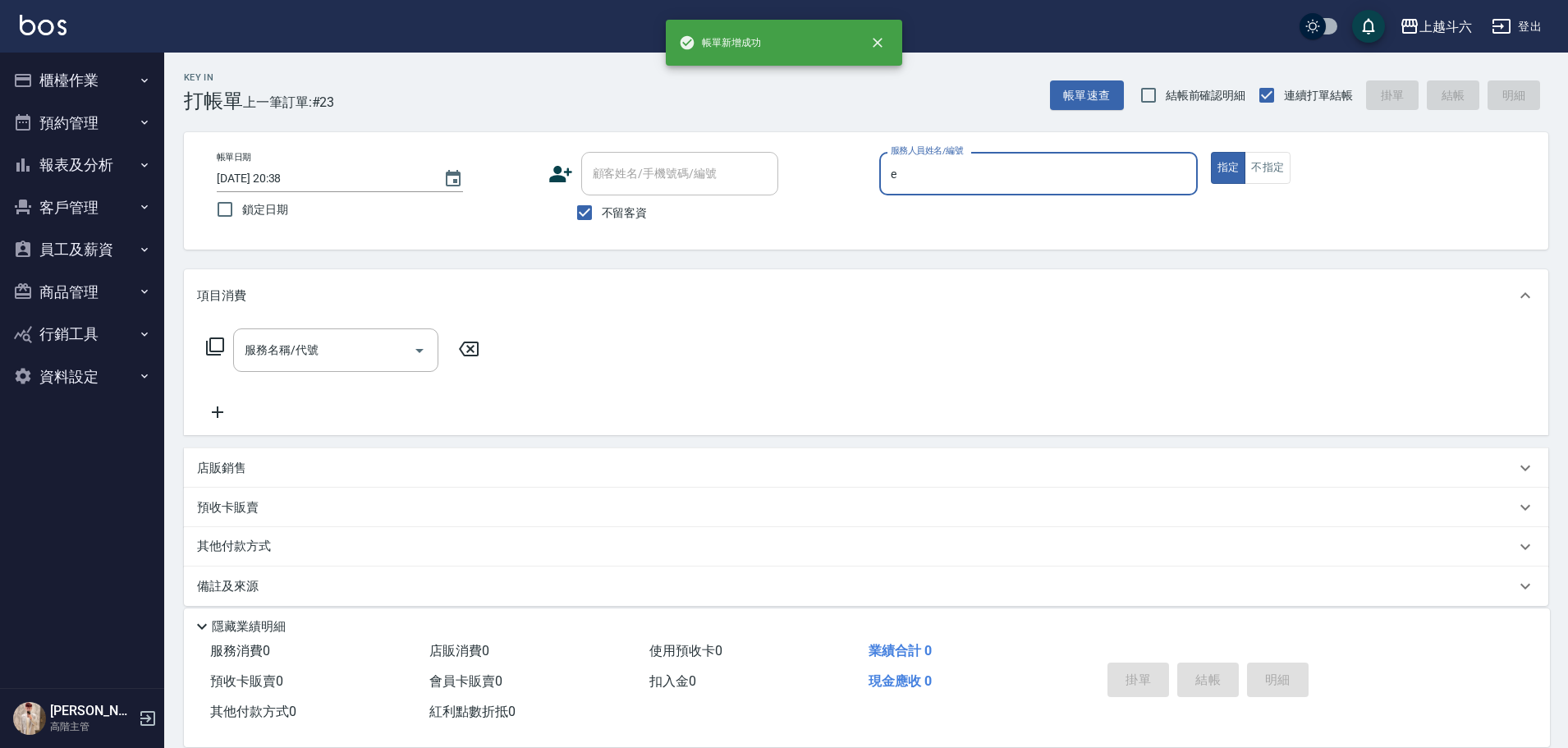
type input "[PERSON_NAME]"
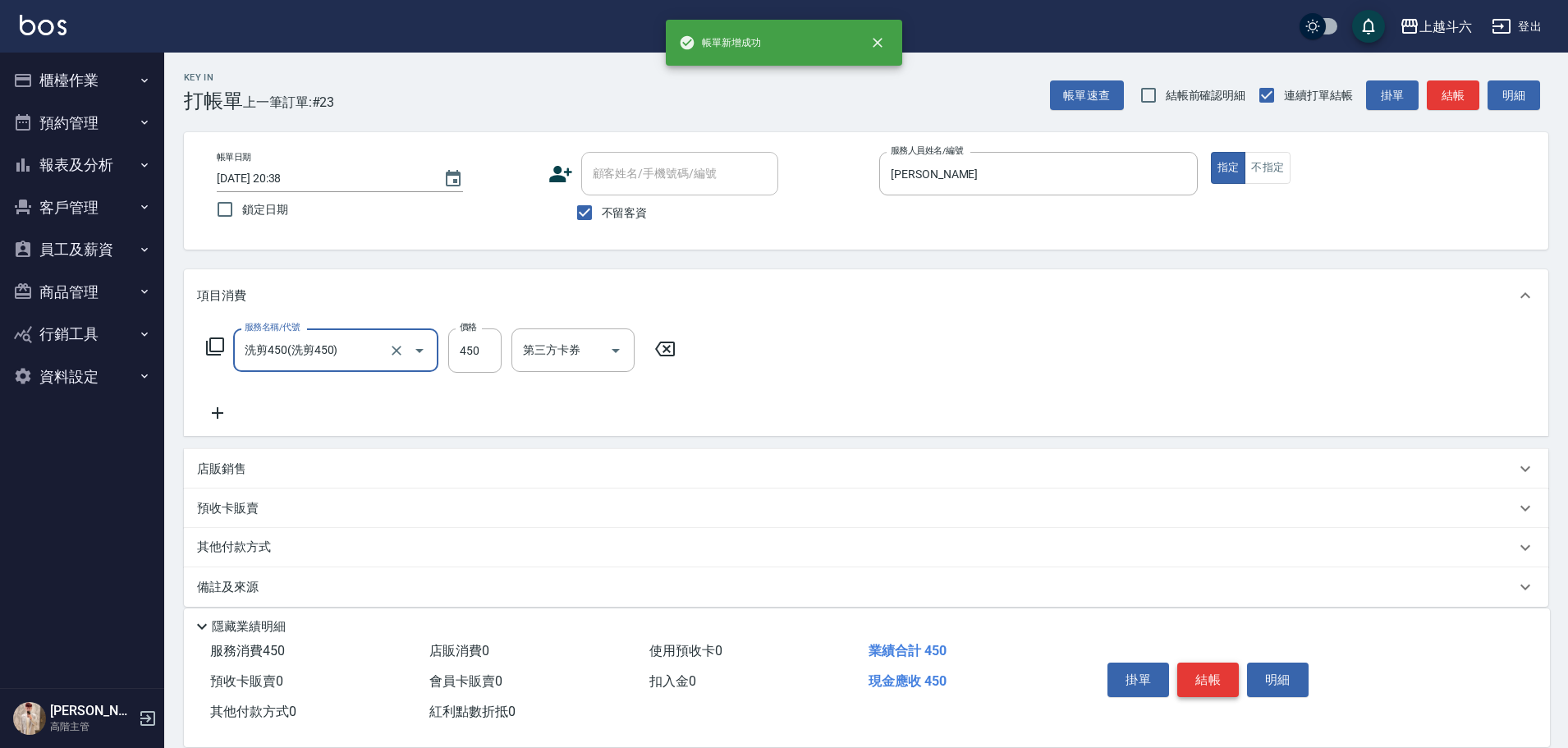
type input "洗剪450"
type input "萱芸-32"
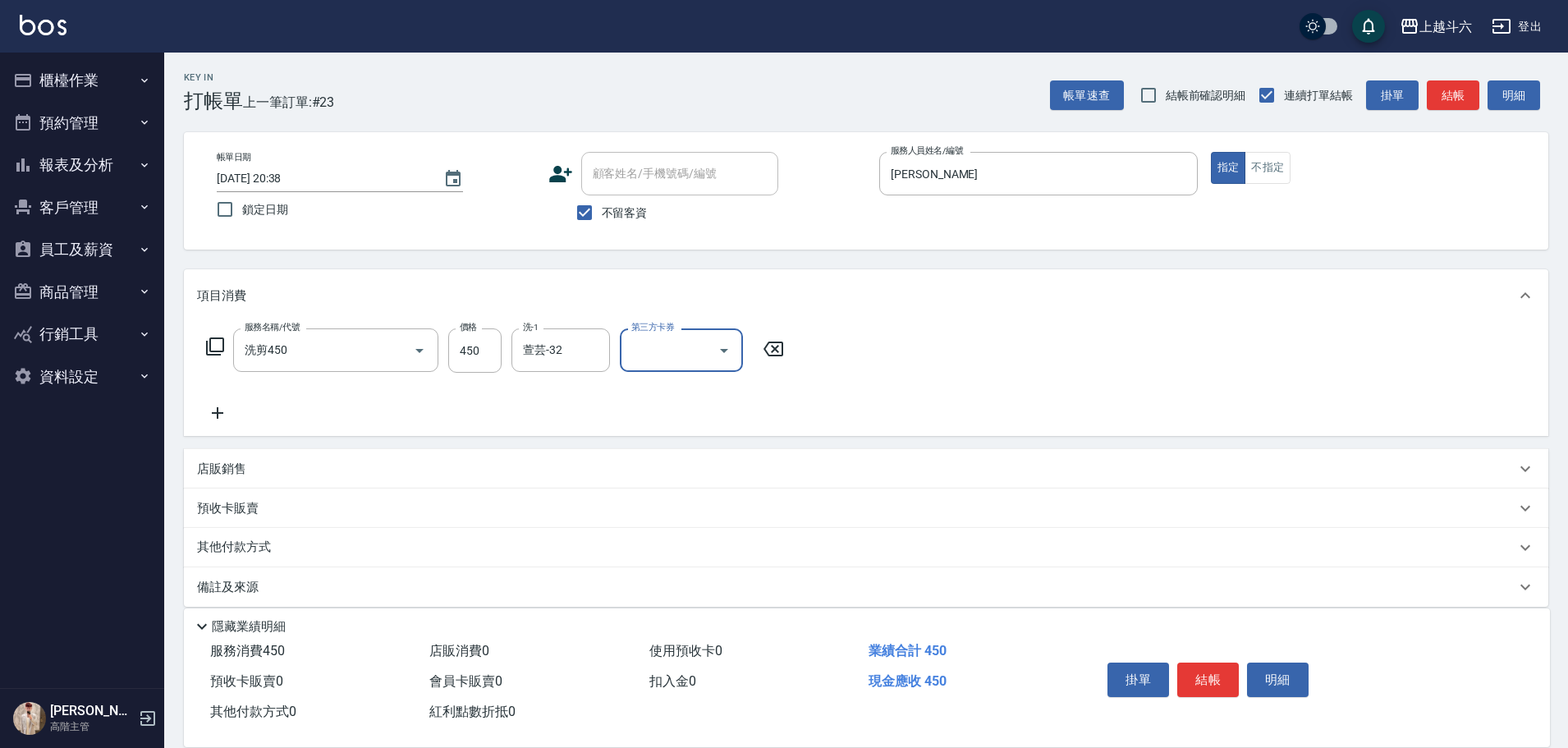
click at [1176, 662] on div "掛單 結帳 明細" at bounding box center [1207, 681] width 214 height 52
click at [1204, 668] on button "結帳" at bounding box center [1208, 679] width 61 height 34
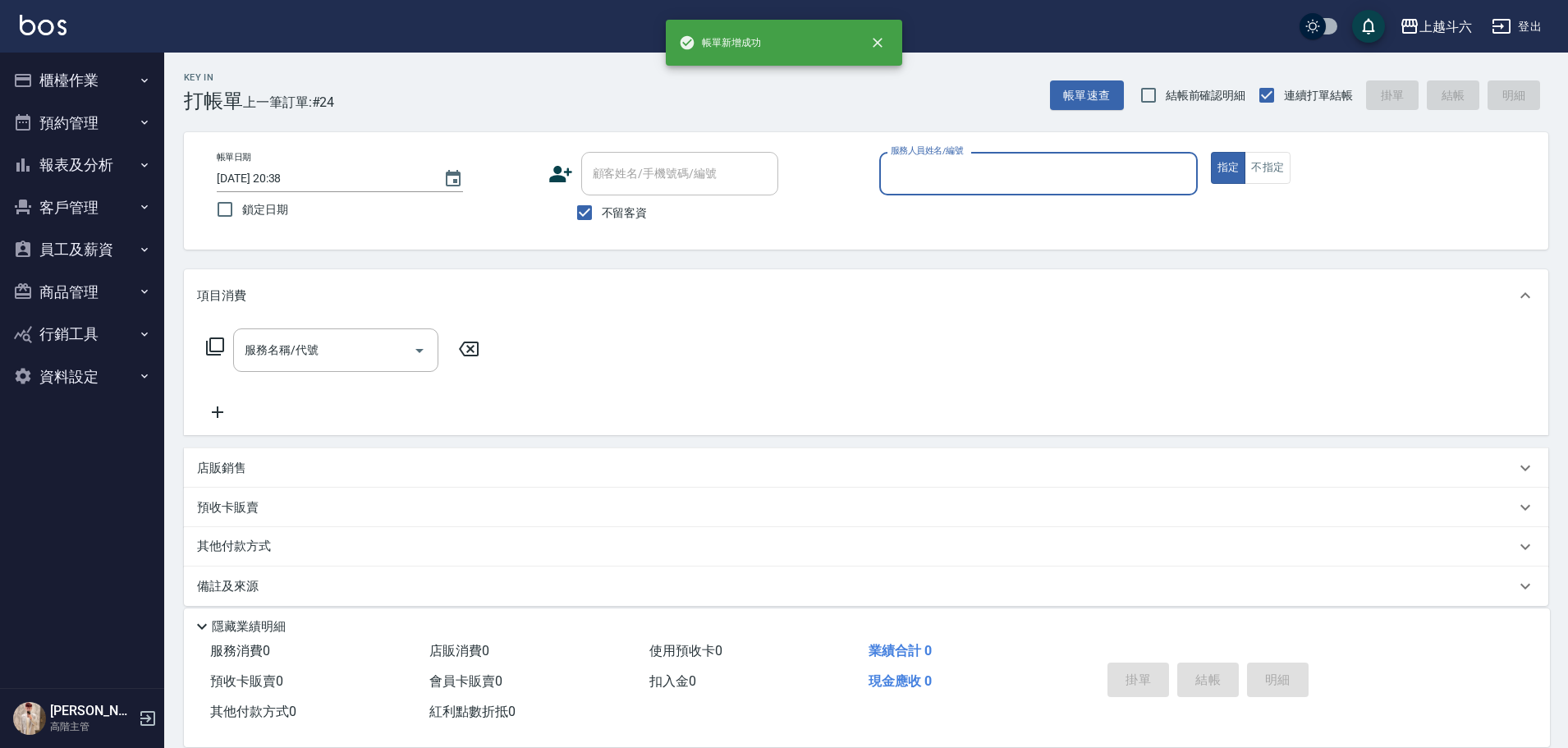
click at [134, 85] on button "櫃檯作業" at bounding box center [81, 80] width 151 height 43
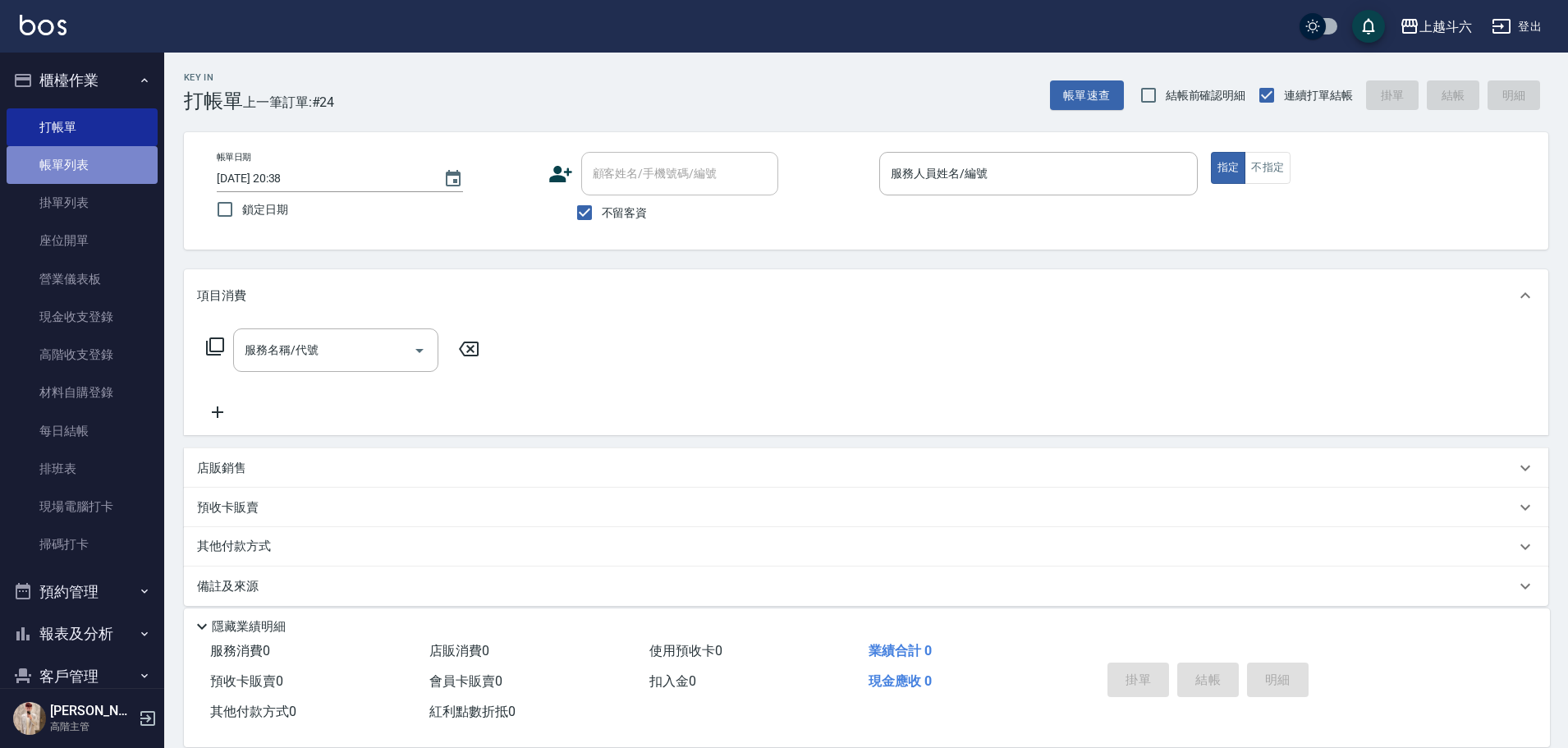
click at [112, 156] on link "帳單列表" at bounding box center [81, 166] width 151 height 38
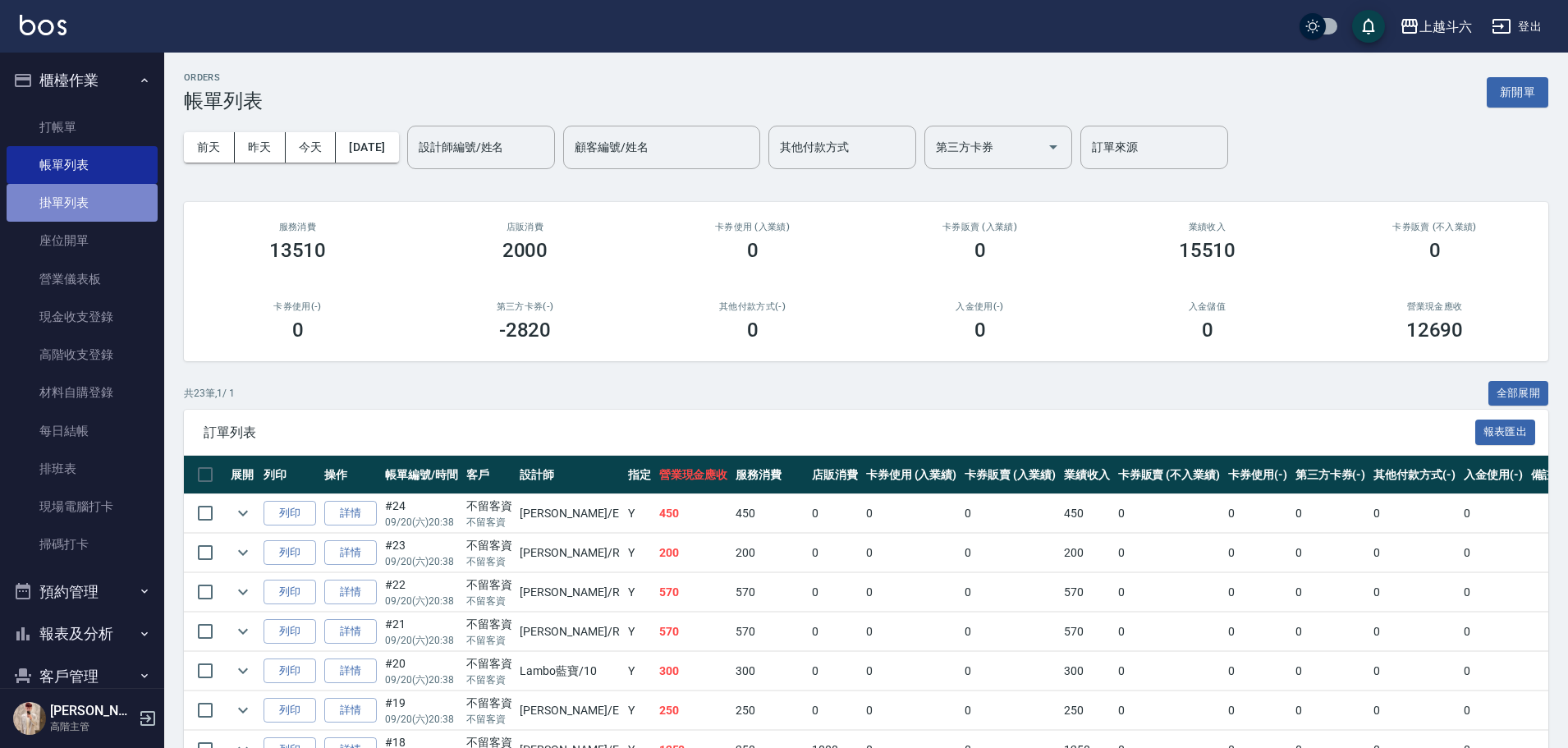
click at [116, 194] on link "掛單列表" at bounding box center [81, 203] width 151 height 38
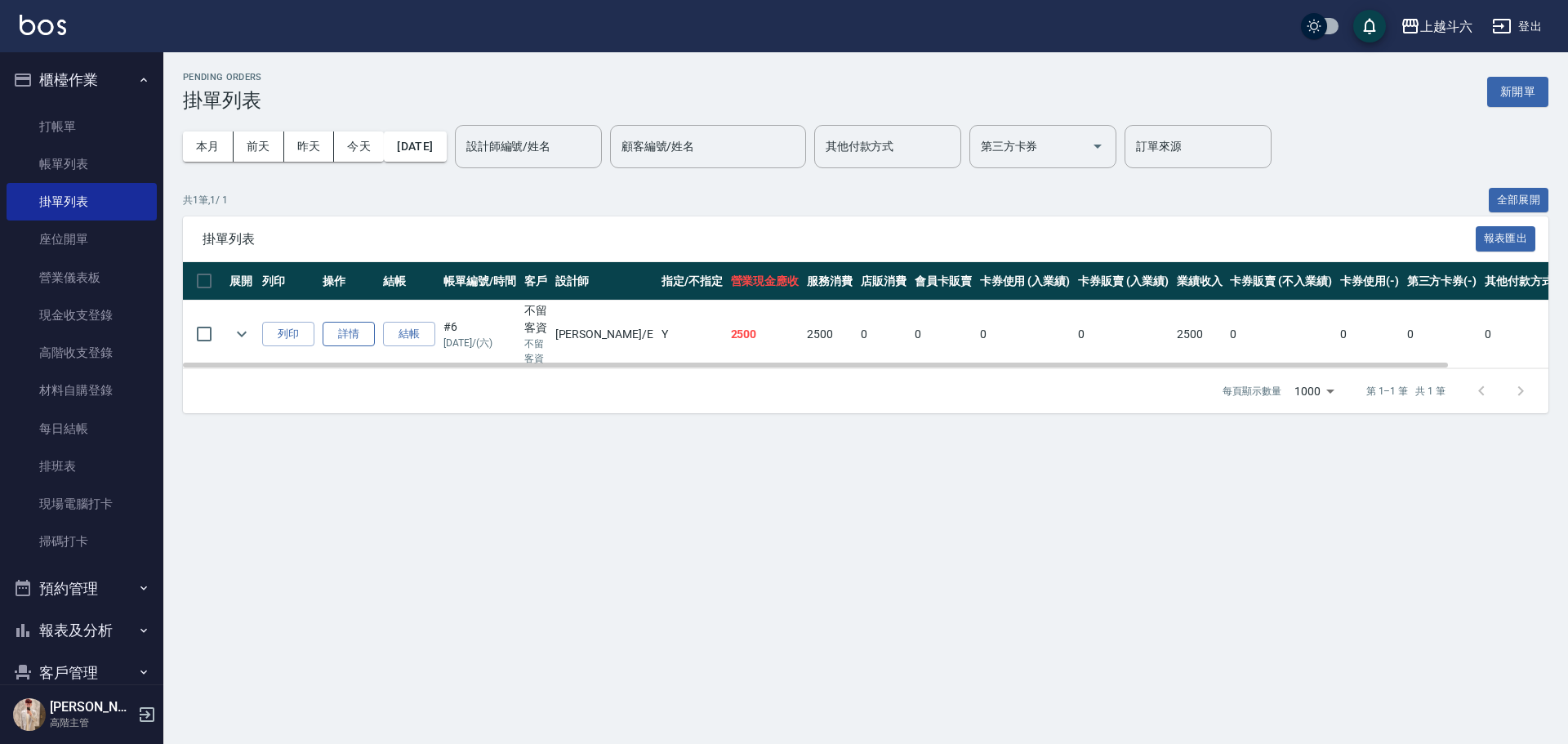
click at [360, 328] on link "詳情" at bounding box center [349, 335] width 52 height 25
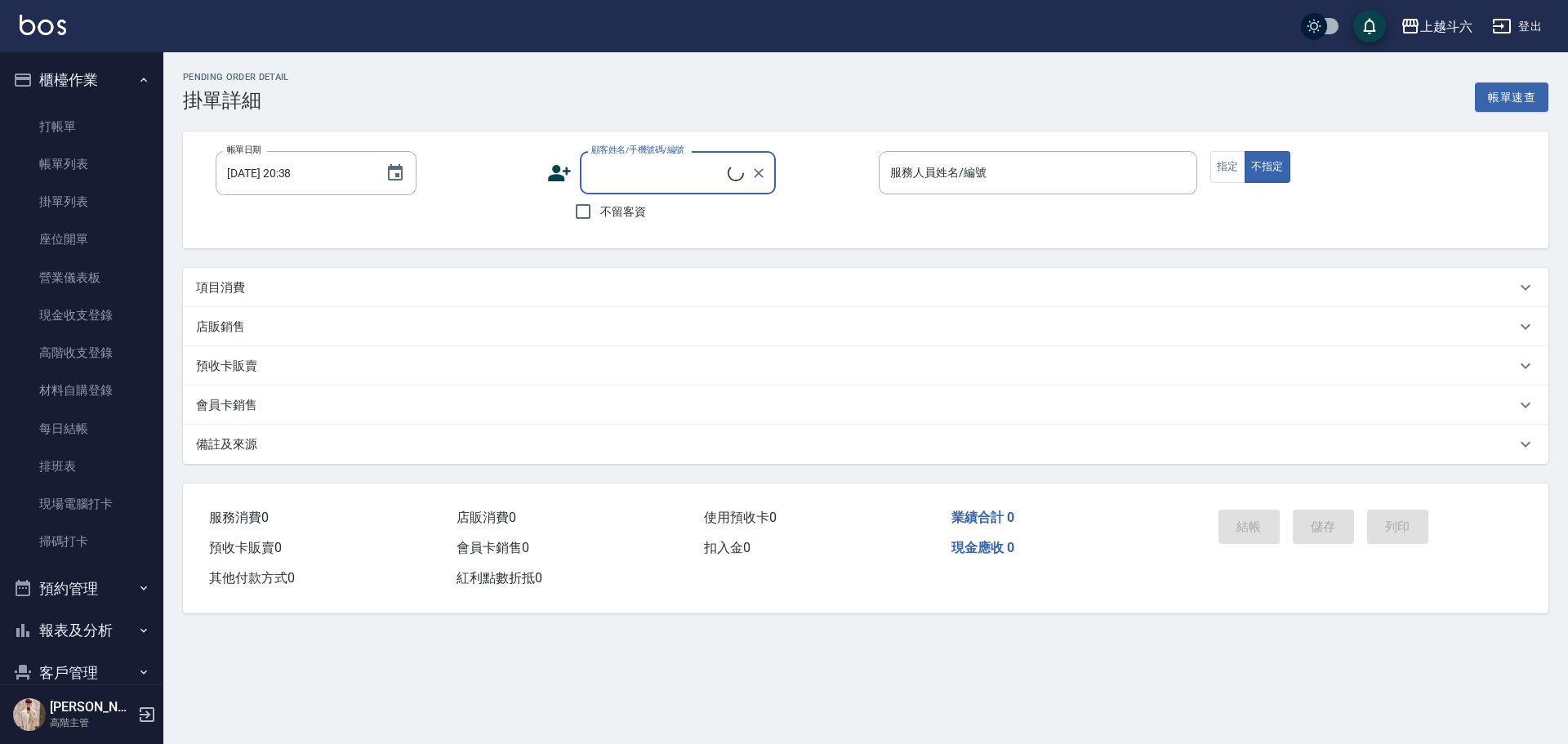
type input "[DATE] 14:41"
checkbox input "true"
type input "[PERSON_NAME]"
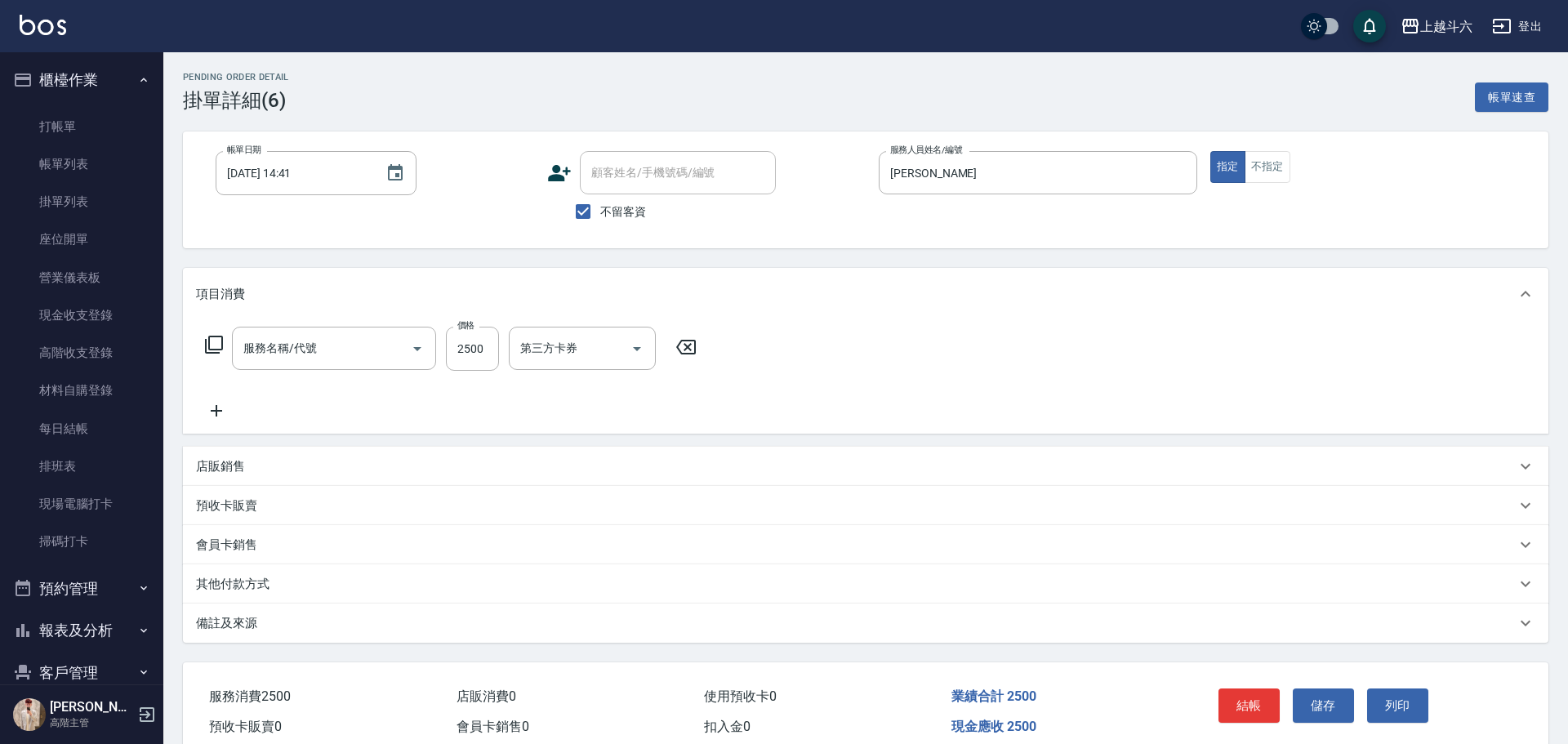
type input "燙髮套餐2100up(c4)"
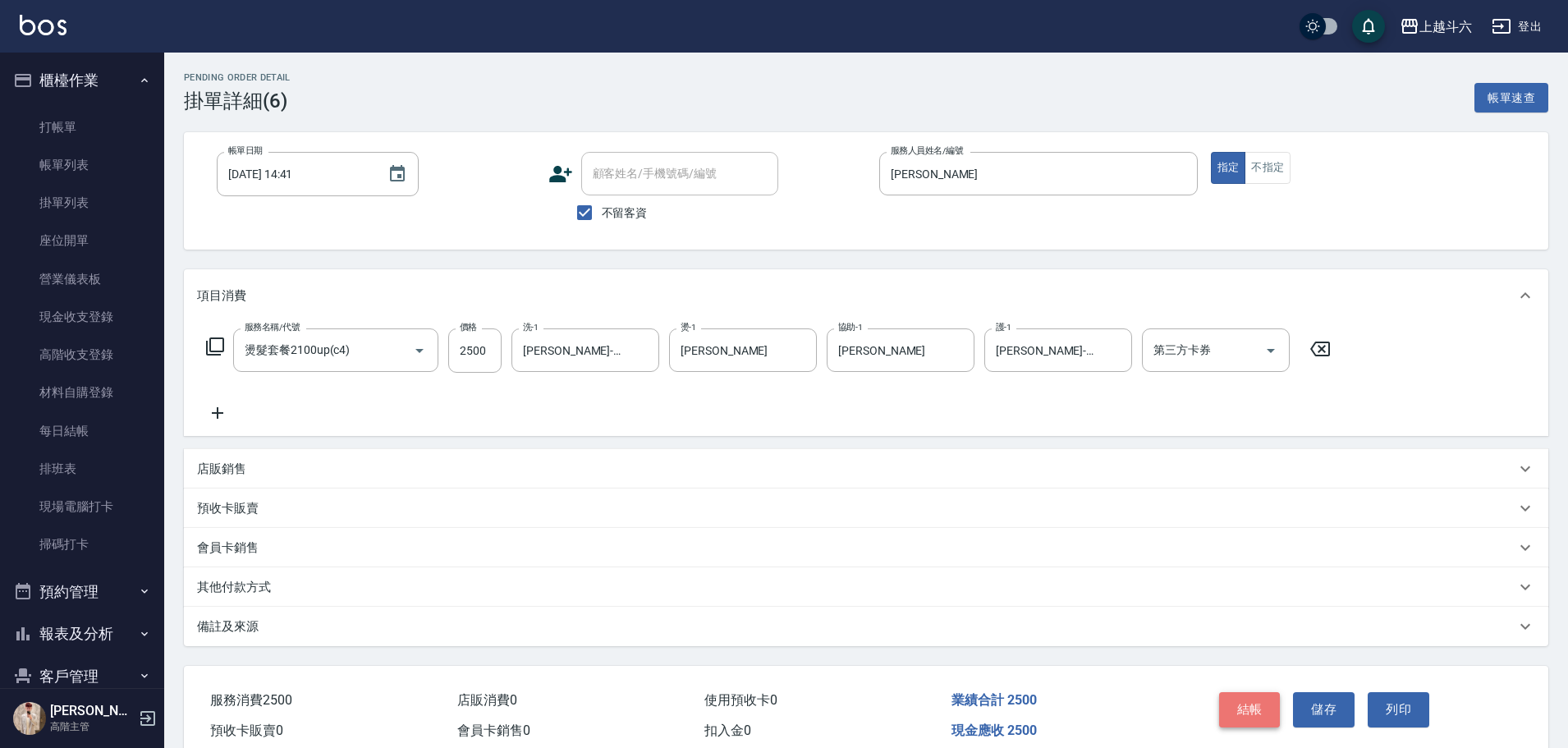
click at [1240, 707] on button "結帳" at bounding box center [1250, 709] width 61 height 34
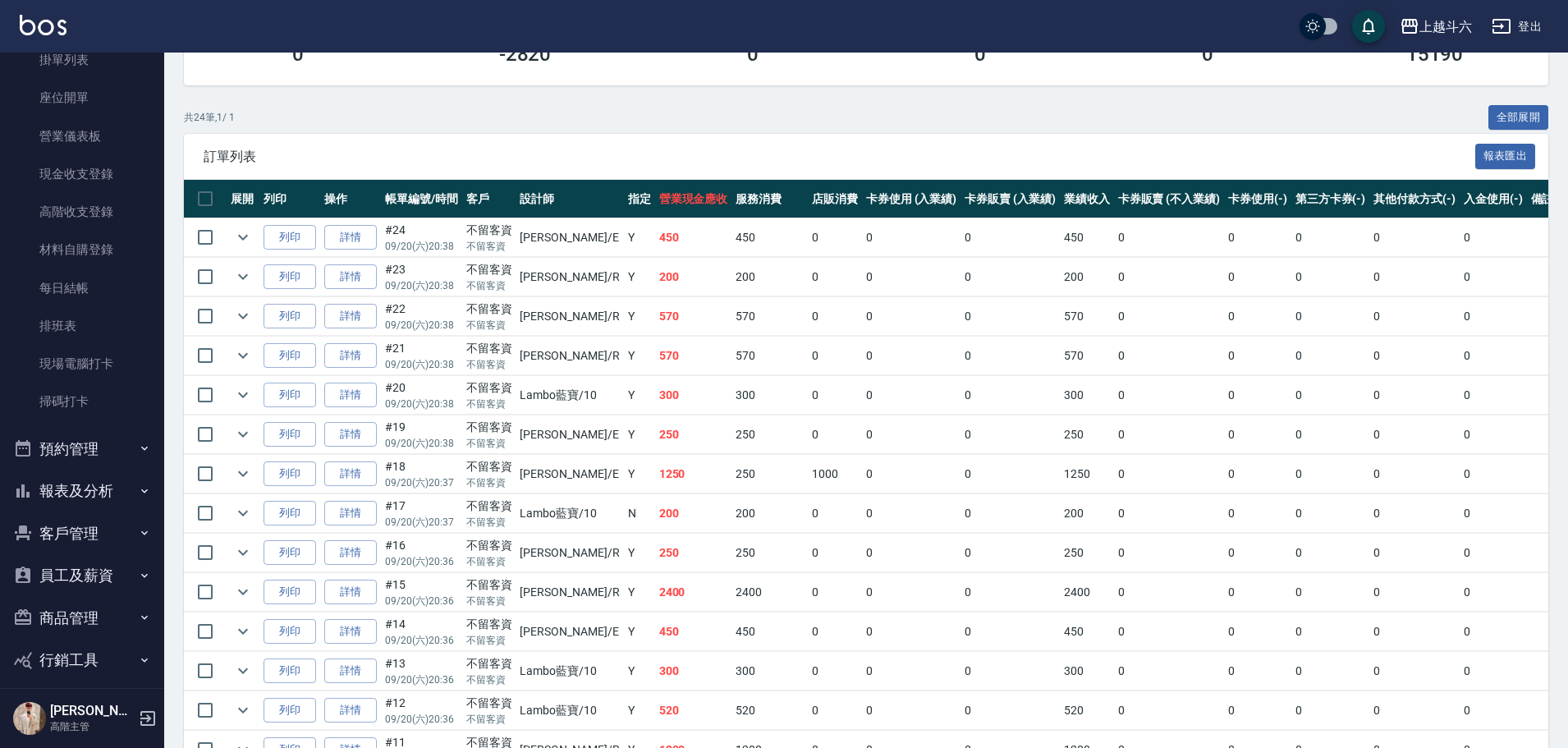
scroll to position [198, 0]
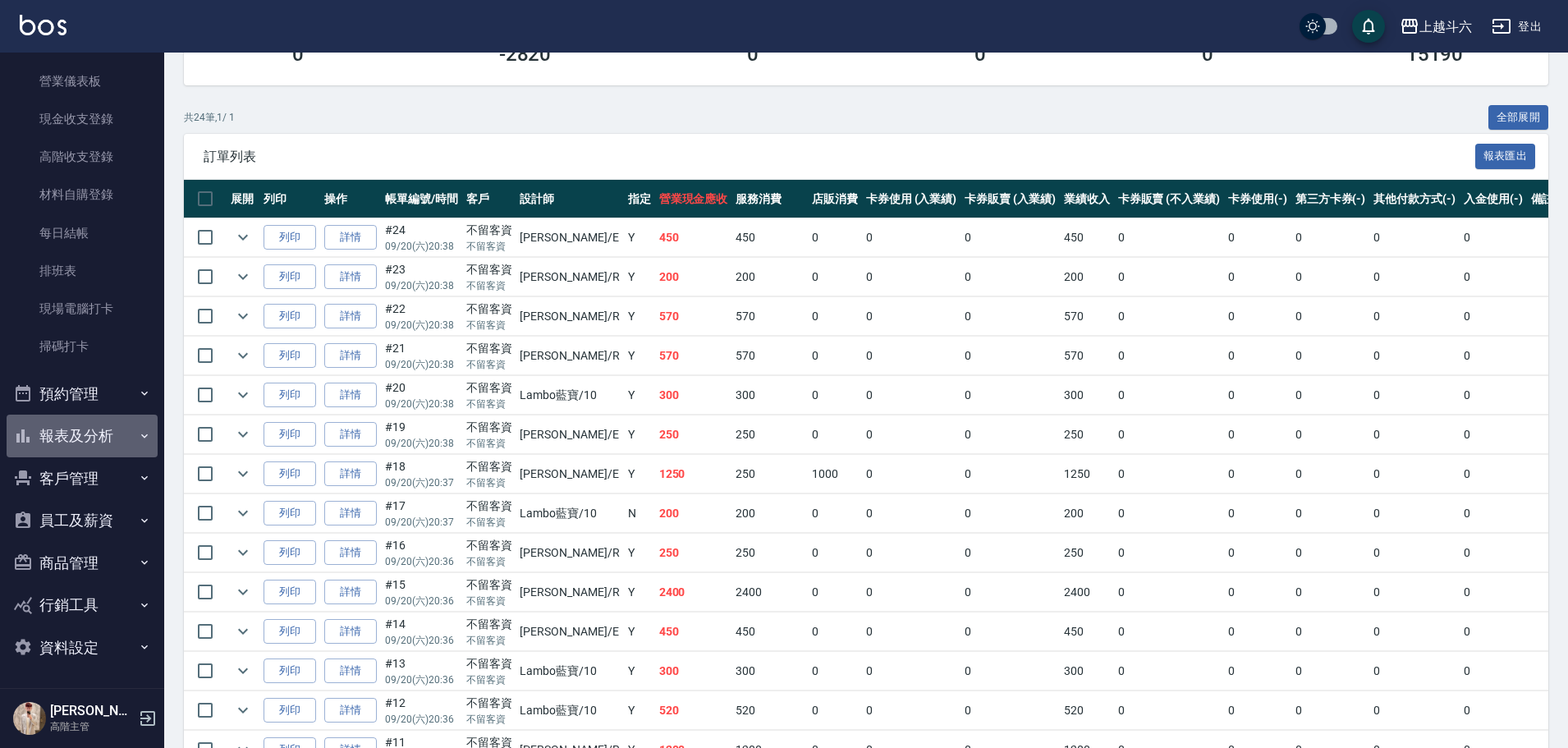
click at [120, 430] on button "報表及分析" at bounding box center [81, 435] width 151 height 43
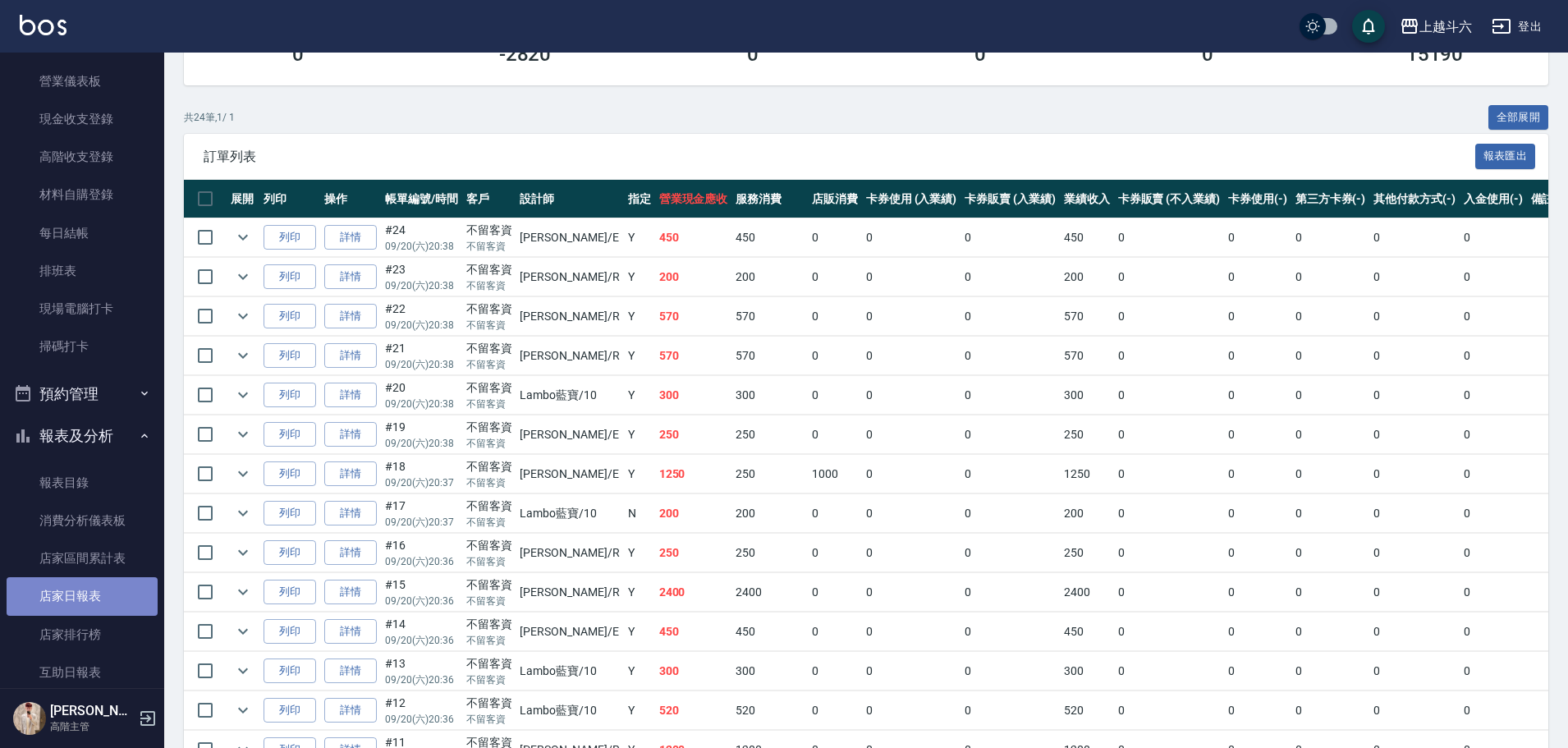
click at [129, 592] on link "店家日報表" at bounding box center [81, 596] width 151 height 38
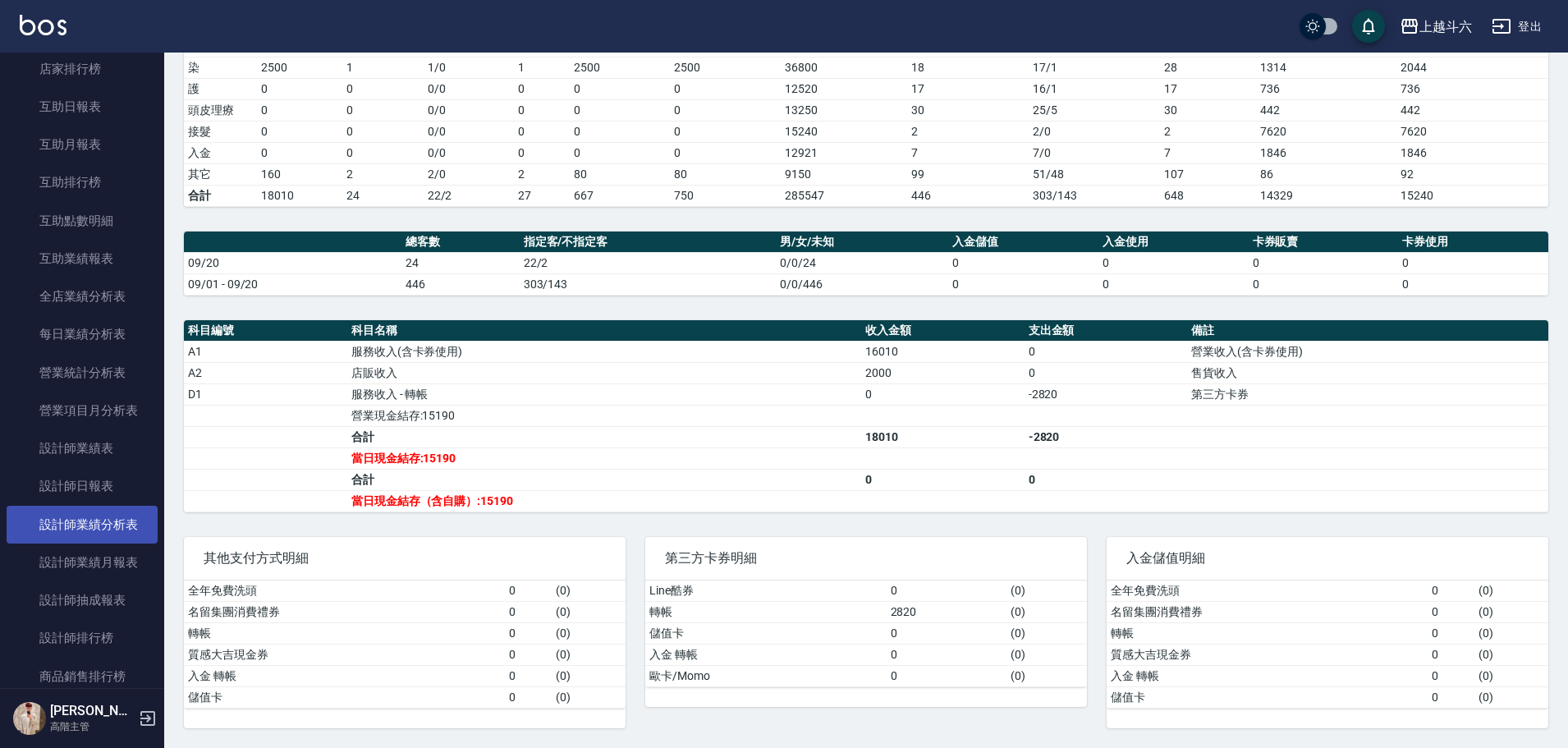
scroll to position [772, 0]
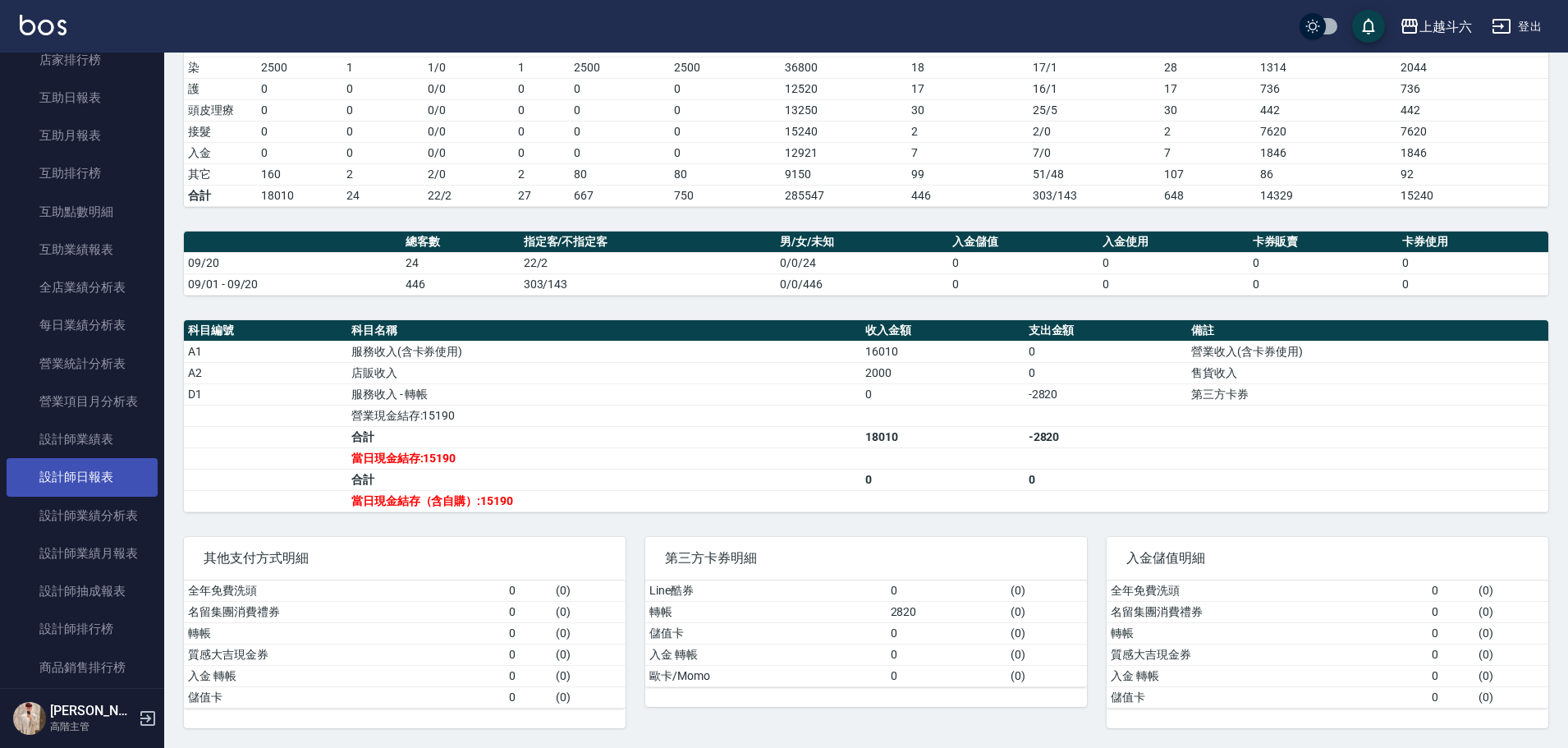
click at [120, 479] on link "設計師日報表" at bounding box center [81, 477] width 151 height 38
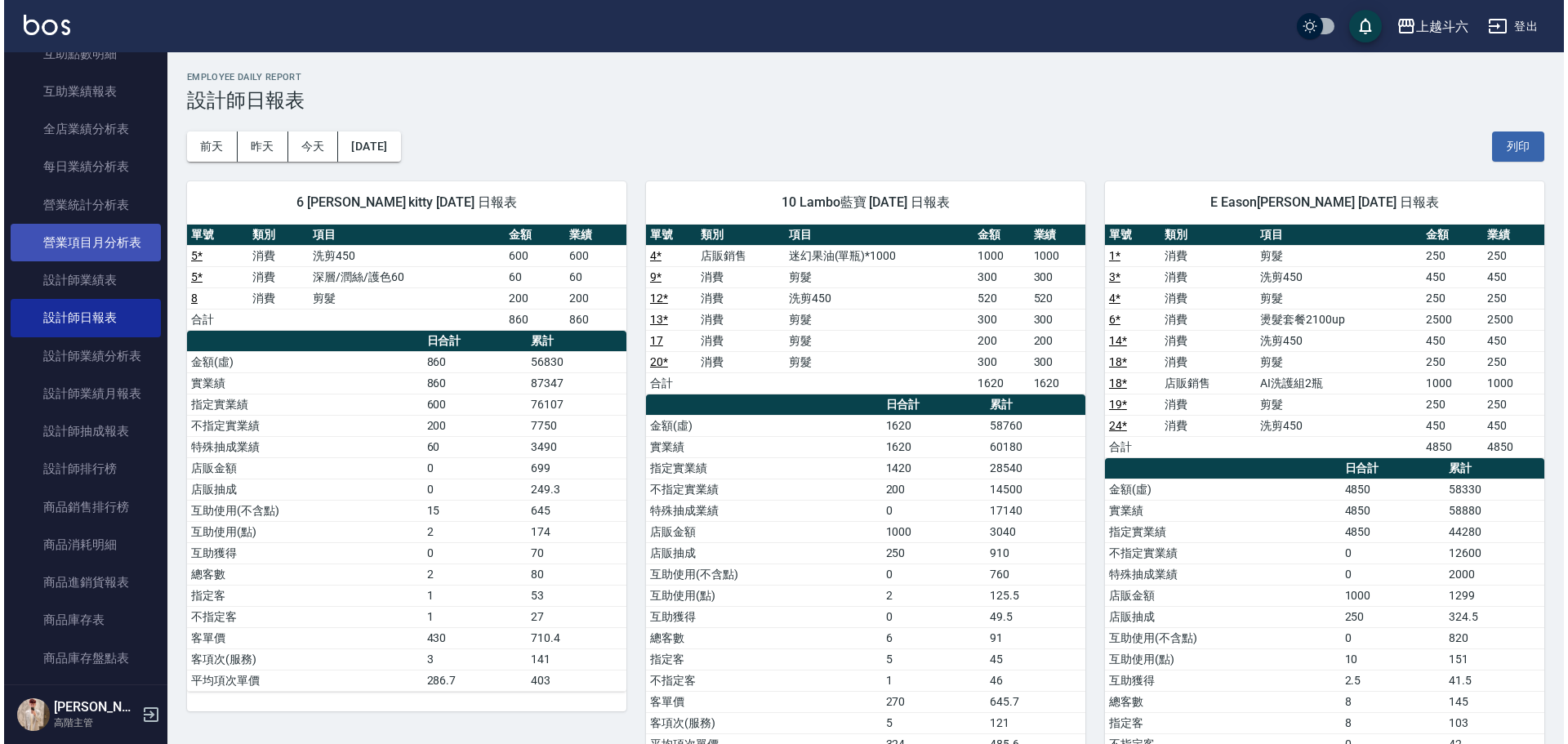
scroll to position [932, 0]
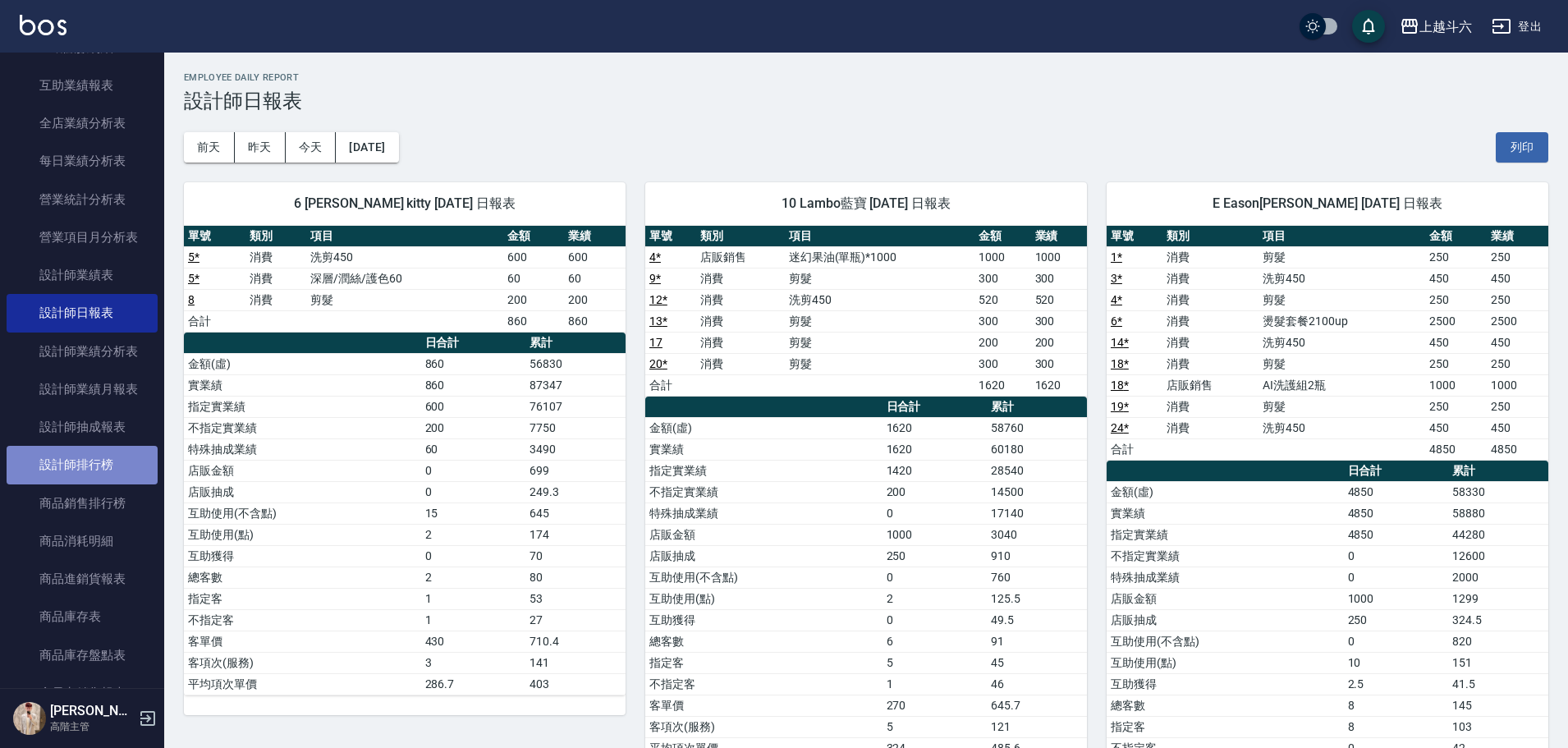
click at [115, 472] on link "設計師排行榜" at bounding box center [81, 465] width 151 height 38
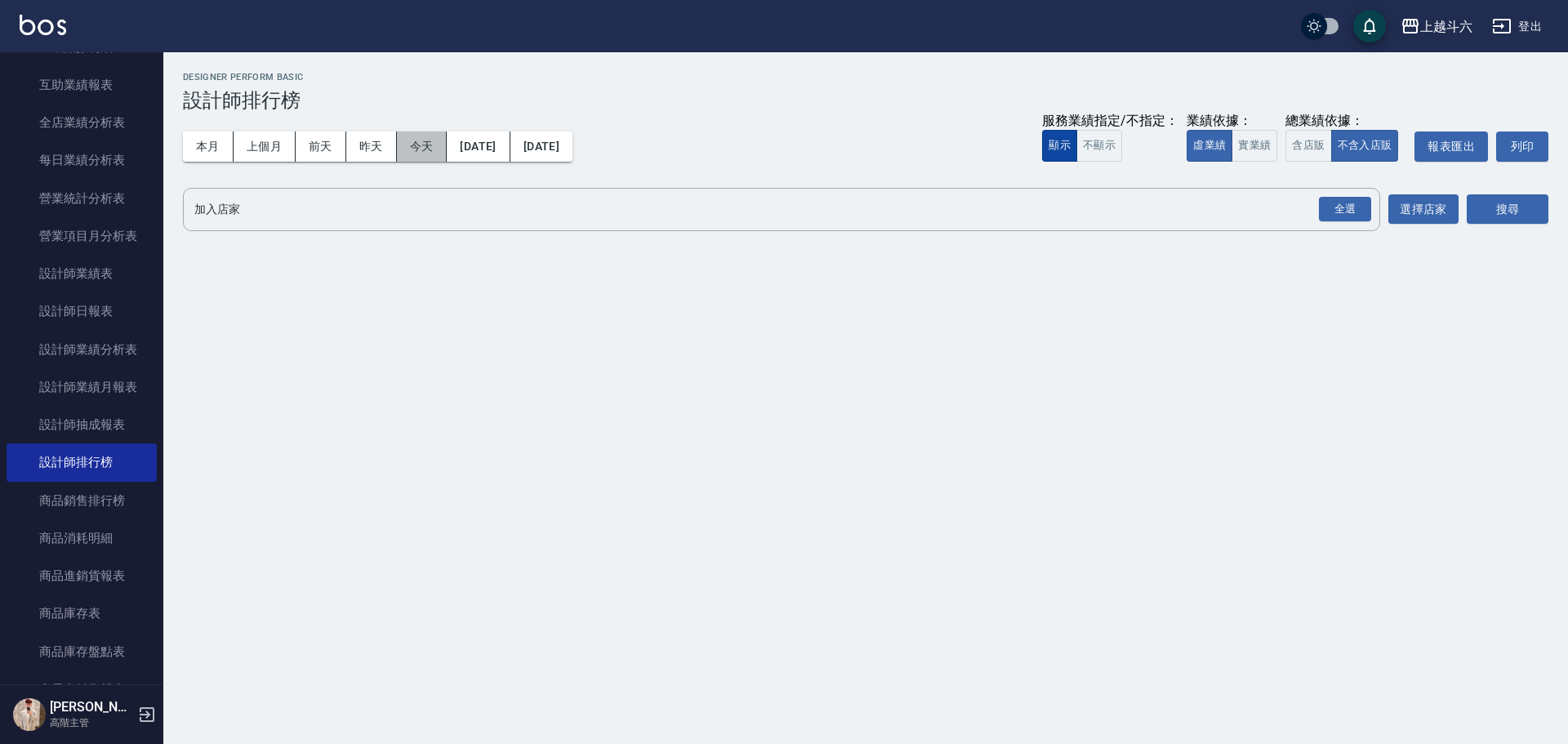
drag, startPoint x: 435, startPoint y: 145, endPoint x: 1044, endPoint y: 157, distance: 609.1
click at [436, 145] on button "今天" at bounding box center [422, 147] width 50 height 31
drag, startPoint x: 1259, startPoint y: 154, endPoint x: 1340, endPoint y: 212, distance: 99.6
click at [1259, 154] on button "實業績" at bounding box center [1254, 145] width 46 height 31
drag, startPoint x: 1347, startPoint y: 217, endPoint x: 1375, endPoint y: 218, distance: 28.0
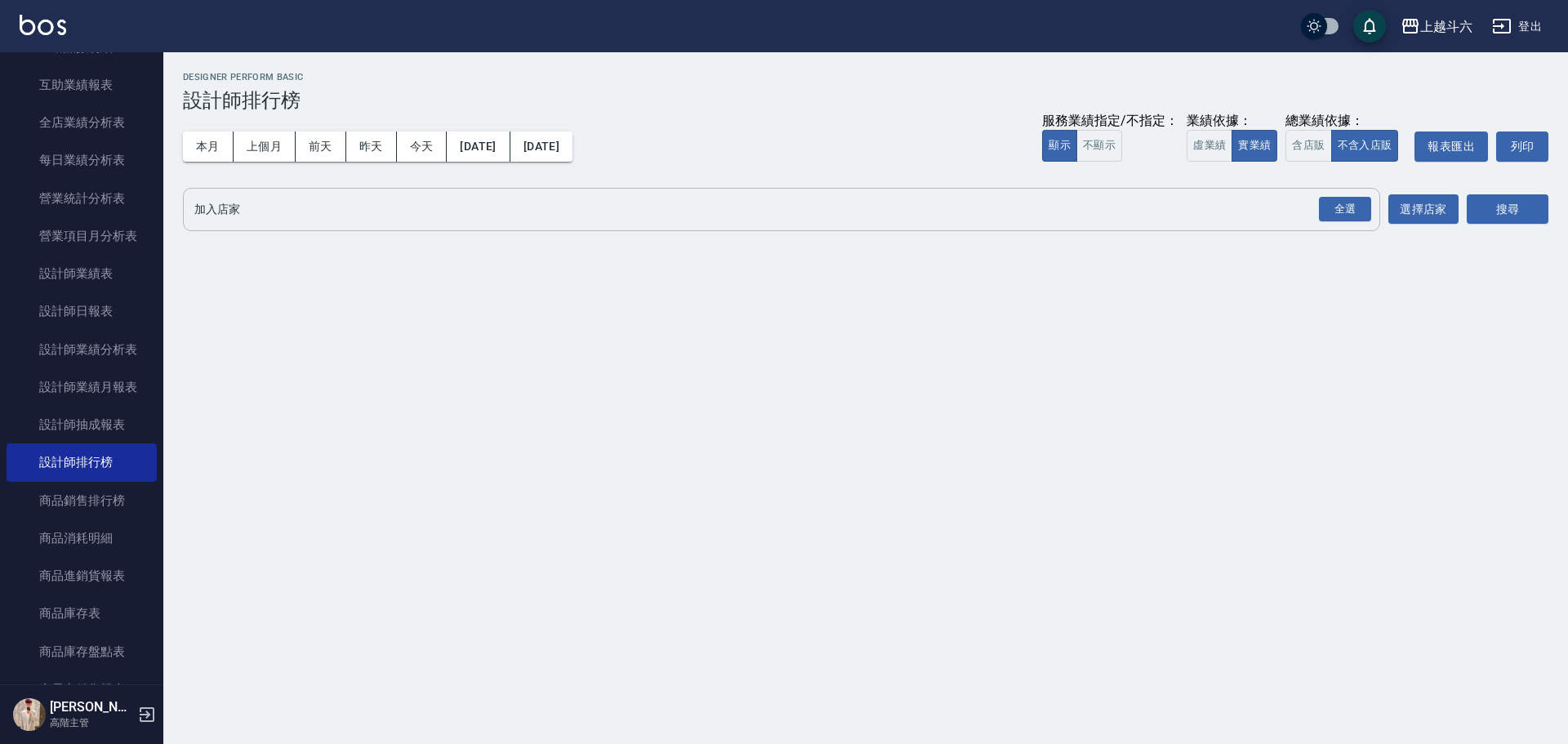
click at [1348, 217] on div "全選" at bounding box center [1345, 210] width 52 height 25
click at [1516, 208] on button "搜尋" at bounding box center [1507, 211] width 82 height 31
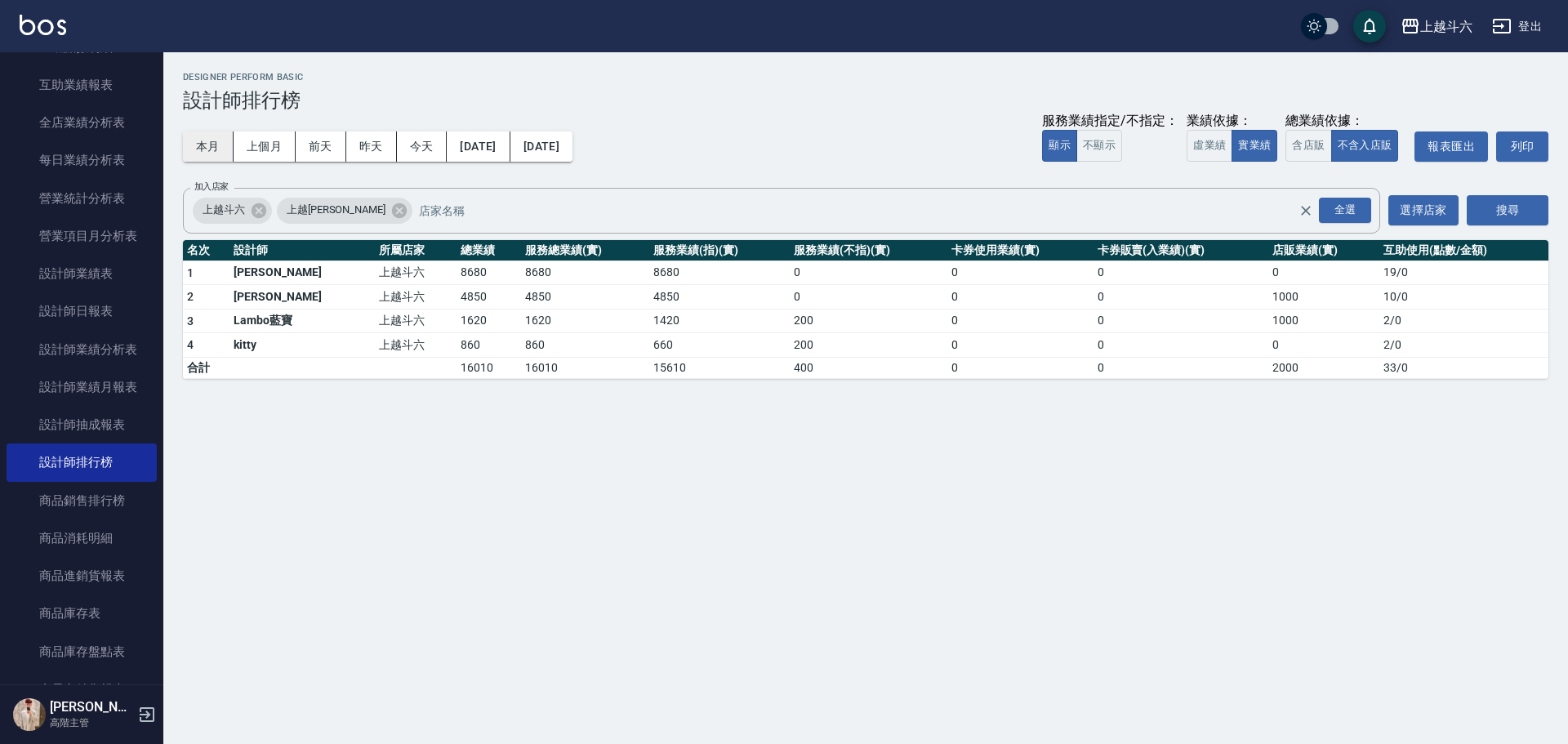
click at [231, 133] on button "本月" at bounding box center [208, 147] width 50 height 31
click at [214, 143] on button "本月" at bounding box center [208, 147] width 50 height 31
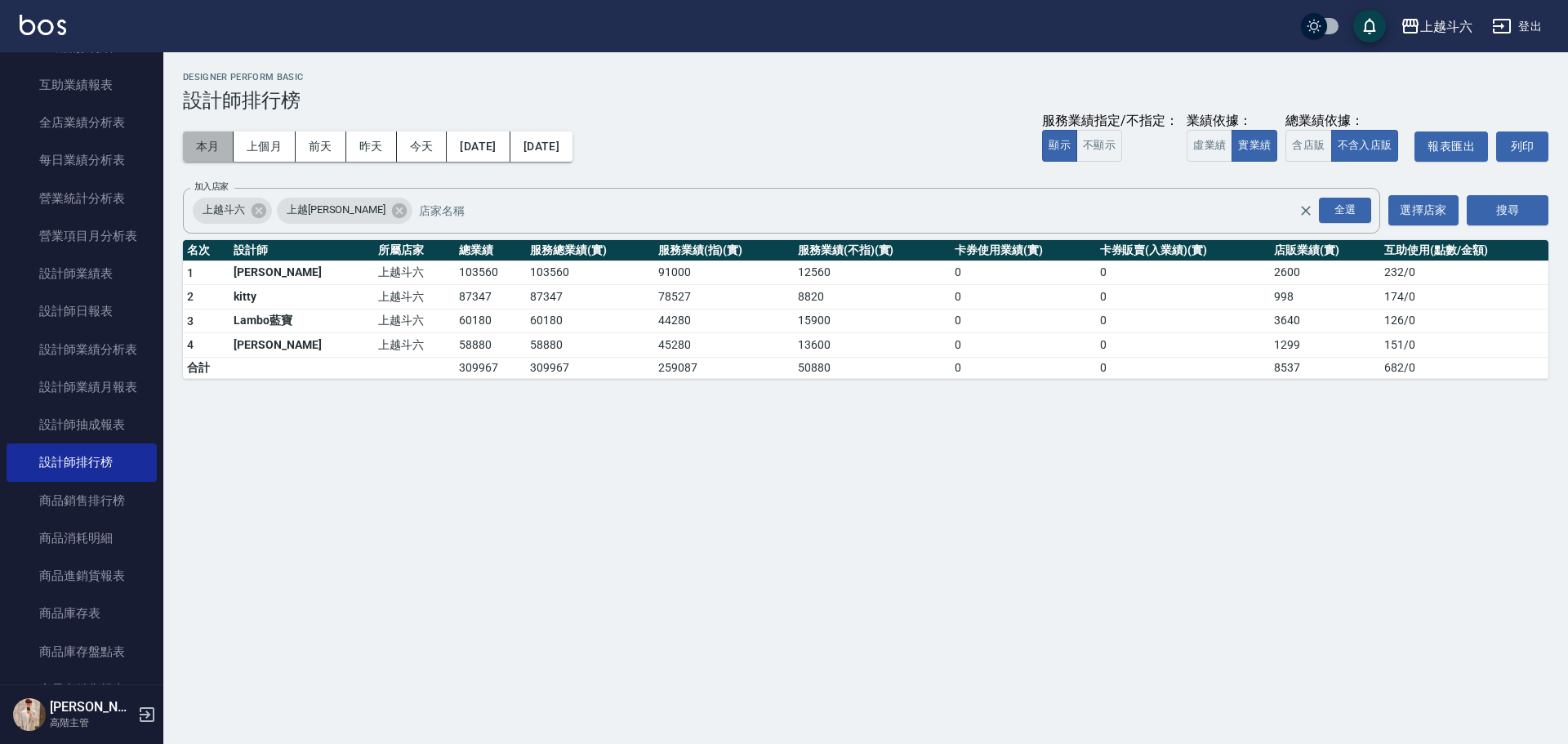
click at [214, 143] on button "本月" at bounding box center [208, 147] width 50 height 31
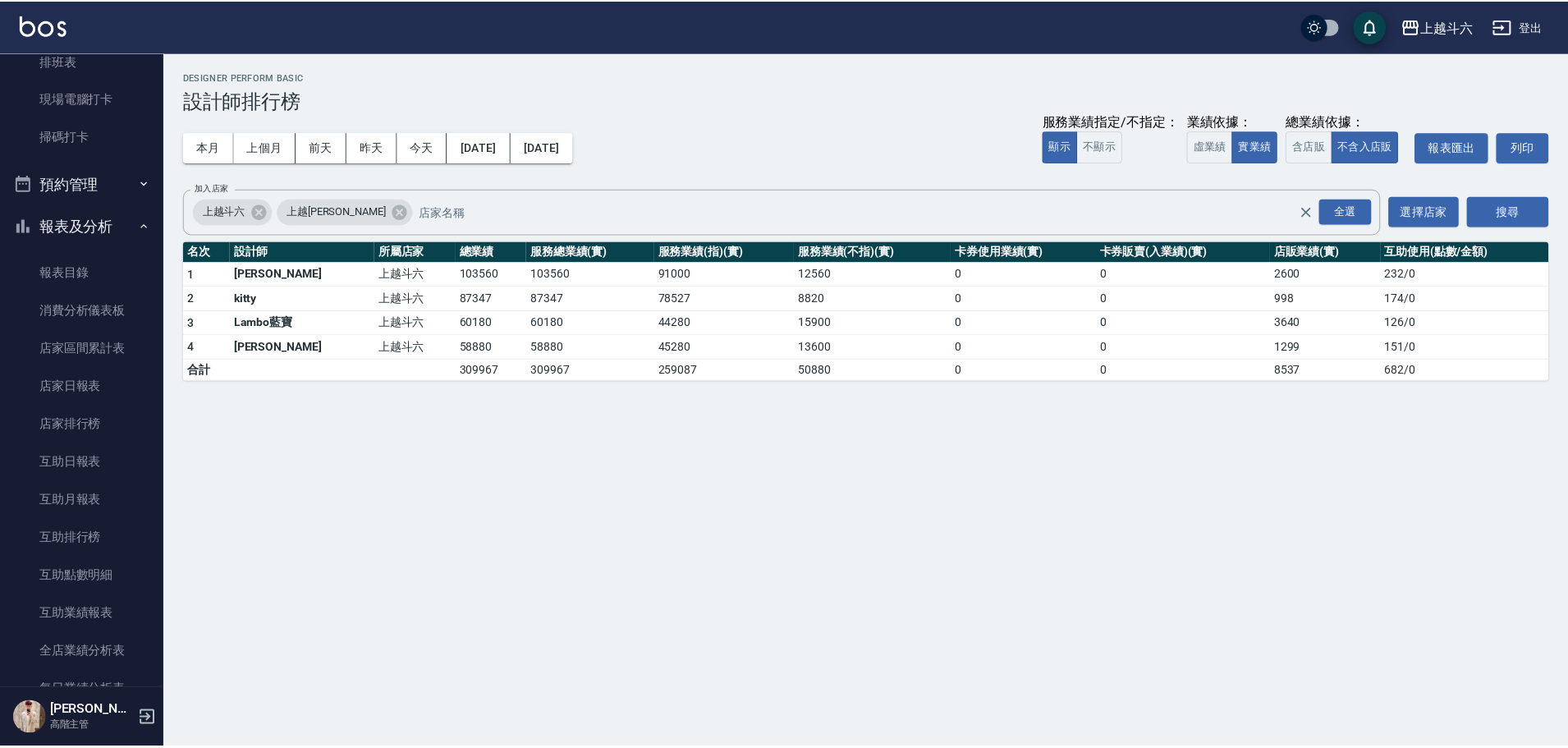
scroll to position [411, 0]
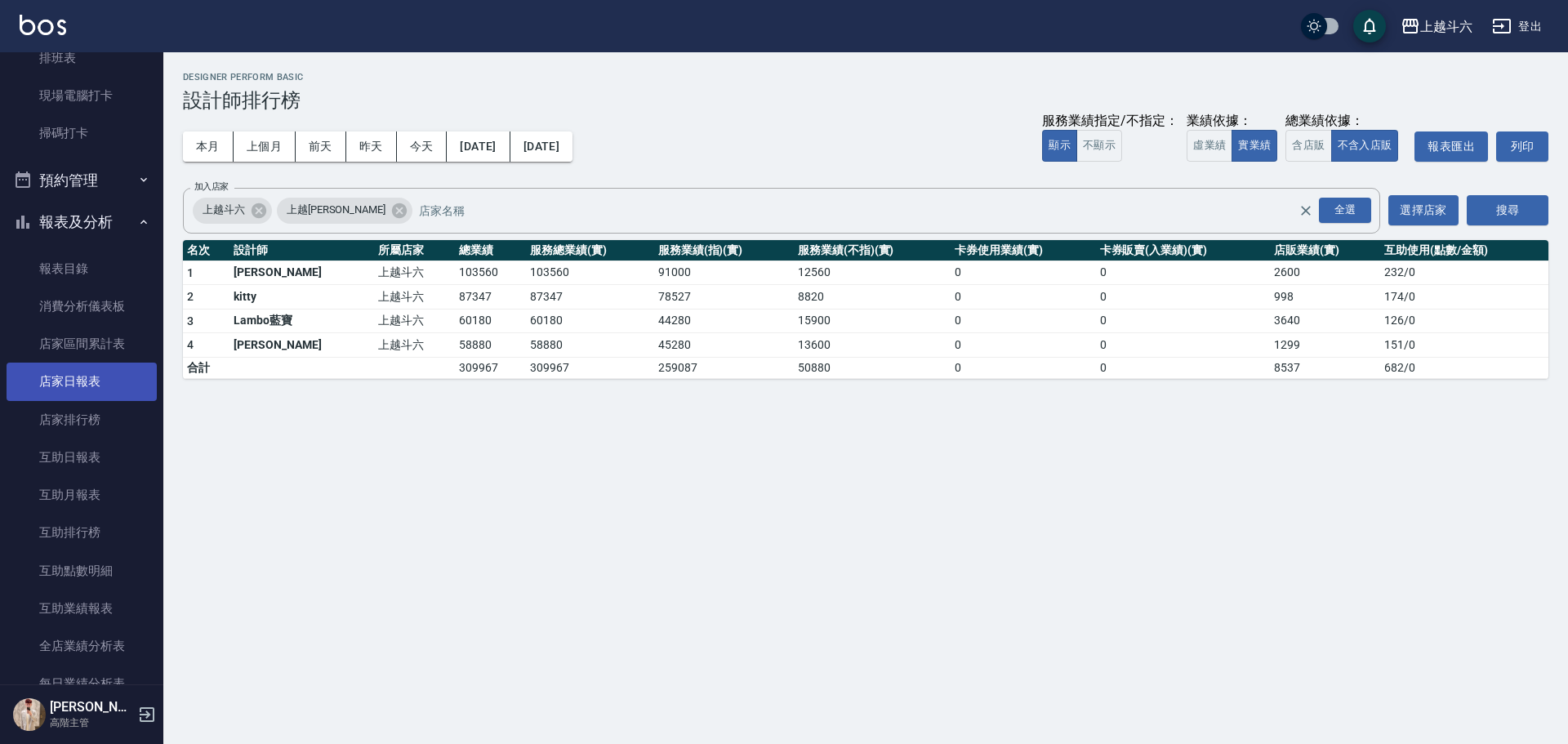
click at [120, 390] on link "店家日報表" at bounding box center [81, 381] width 150 height 38
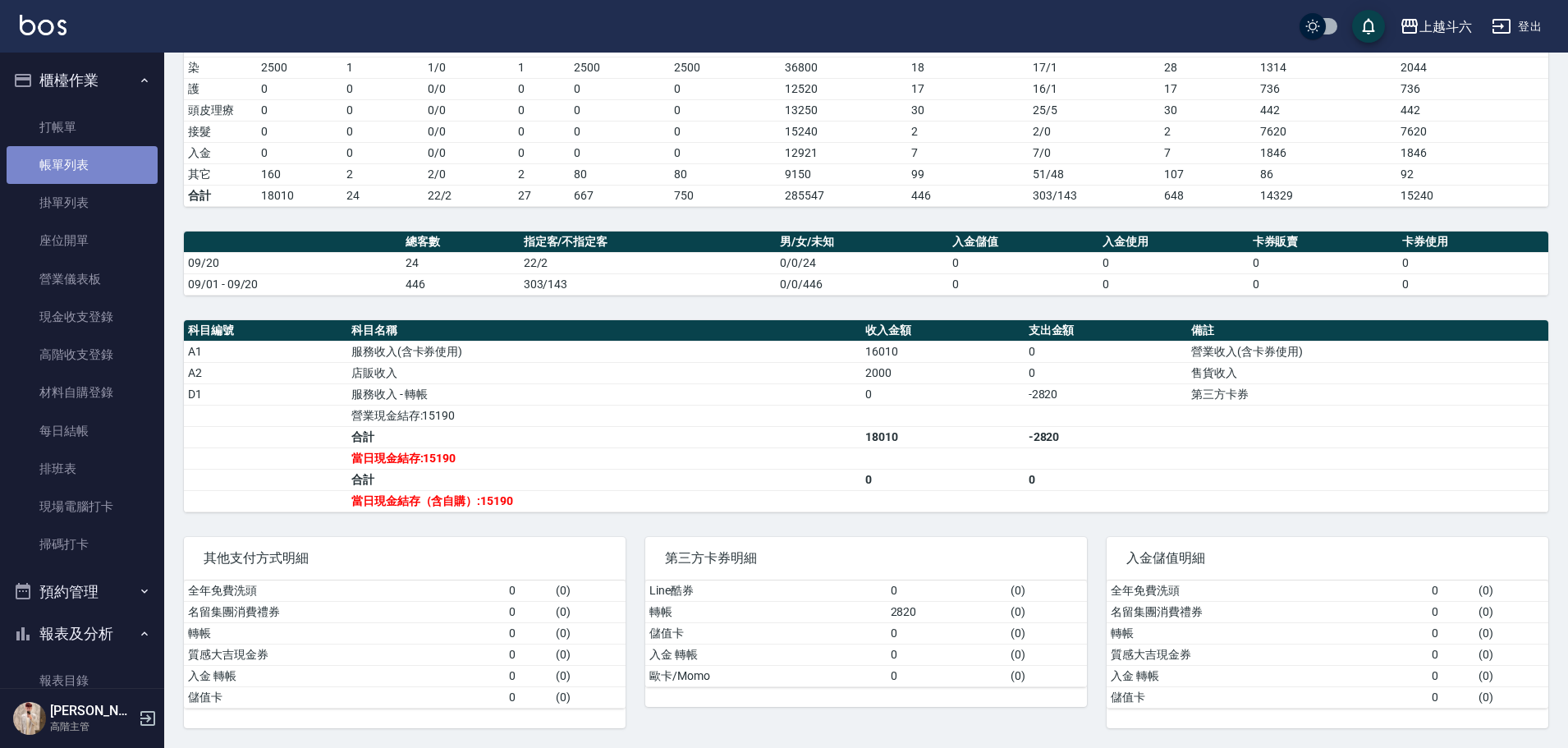
click at [117, 172] on link "帳單列表" at bounding box center [81, 166] width 151 height 38
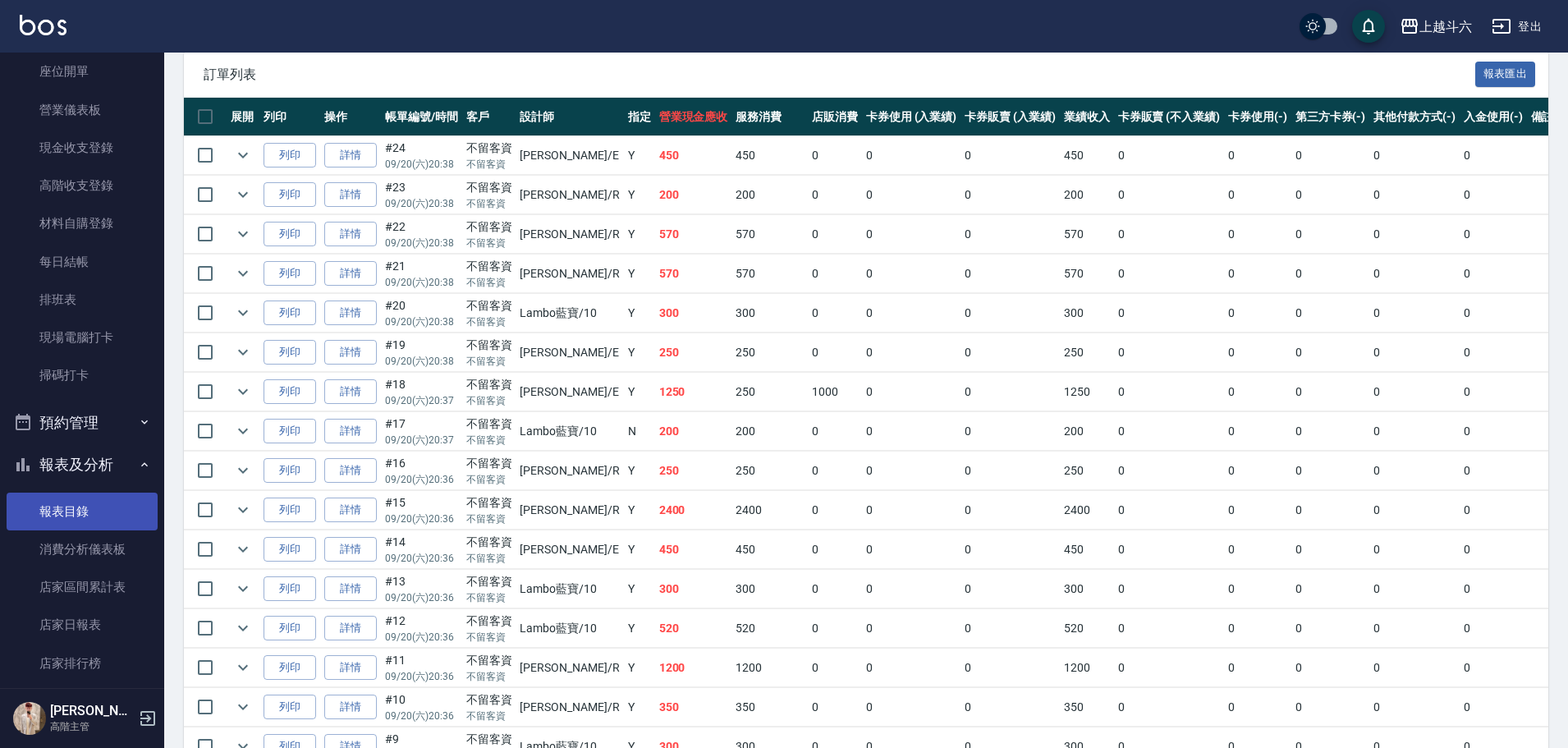
scroll to position [246, 0]
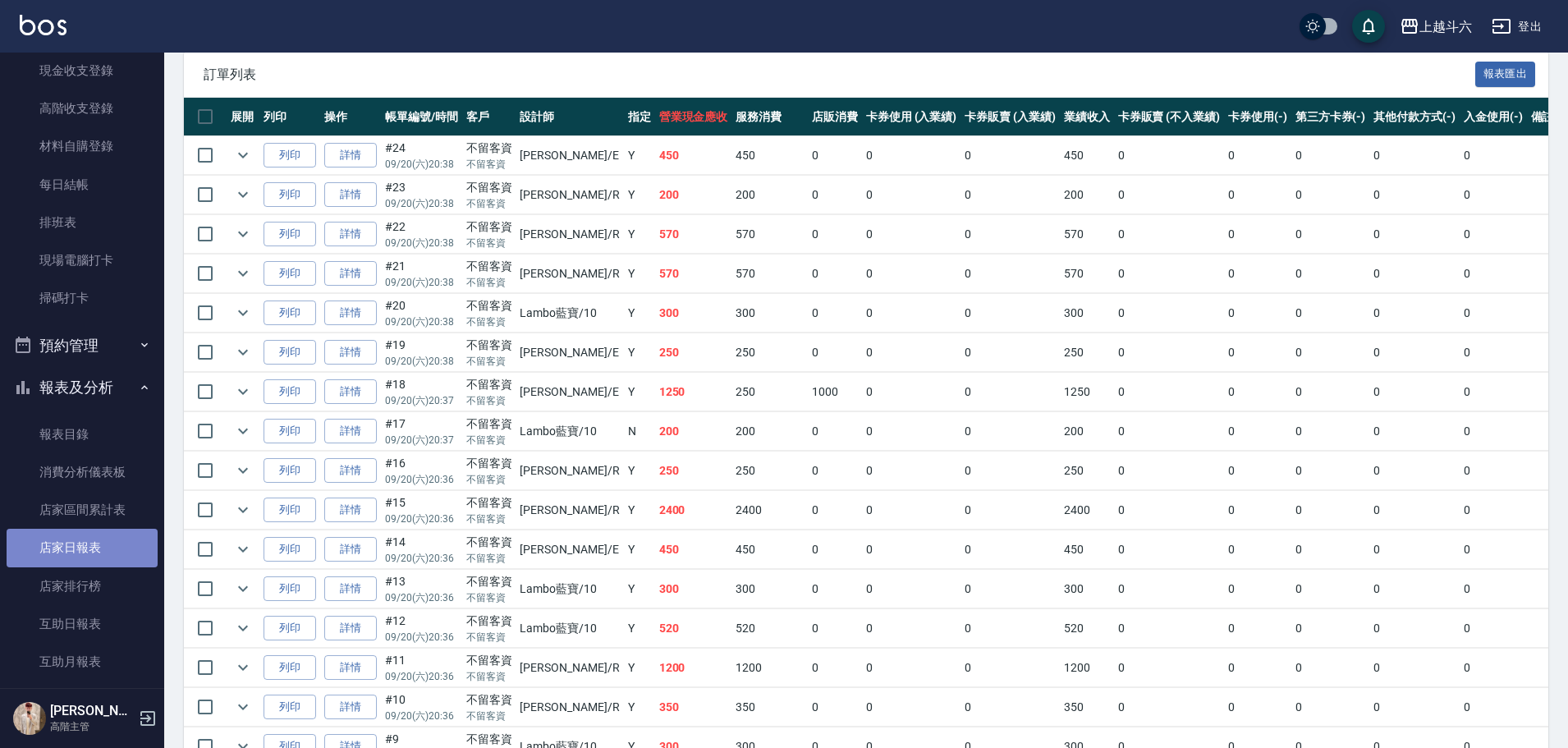
click at [112, 539] on link "店家日報表" at bounding box center [81, 548] width 151 height 38
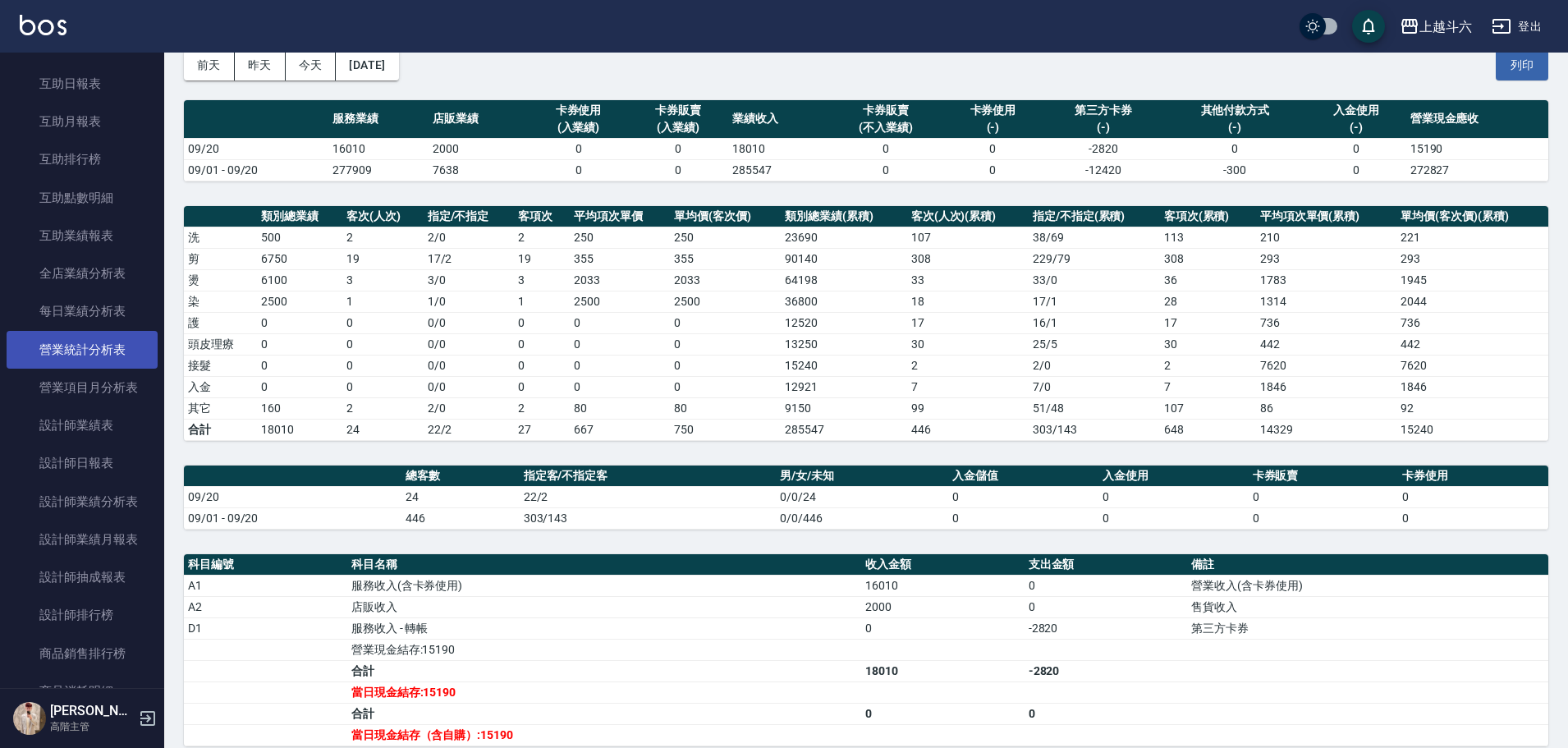
scroll to position [821, 0]
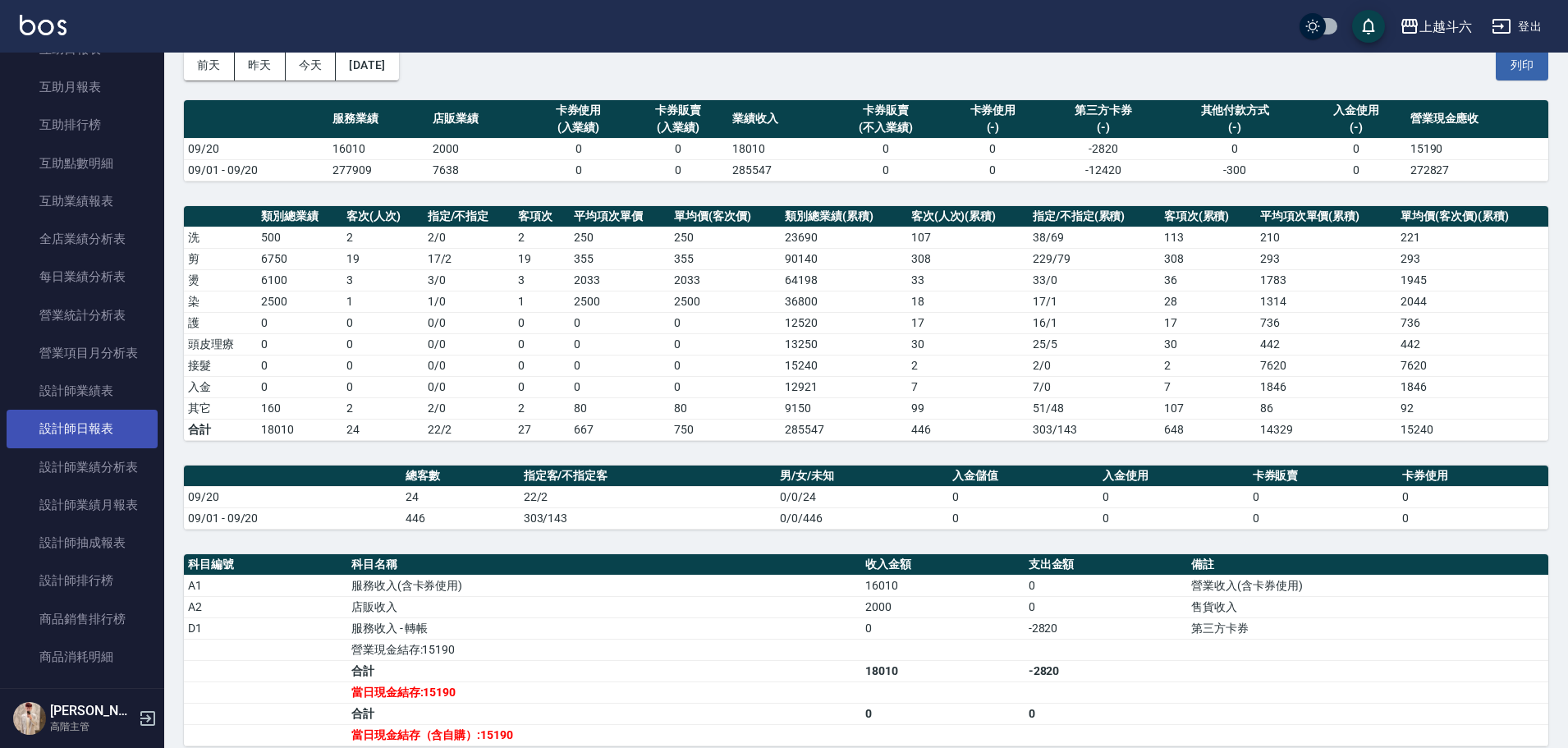
click at [118, 419] on link "設計師日報表" at bounding box center [81, 429] width 151 height 38
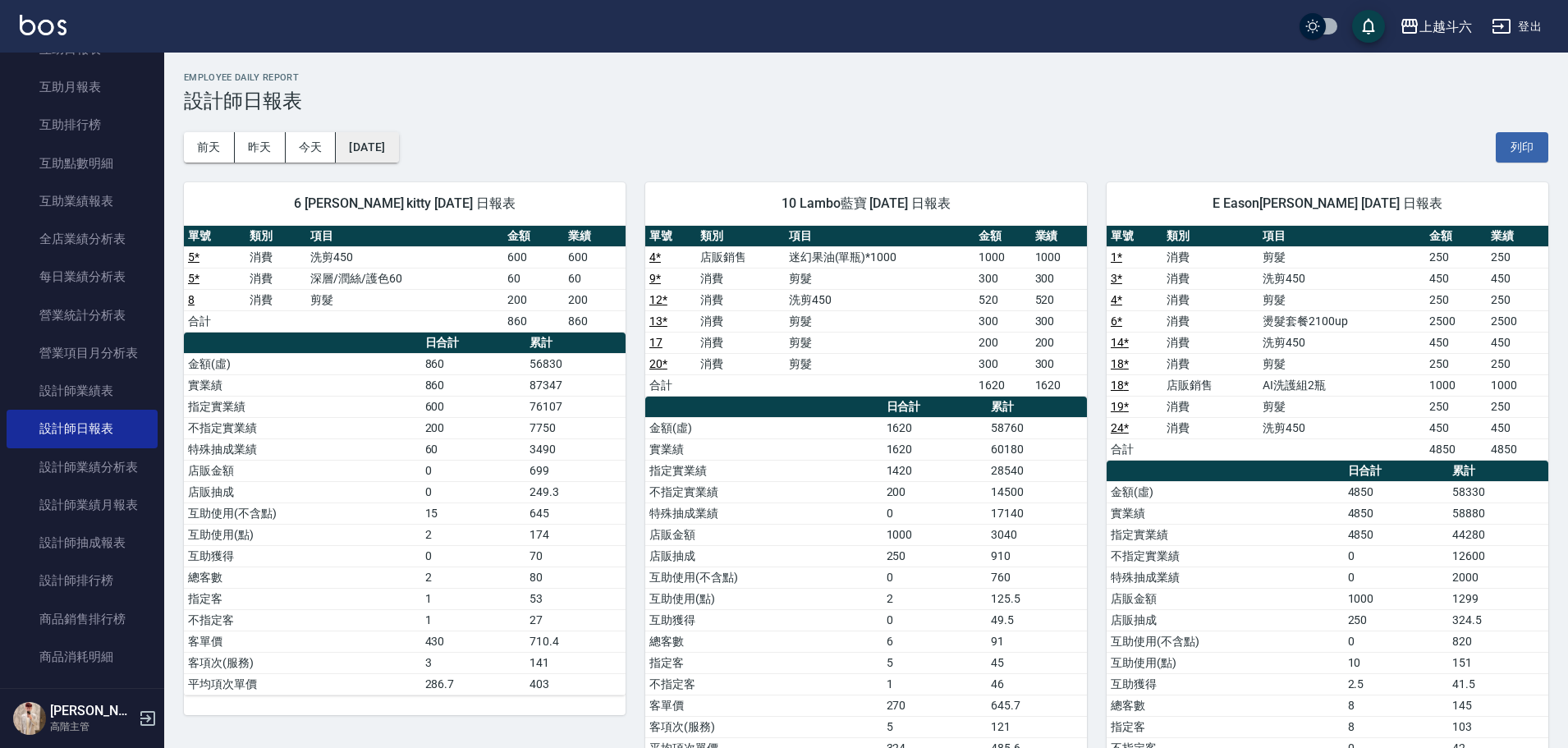
click at [380, 141] on button "[DATE]" at bounding box center [366, 147] width 62 height 31
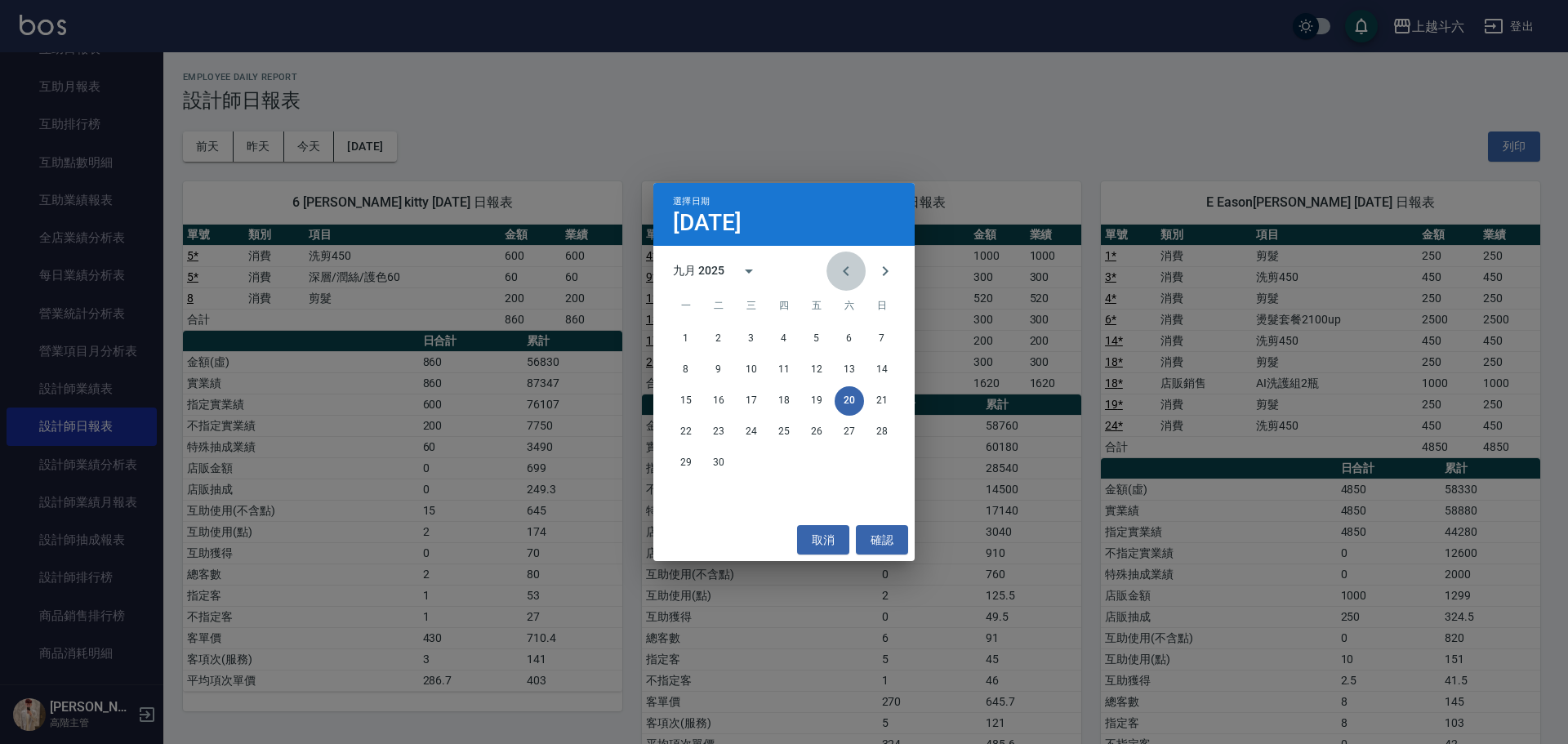
click at [859, 265] on button "Previous month" at bounding box center [847, 272] width 40 height 40
click at [749, 423] on button "20" at bounding box center [751, 432] width 30 height 30
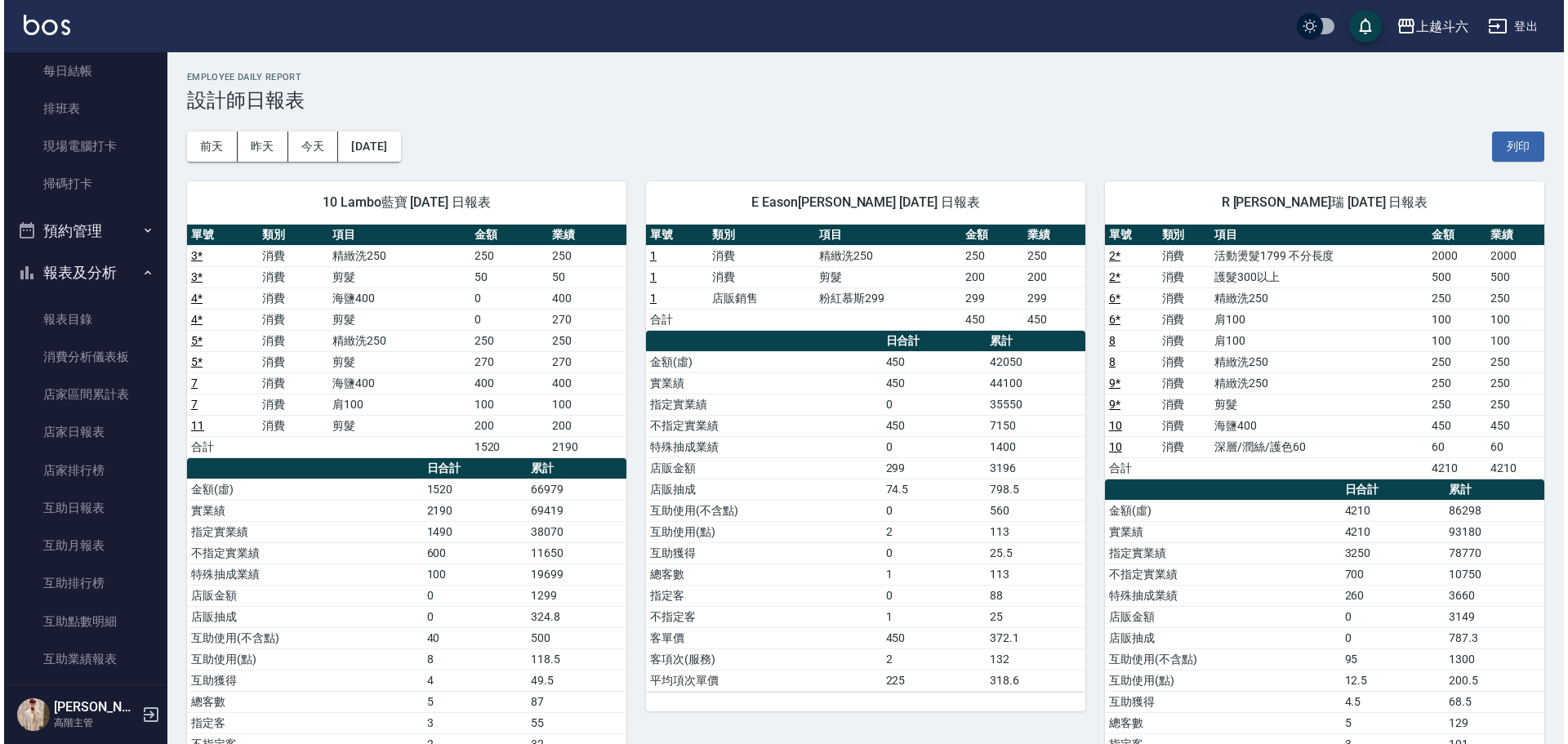
scroll to position [327, 0]
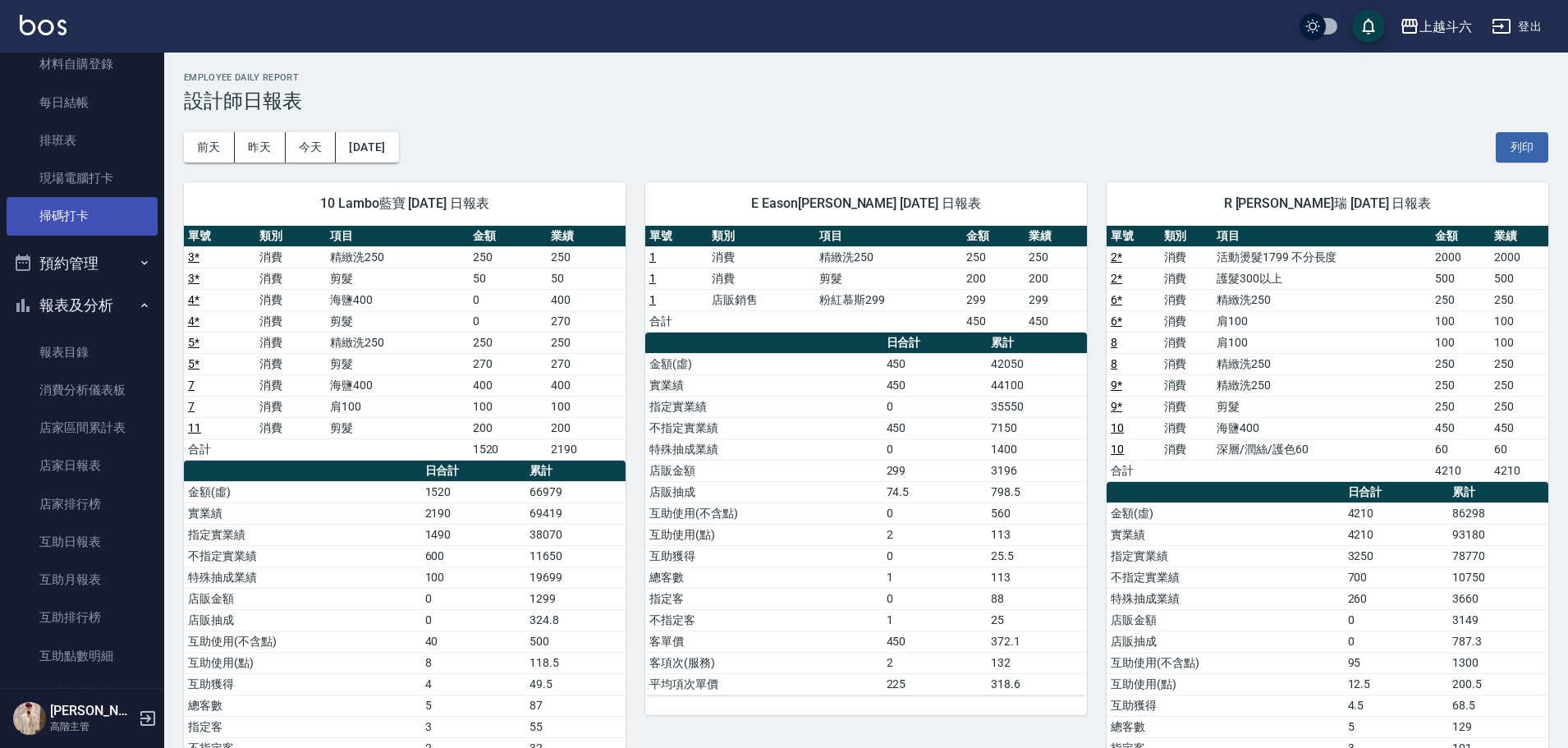
click at [78, 200] on link "掃碼打卡" at bounding box center [81, 216] width 151 height 38
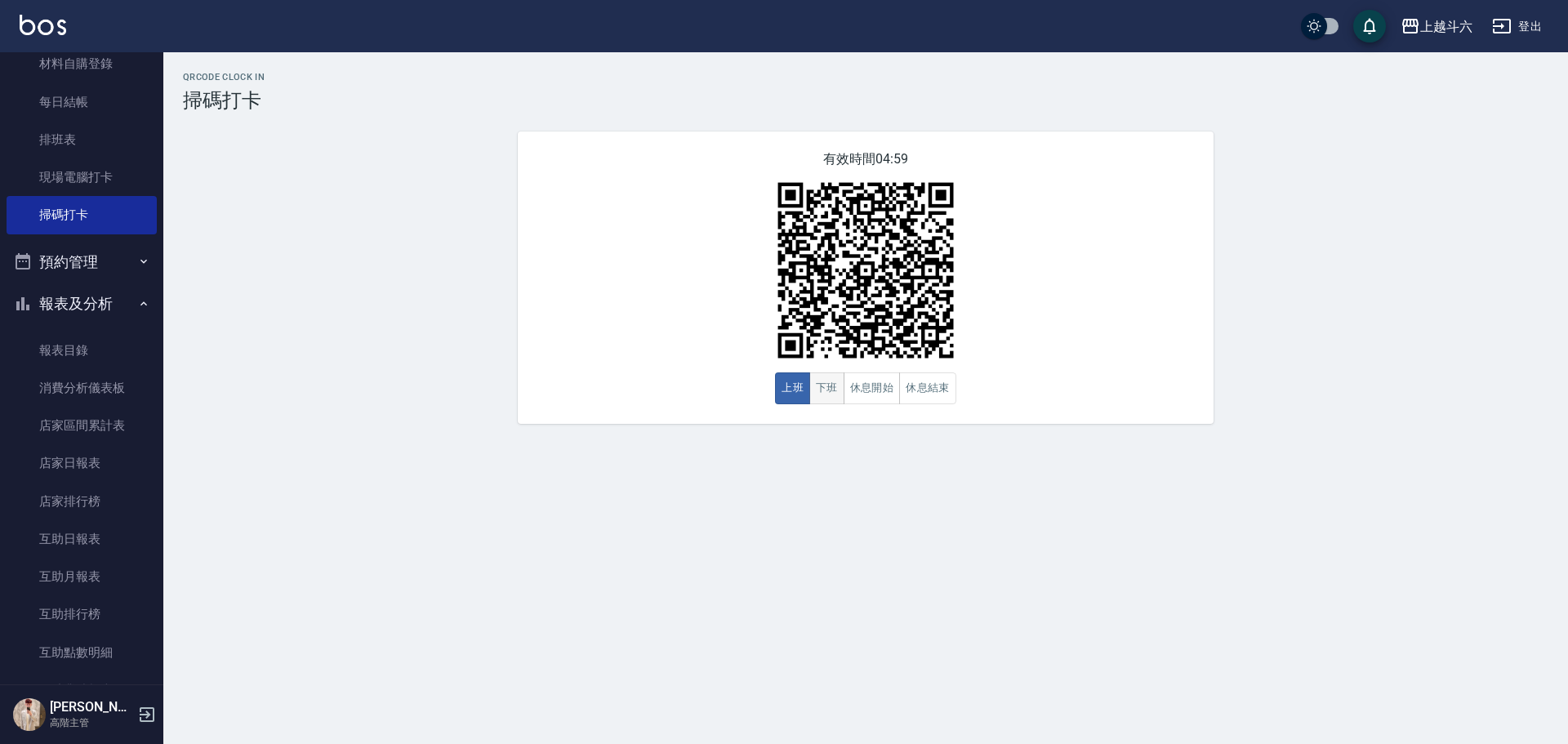
click at [829, 401] on button "下班" at bounding box center [826, 388] width 35 height 31
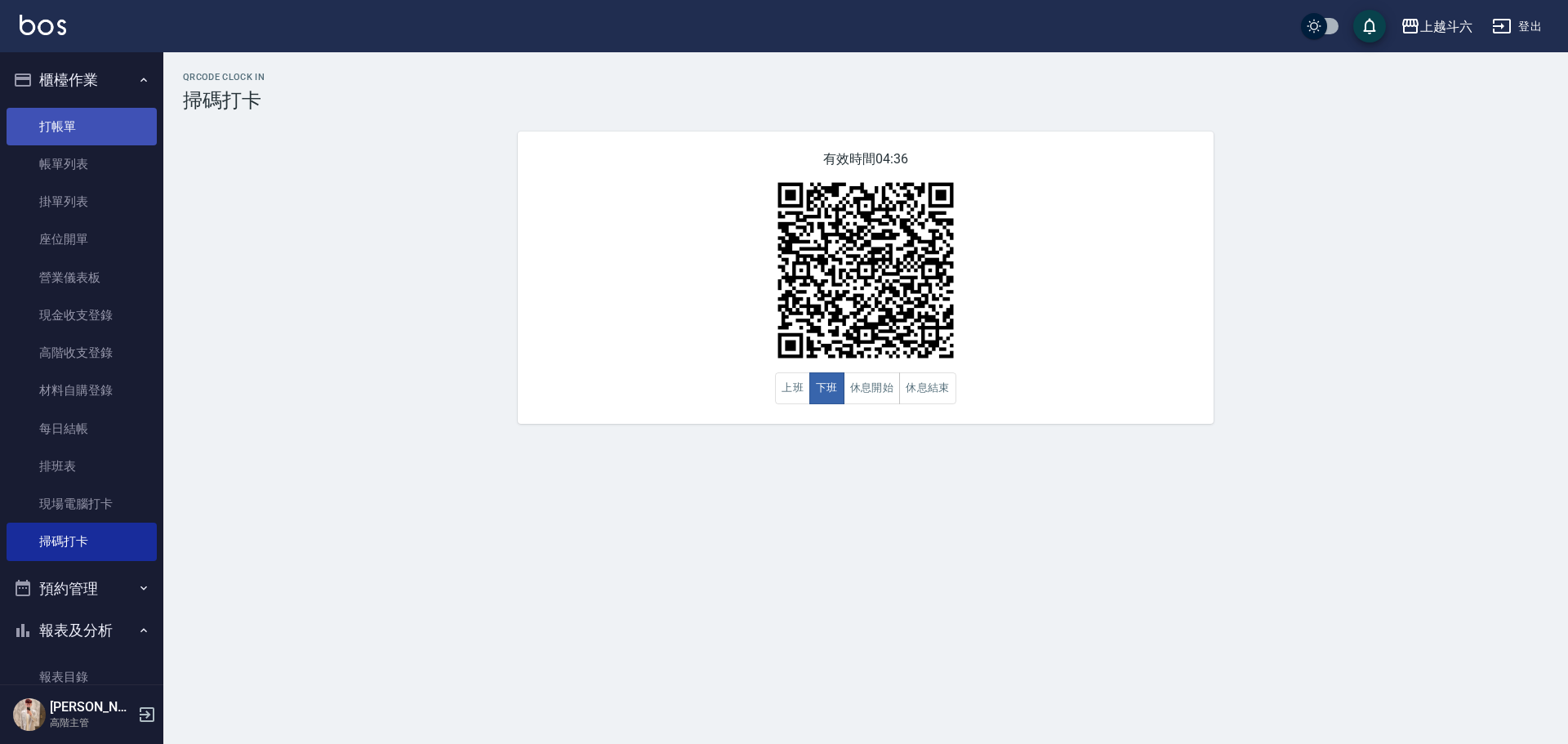
click at [79, 124] on link "打帳單" at bounding box center [81, 127] width 150 height 38
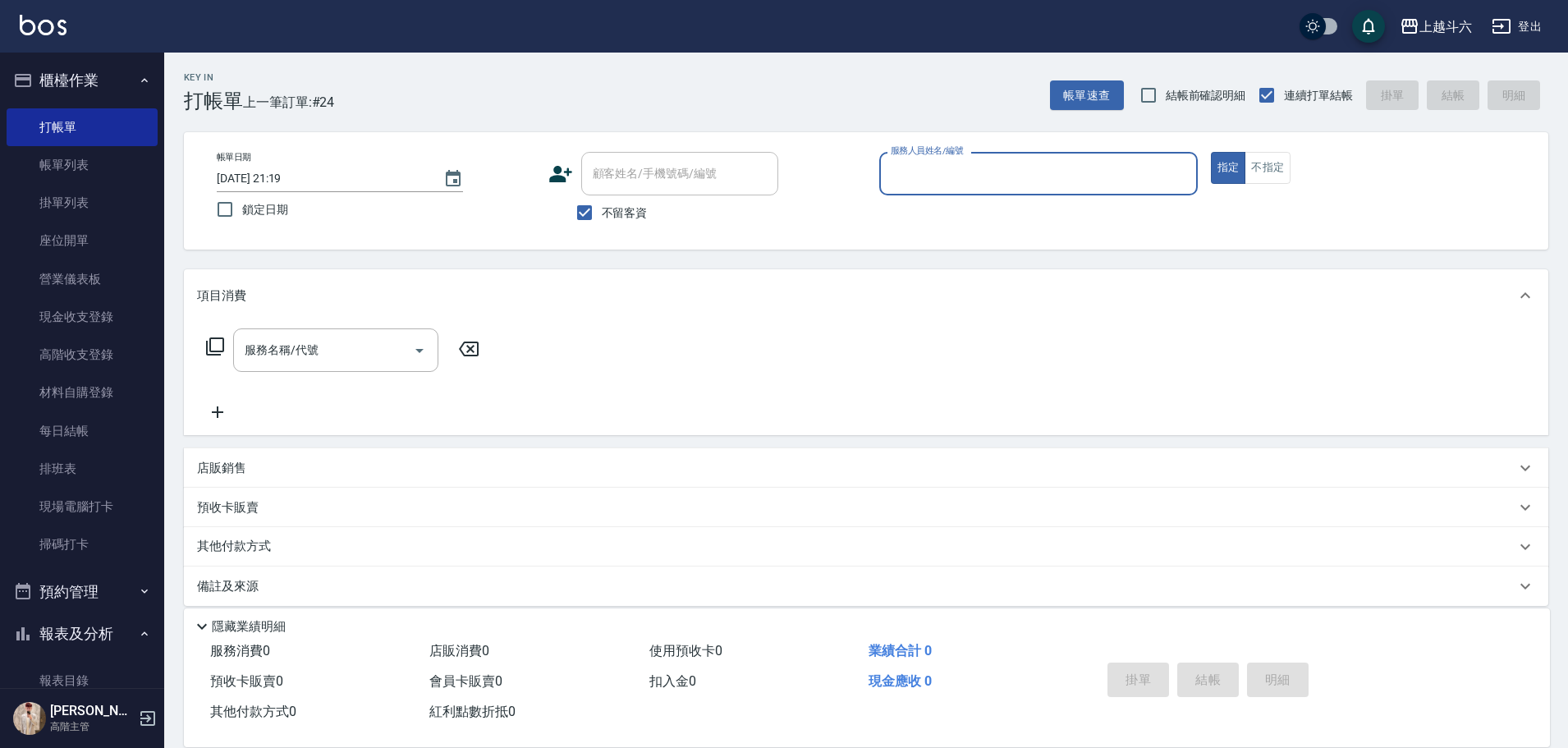
click at [962, 183] on input "服務人員姓名/編號" at bounding box center [1038, 174] width 304 height 29
type input "Lambo藍寶-10"
type button "true"
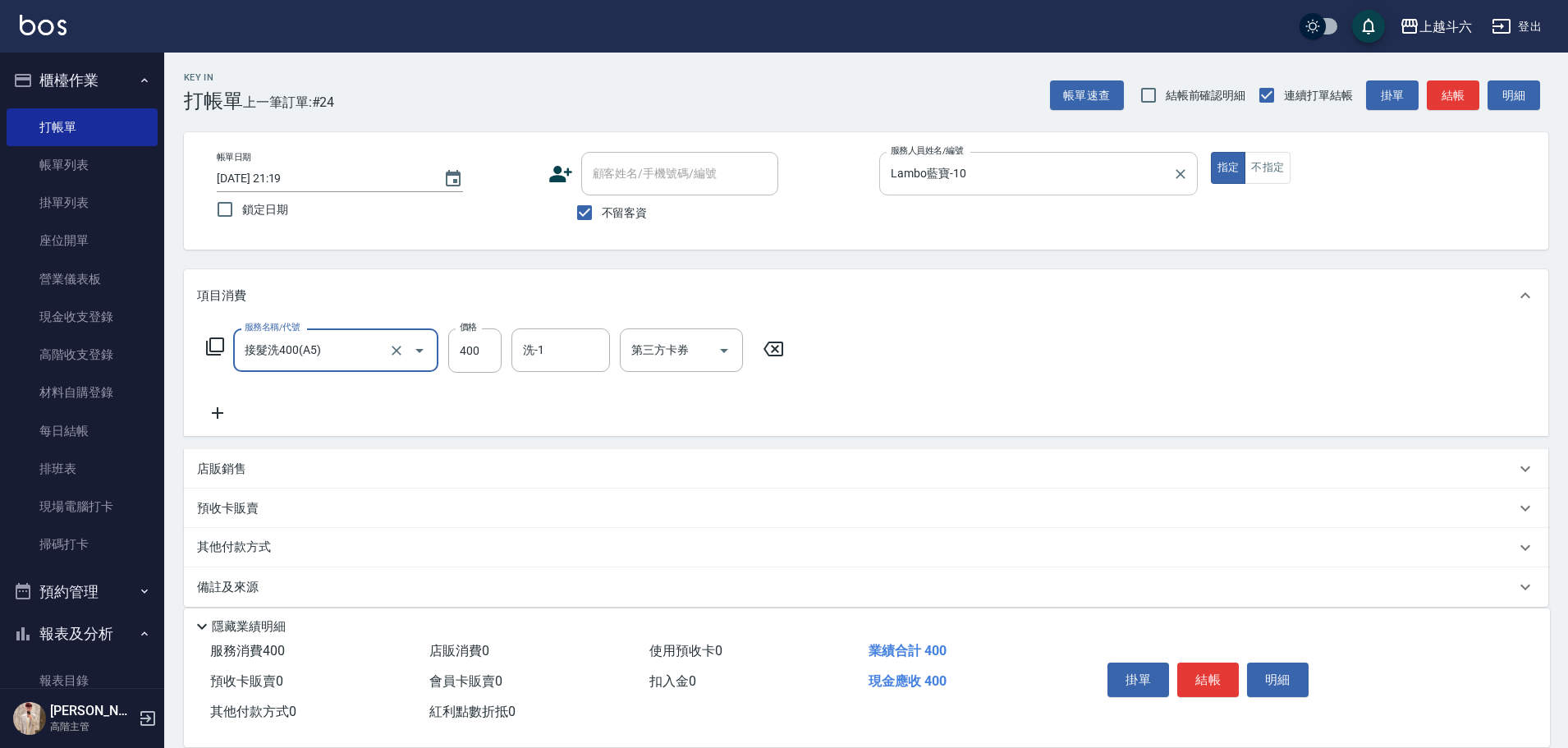
type input "接髮洗400(A5)"
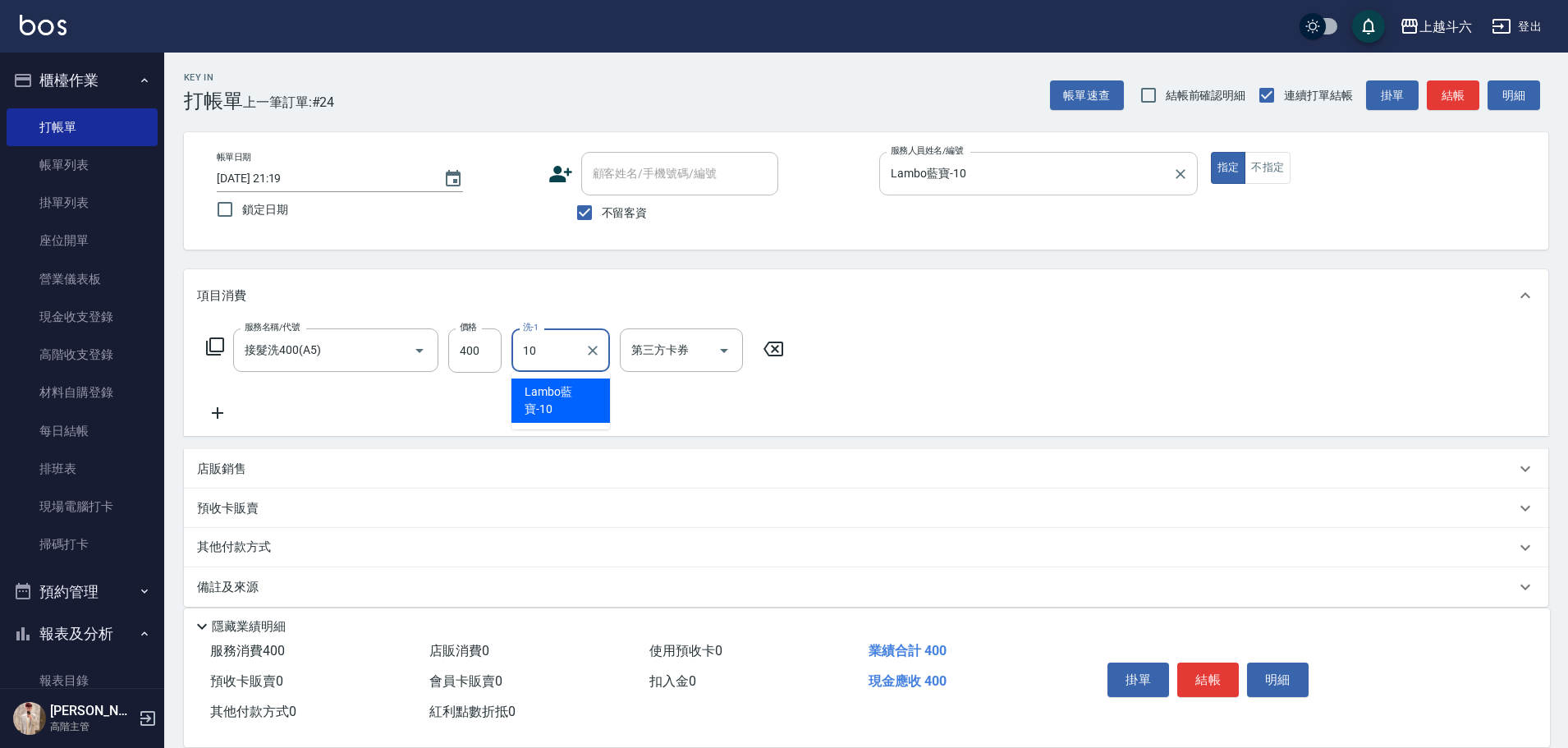
type input "Lambo藍寶-10"
click at [1194, 677] on button "結帳" at bounding box center [1208, 679] width 61 height 34
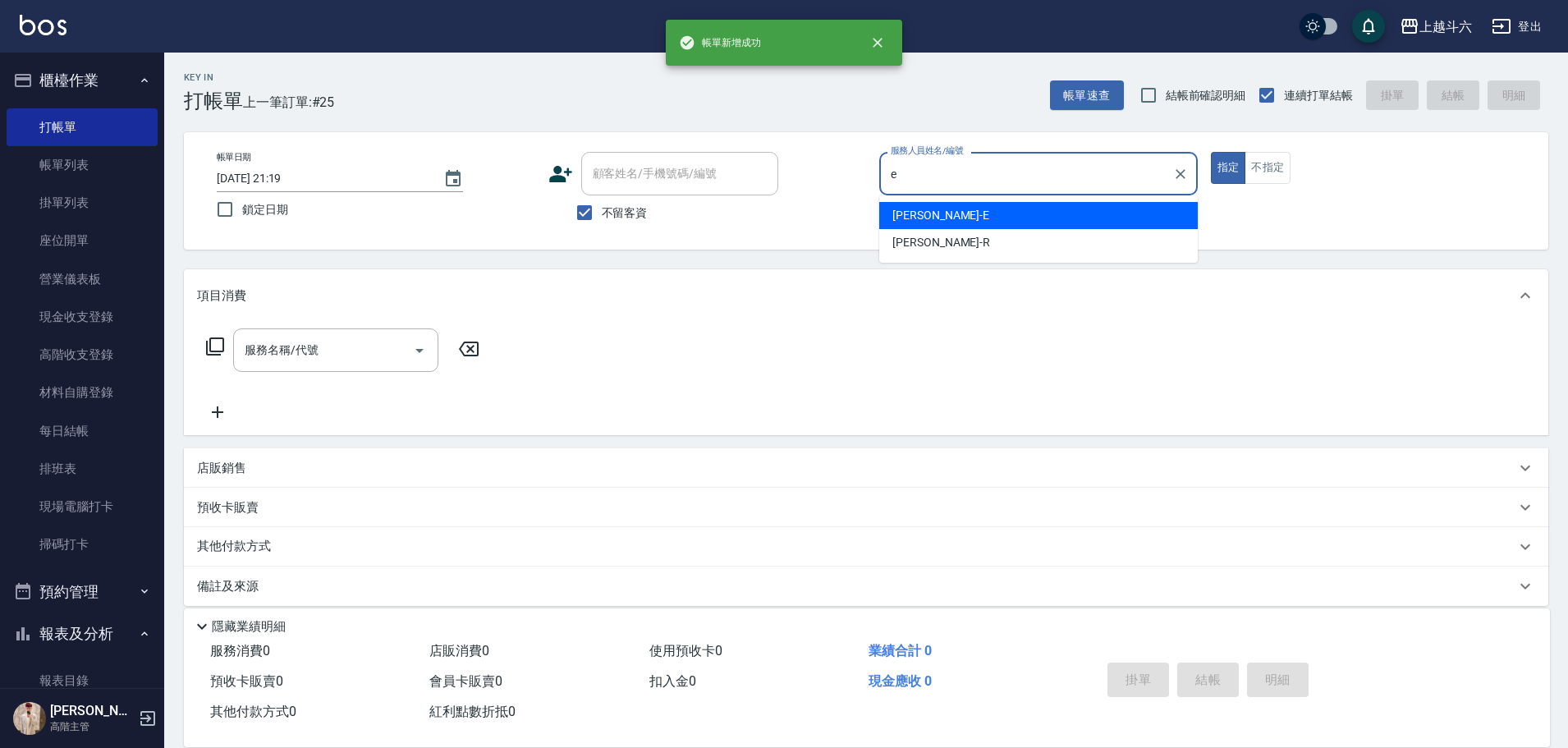
type input "[PERSON_NAME]"
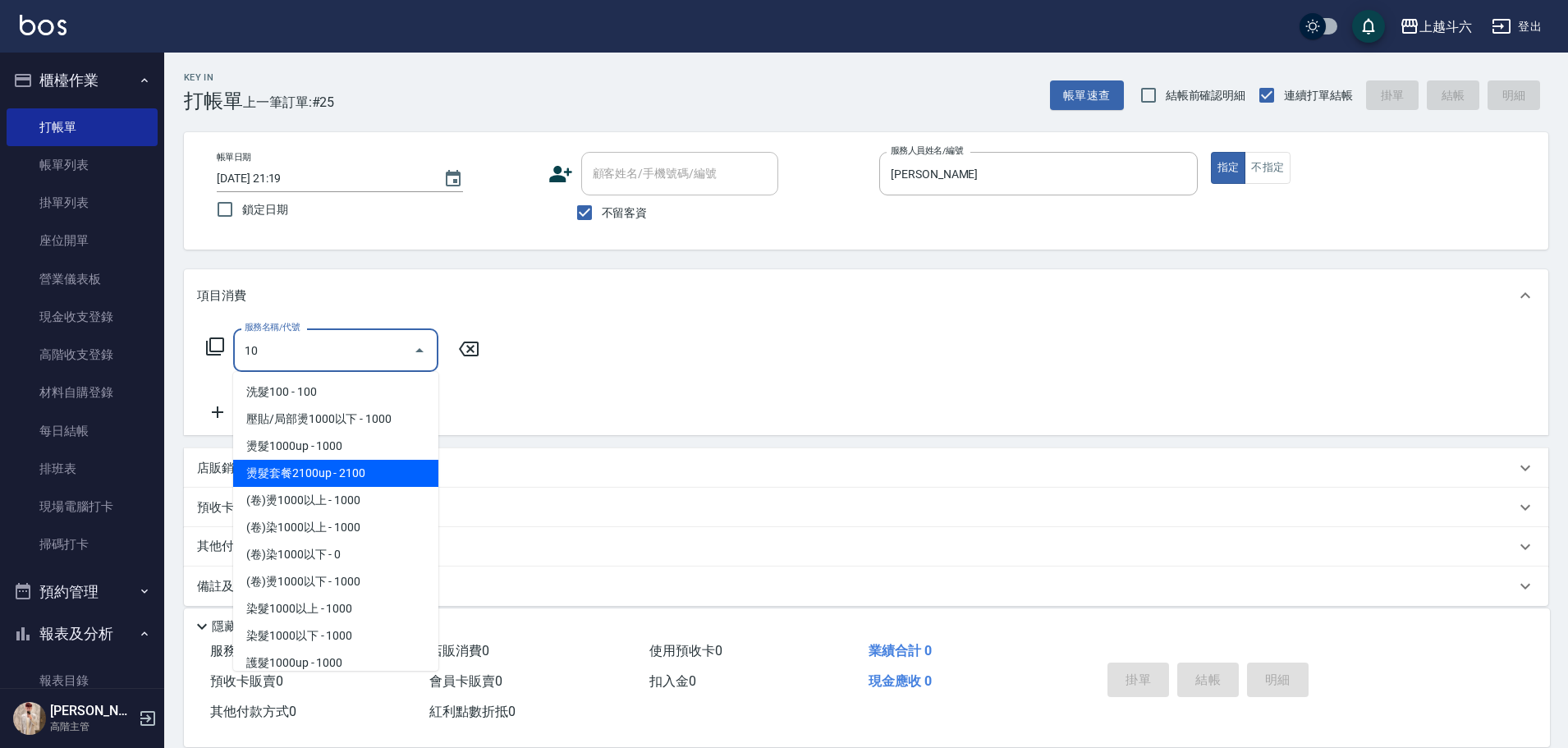
type input "1"
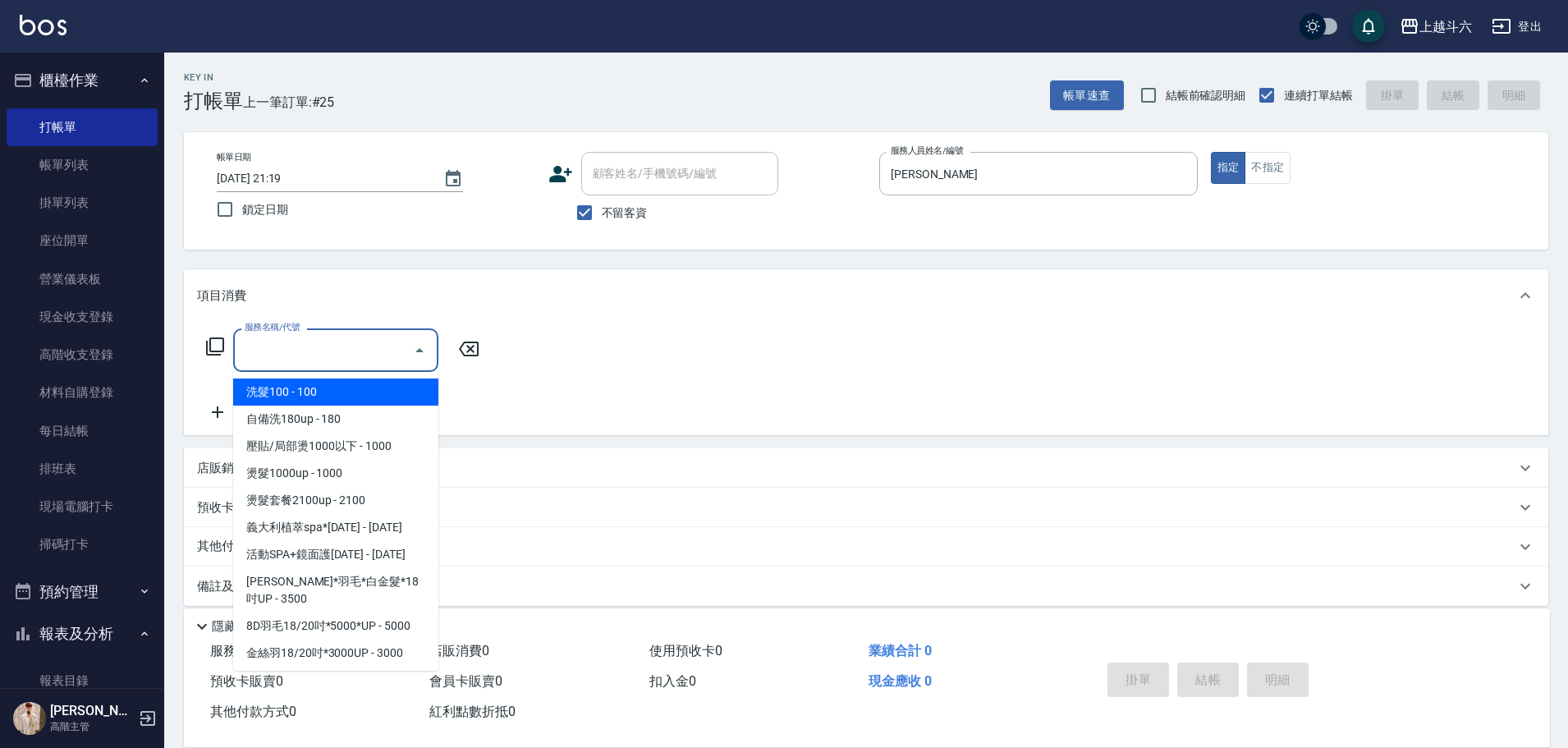
type input "ㄍ"
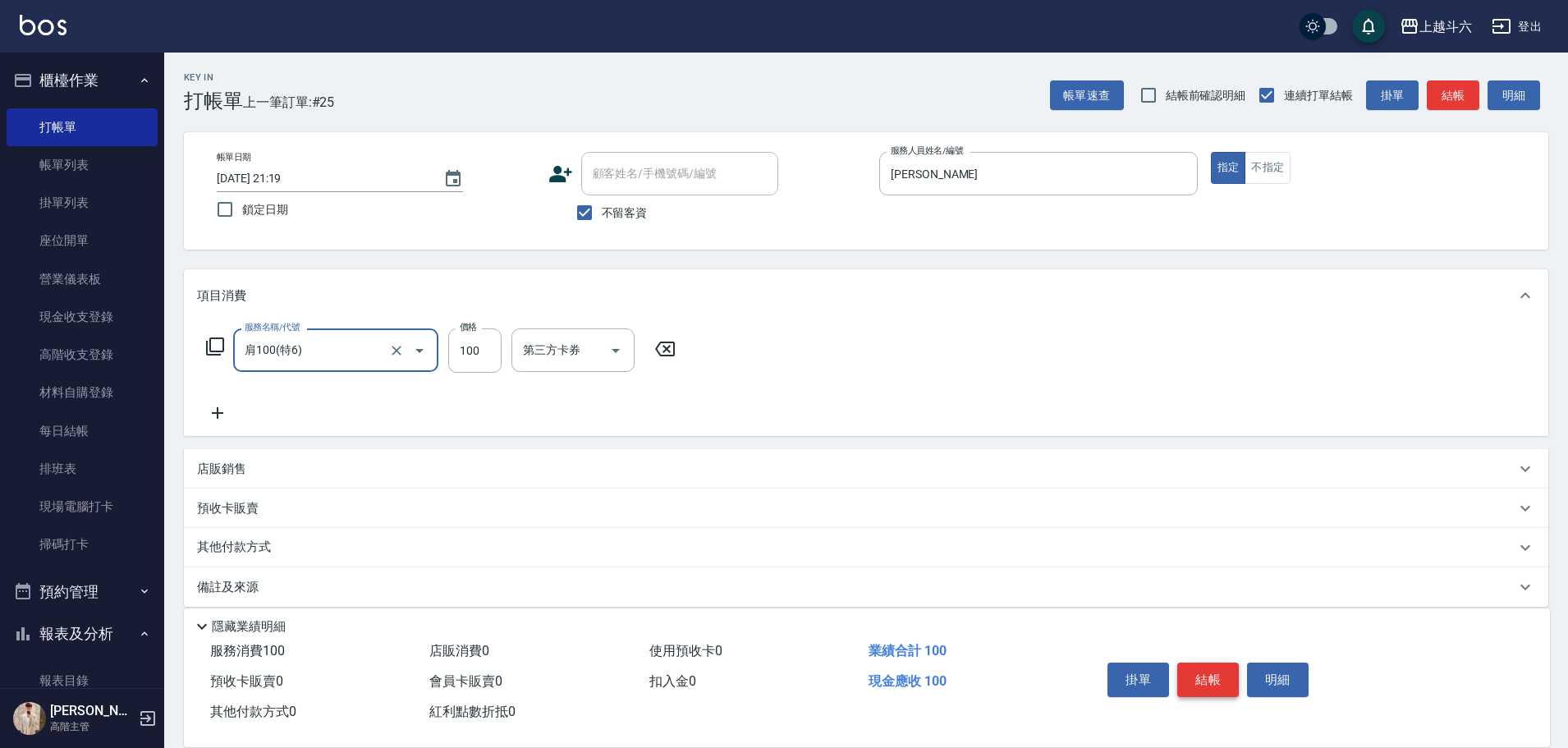
type input "肩100(特6)"
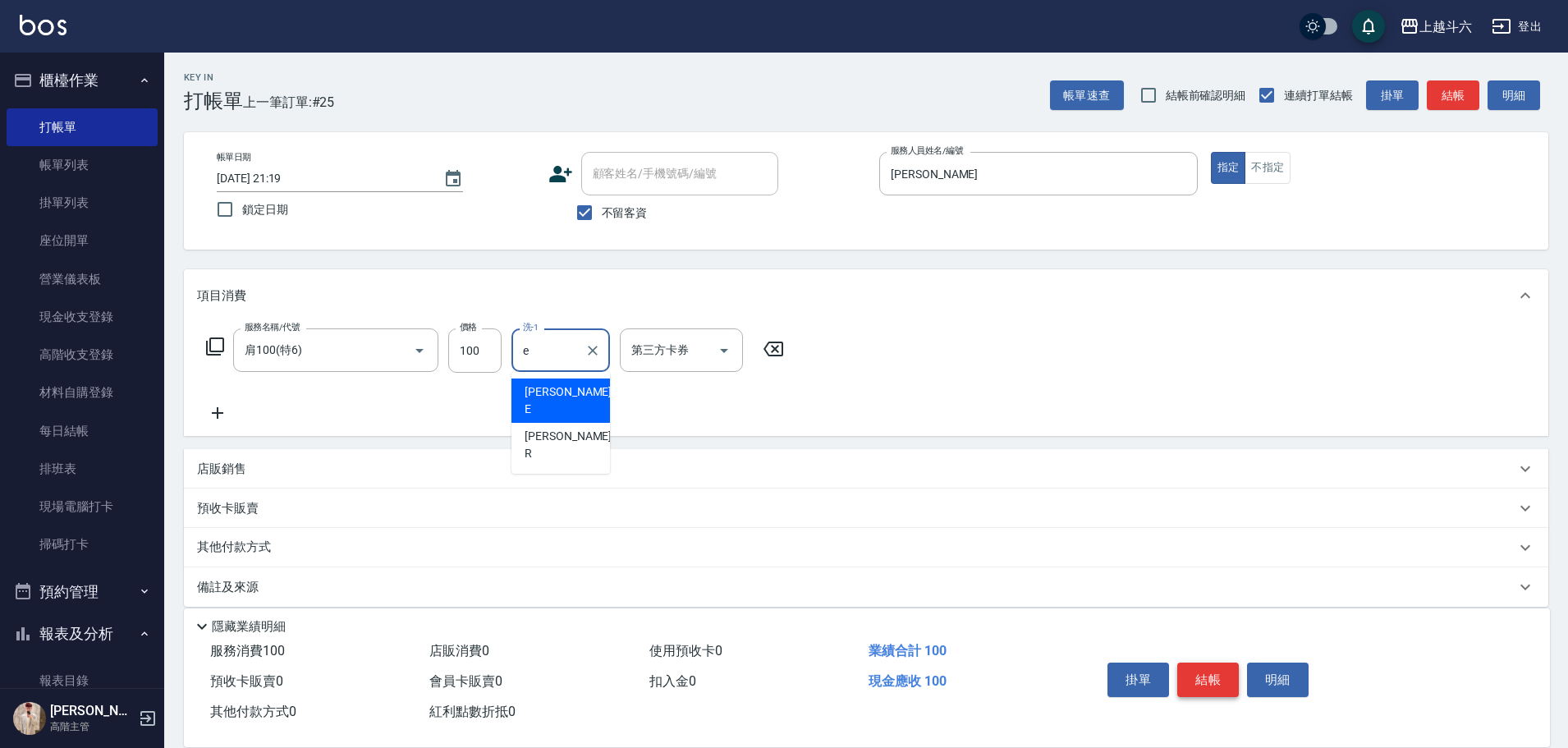
type input "[PERSON_NAME]"
click at [596, 346] on icon "Clear" at bounding box center [592, 350] width 10 height 10
type input "萱芸-32"
click at [1213, 677] on button "結帳" at bounding box center [1208, 679] width 61 height 34
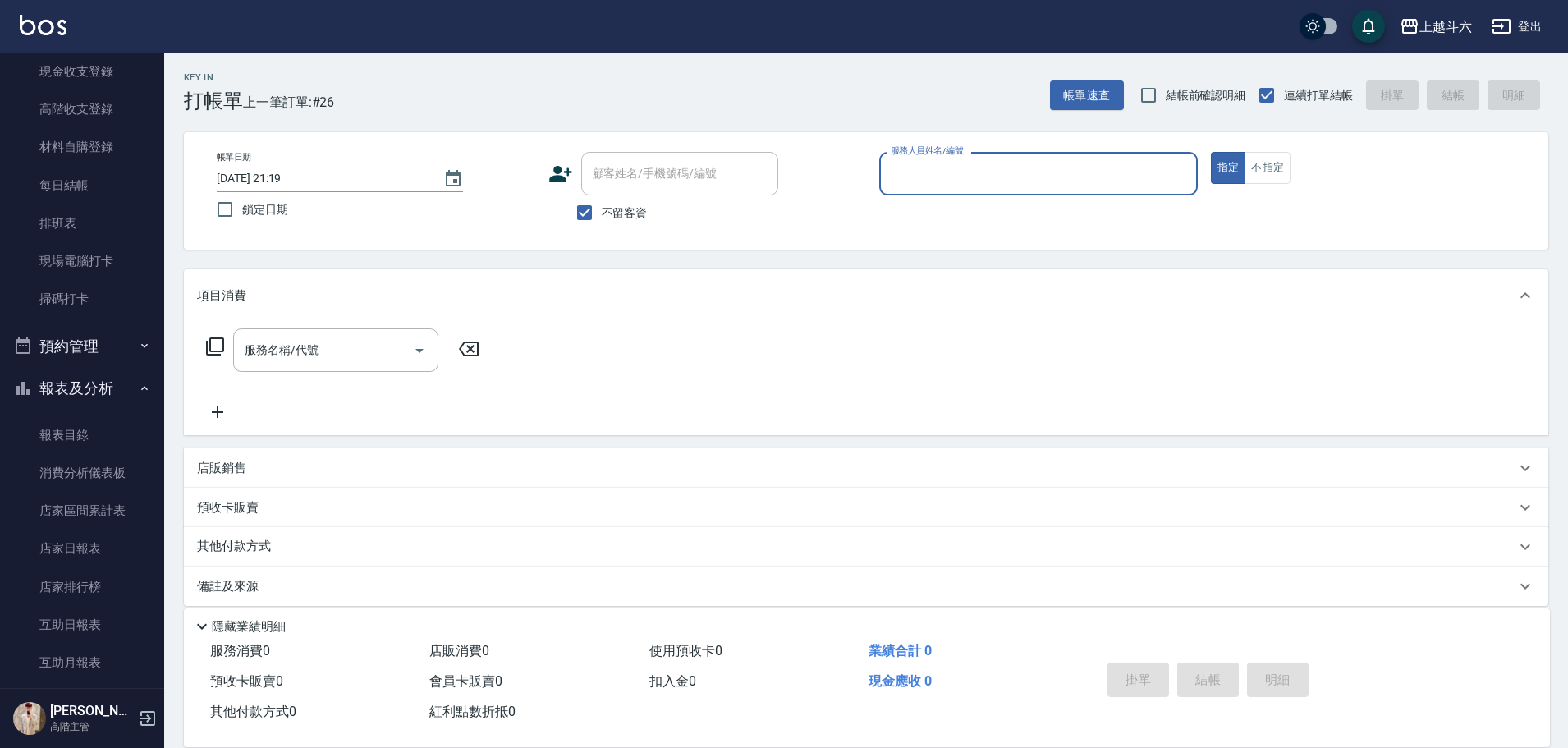
scroll to position [246, 0]
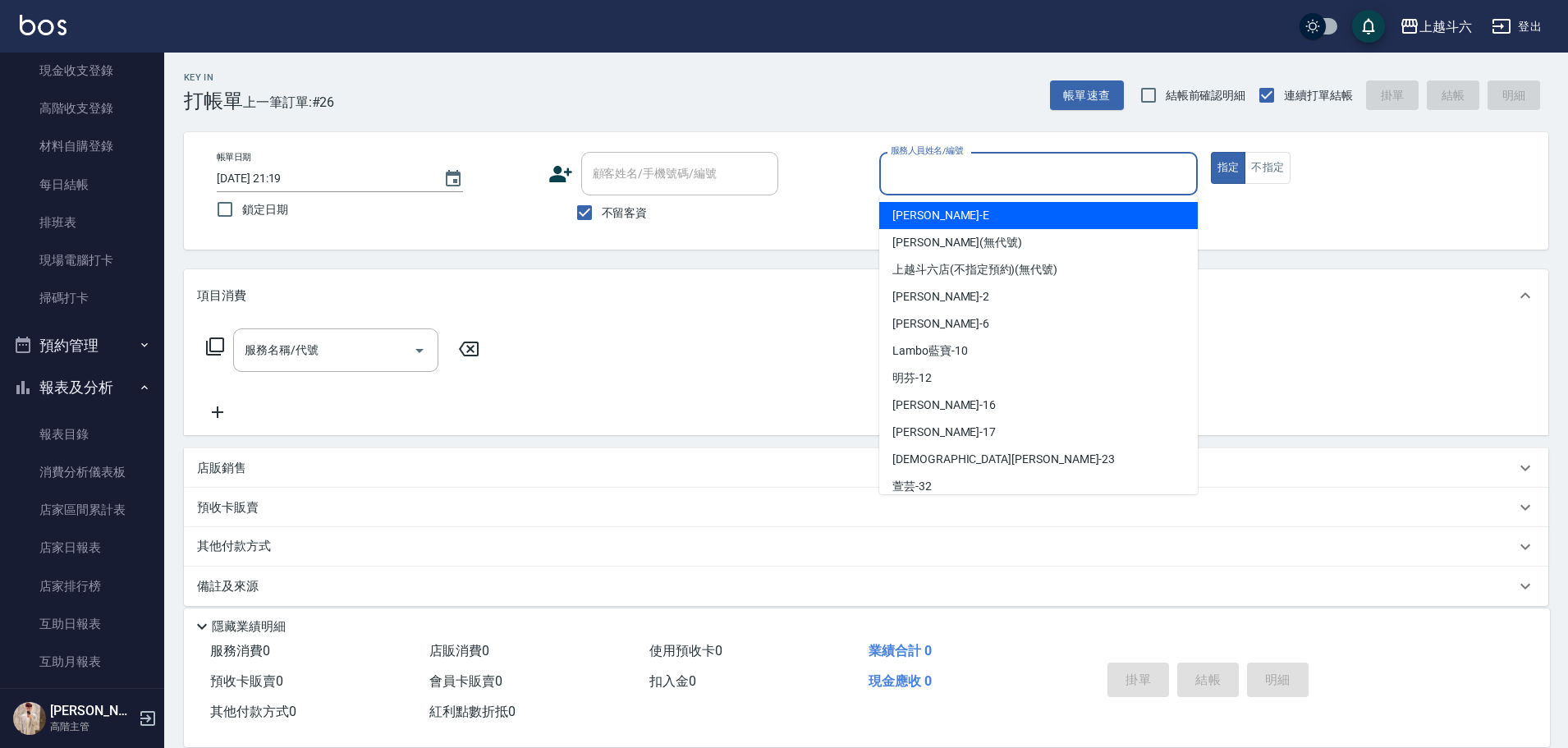
click at [916, 183] on input "服務人員姓名/編號" at bounding box center [1038, 174] width 304 height 29
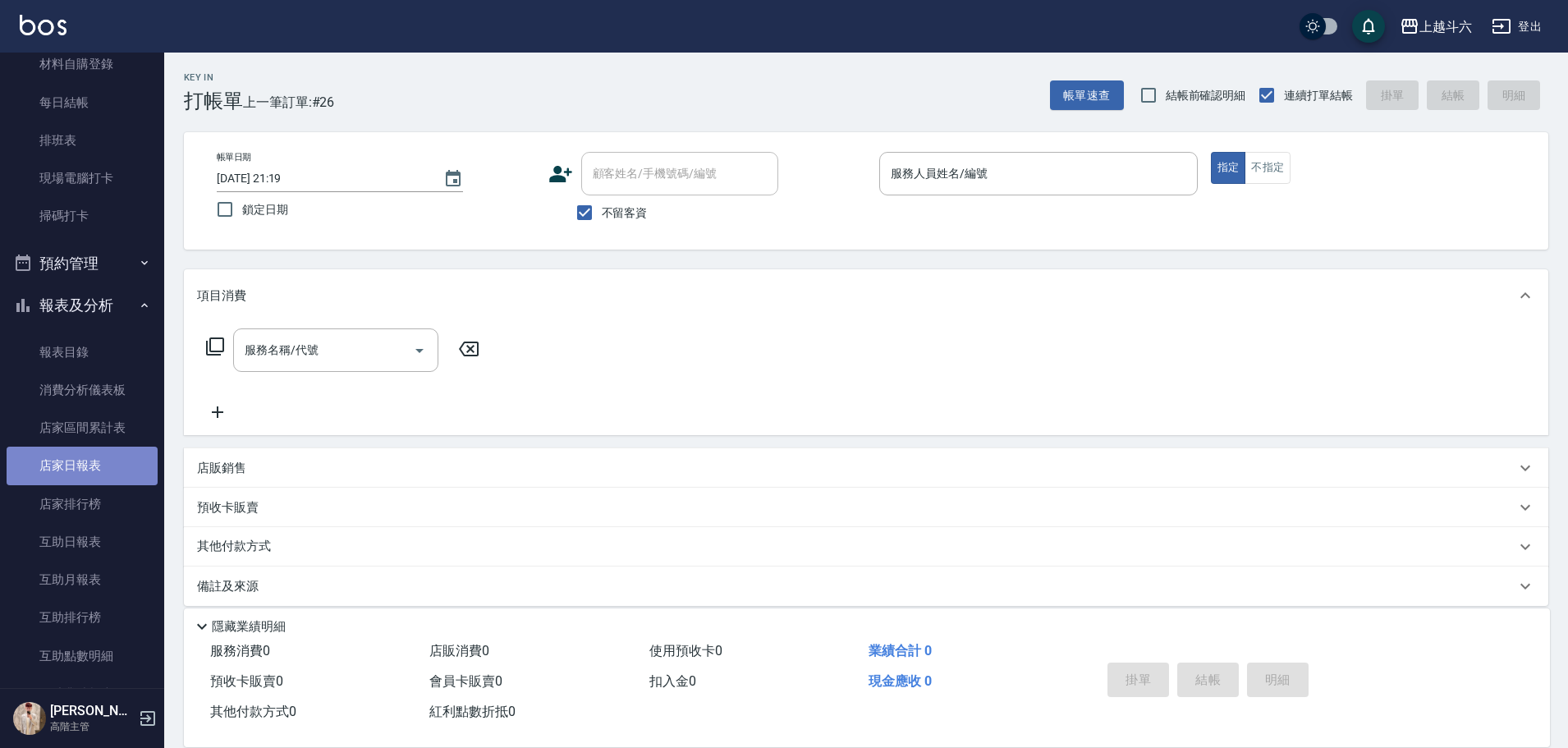
click at [120, 459] on link "店家日報表" at bounding box center [81, 466] width 151 height 38
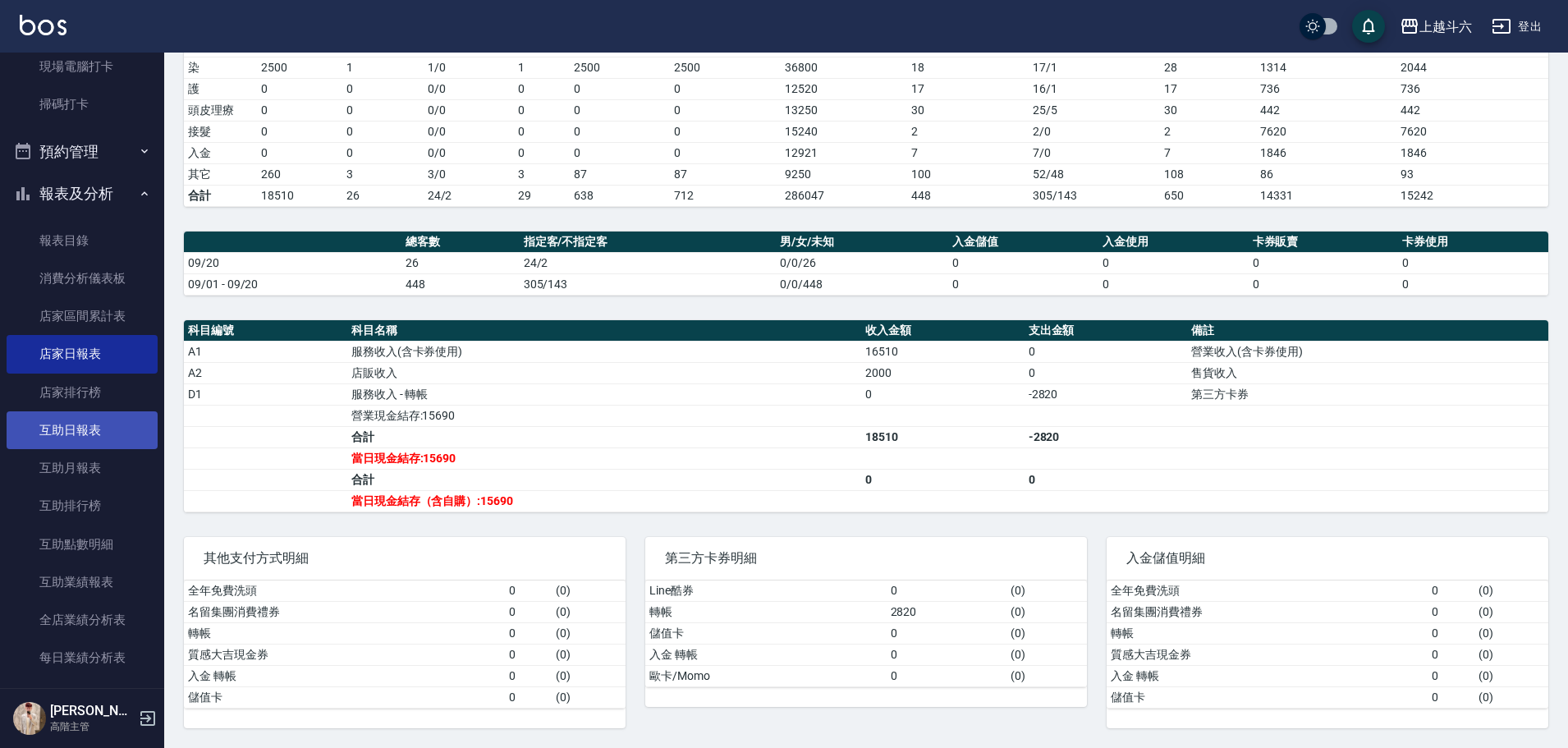
scroll to position [493, 0]
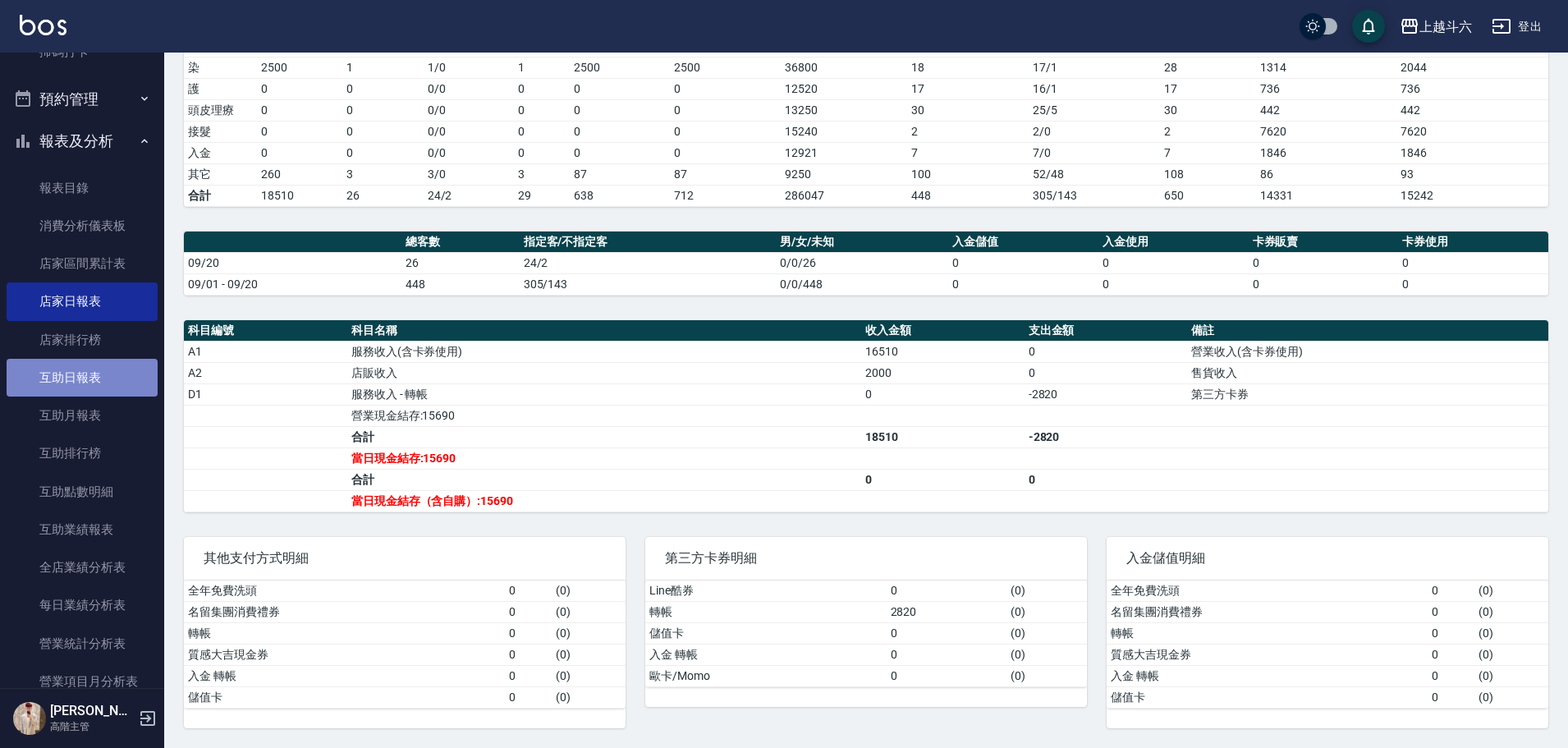
click at [100, 373] on link "互助日報表" at bounding box center [81, 378] width 151 height 38
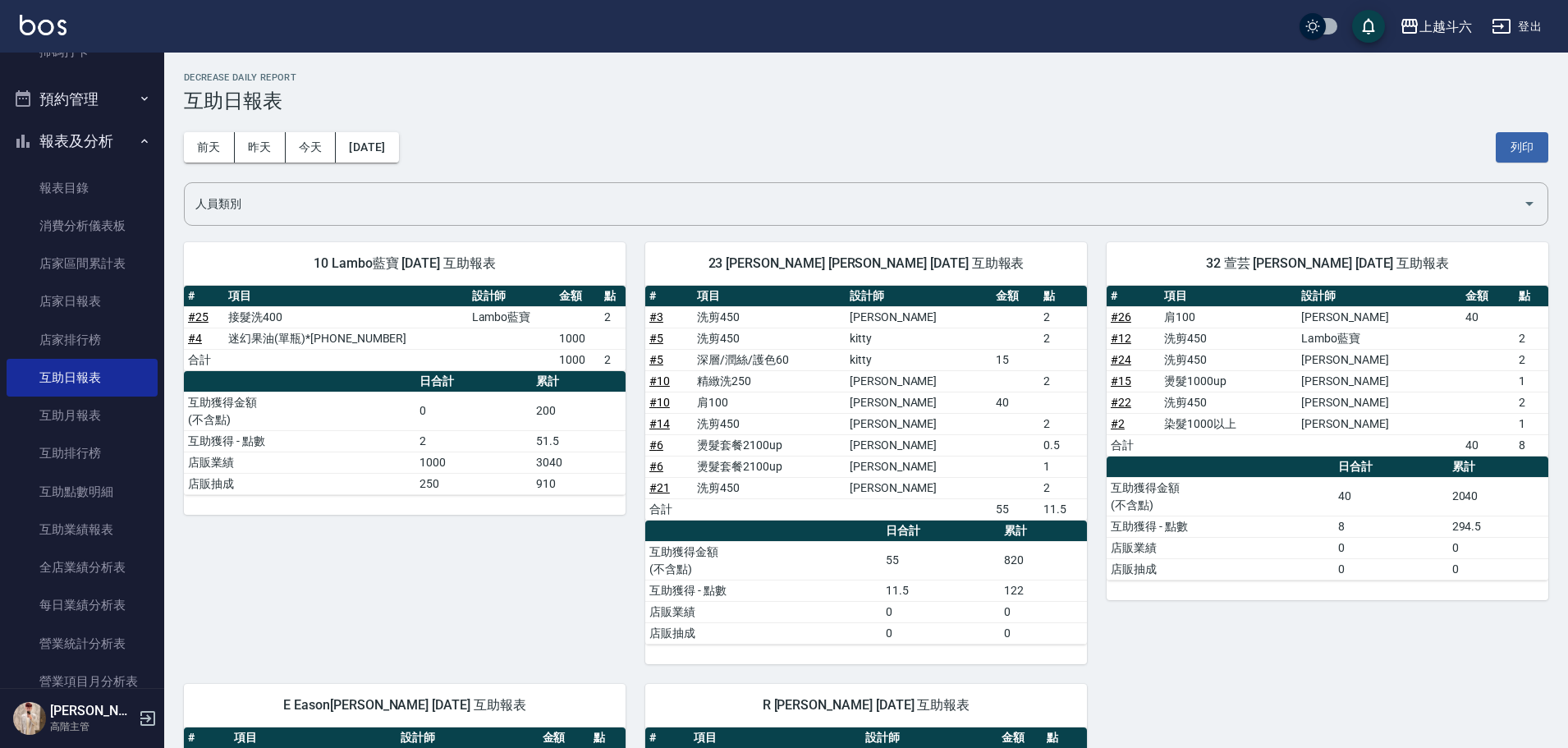
click at [317, 165] on div "[DATE] [DATE] [DATE] [DATE] 列印" at bounding box center [865, 147] width 1364 height 70
click at [318, 161] on button "今天" at bounding box center [311, 147] width 51 height 31
